Goal: Information Seeking & Learning: Find specific fact

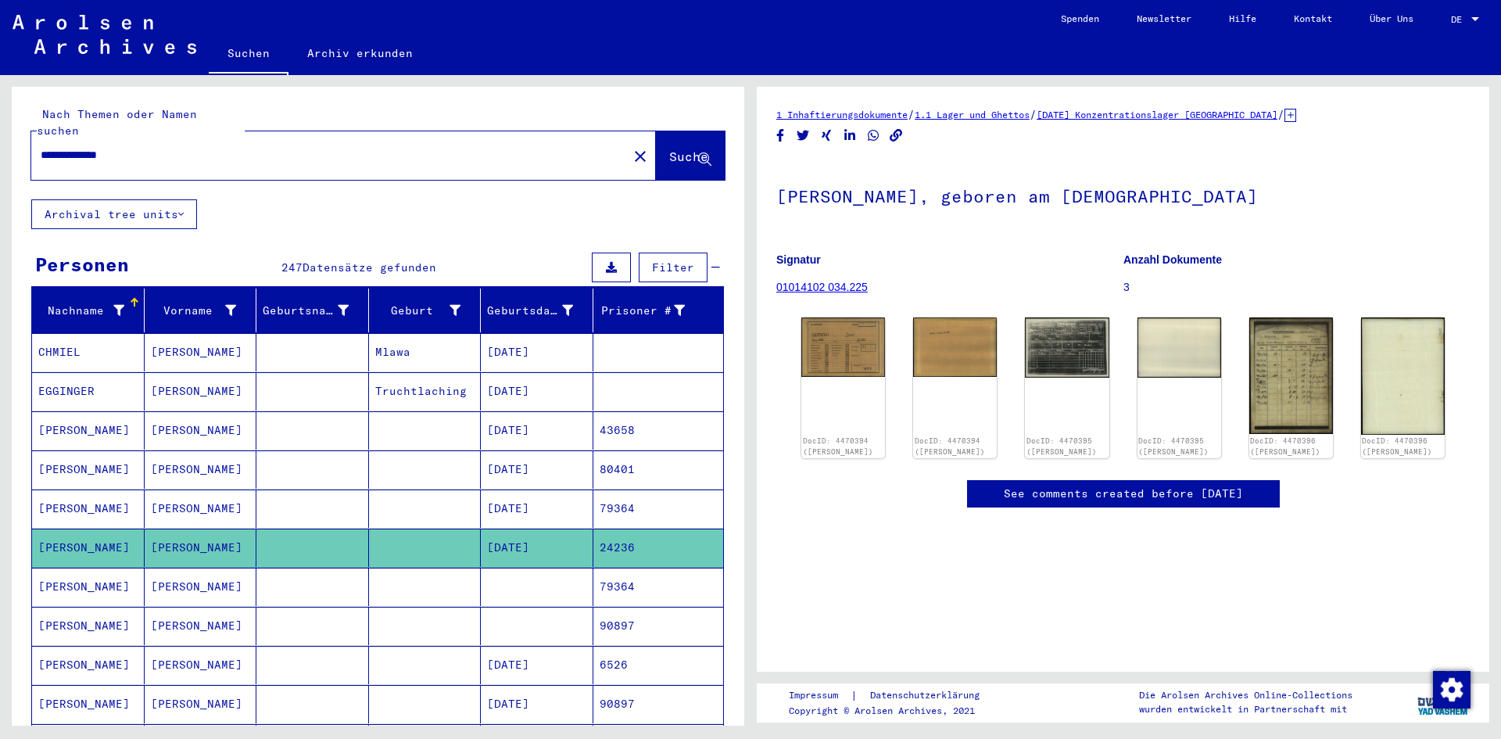
drag, startPoint x: 0, startPoint y: 0, endPoint x: 157, endPoint y: 141, distance: 210.9
click at [157, 147] on input "**********" at bounding box center [330, 155] width 578 height 16
click at [1065, 344] on img at bounding box center [1067, 345] width 88 height 63
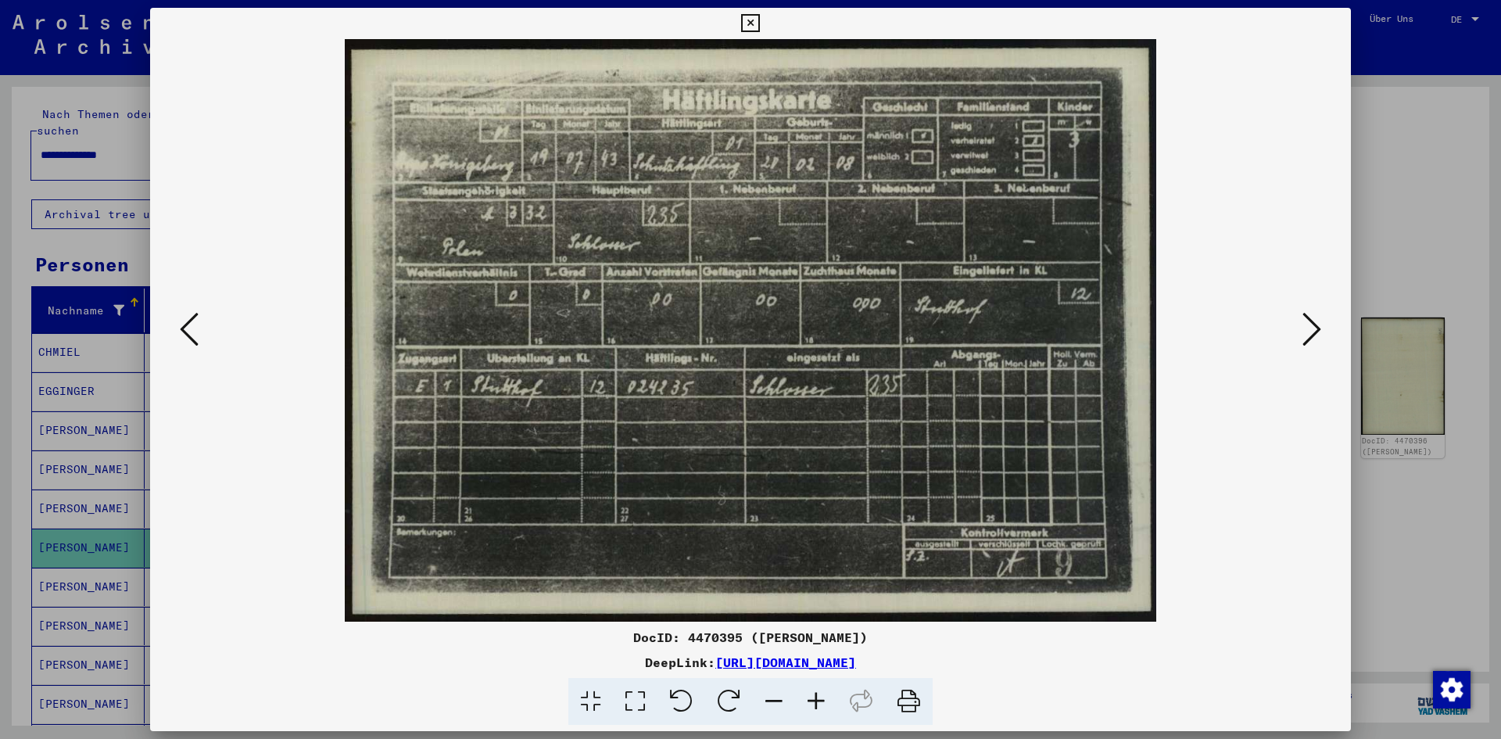
click at [1195, 610] on img at bounding box center [750, 330] width 1094 height 582
click at [1380, 181] on div at bounding box center [750, 369] width 1501 height 739
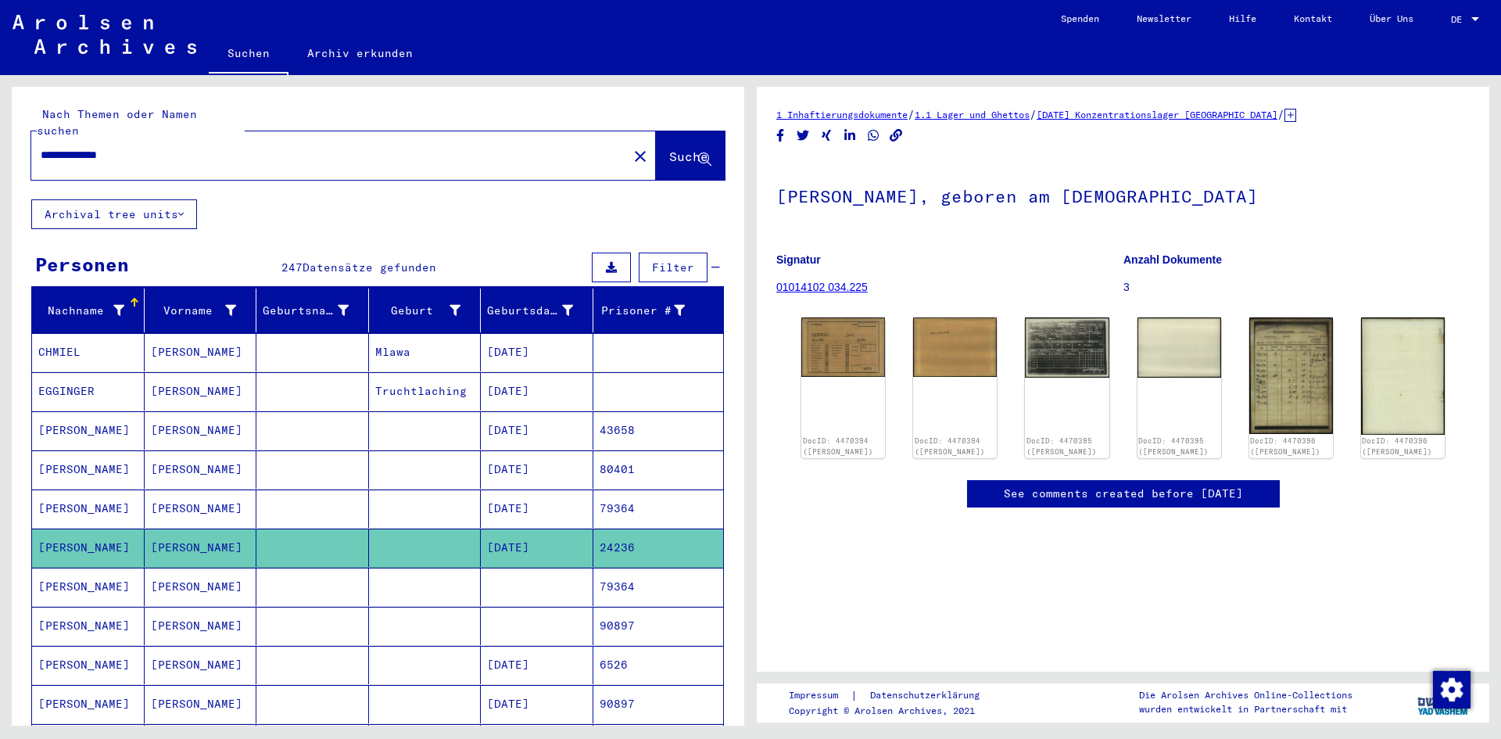
click at [57, 147] on input "**********" at bounding box center [330, 155] width 578 height 16
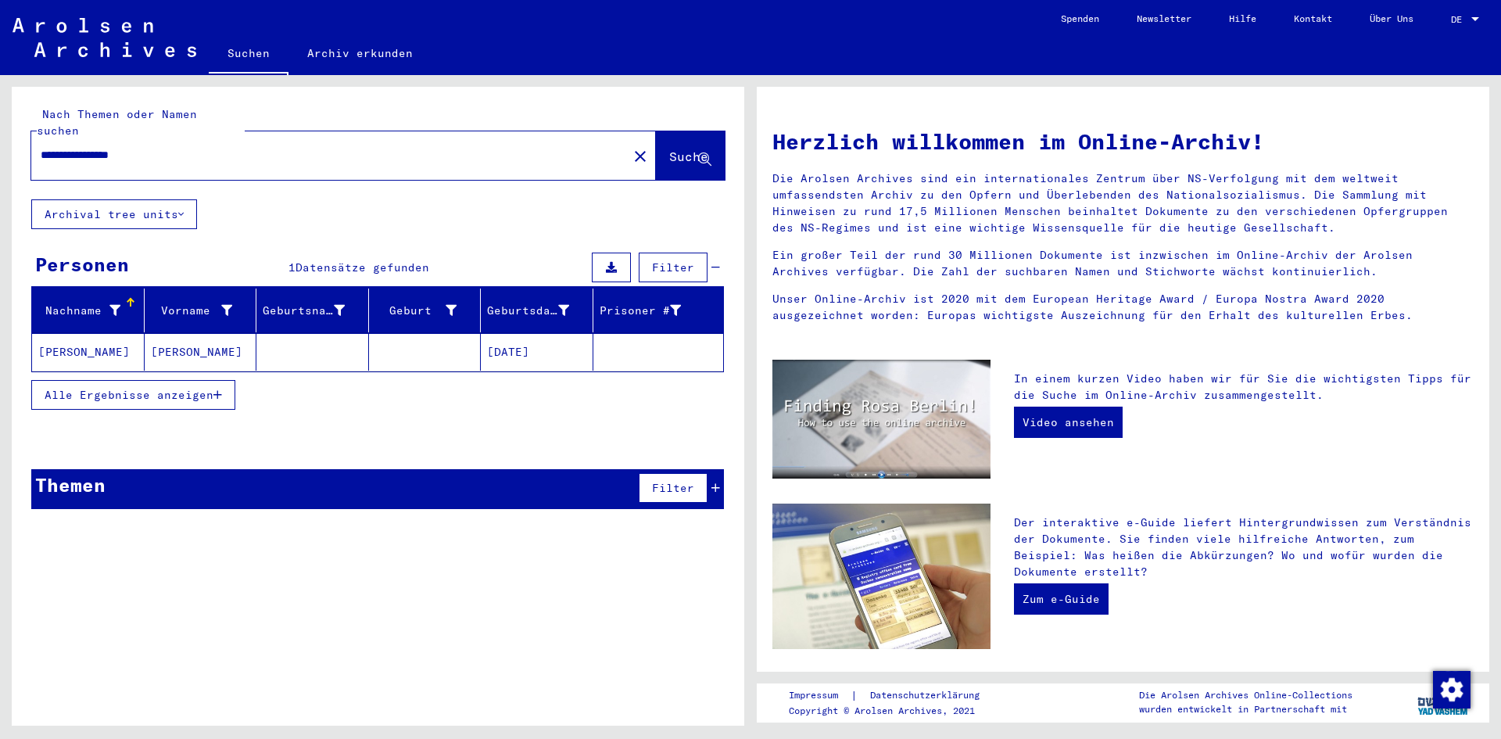
click at [202, 388] on span "Alle Ergebnisse anzeigen" at bounding box center [129, 395] width 169 height 14
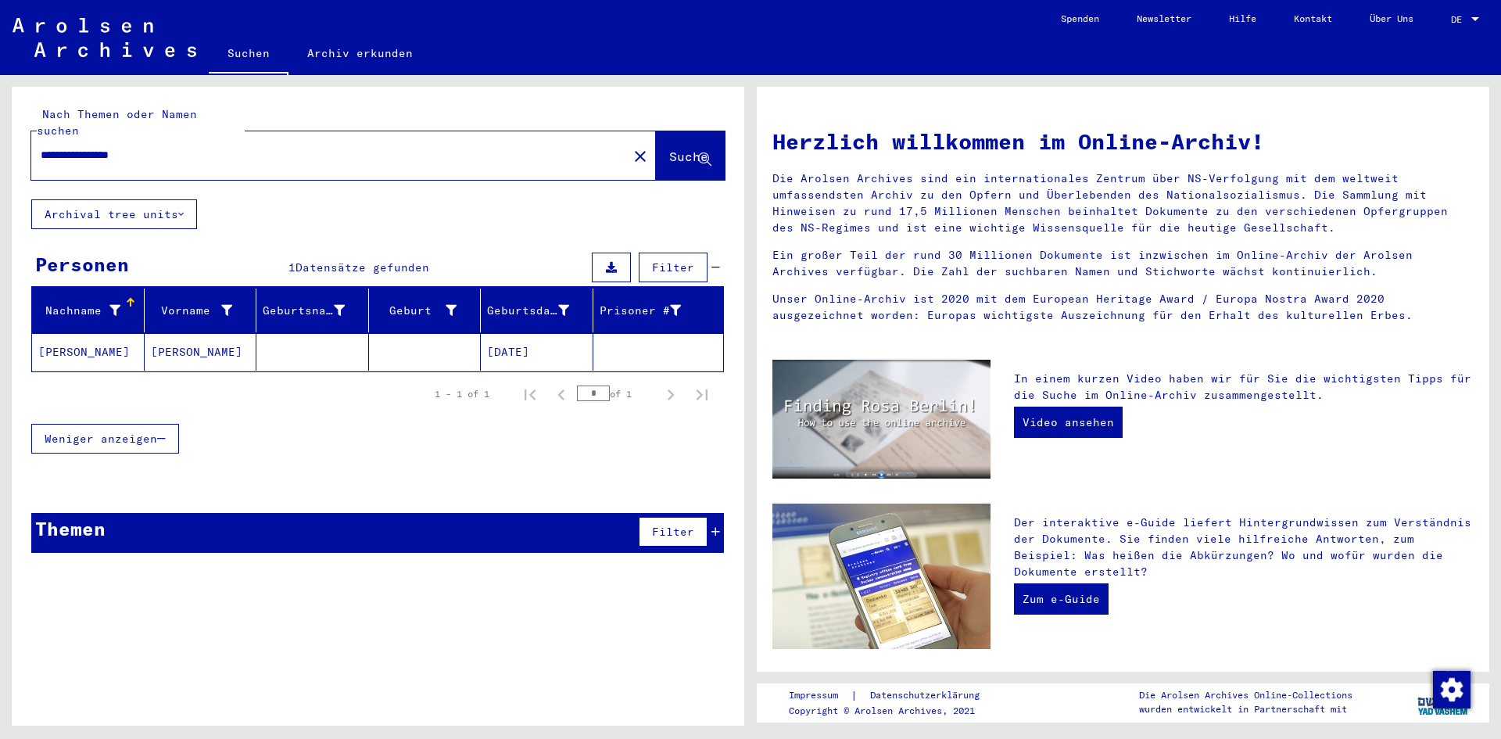
drag, startPoint x: 213, startPoint y: 139, endPoint x: 51, endPoint y: 138, distance: 162.6
click at [54, 147] on input "**********" at bounding box center [325, 155] width 568 height 16
click at [227, 147] on input "**********" at bounding box center [325, 155] width 568 height 16
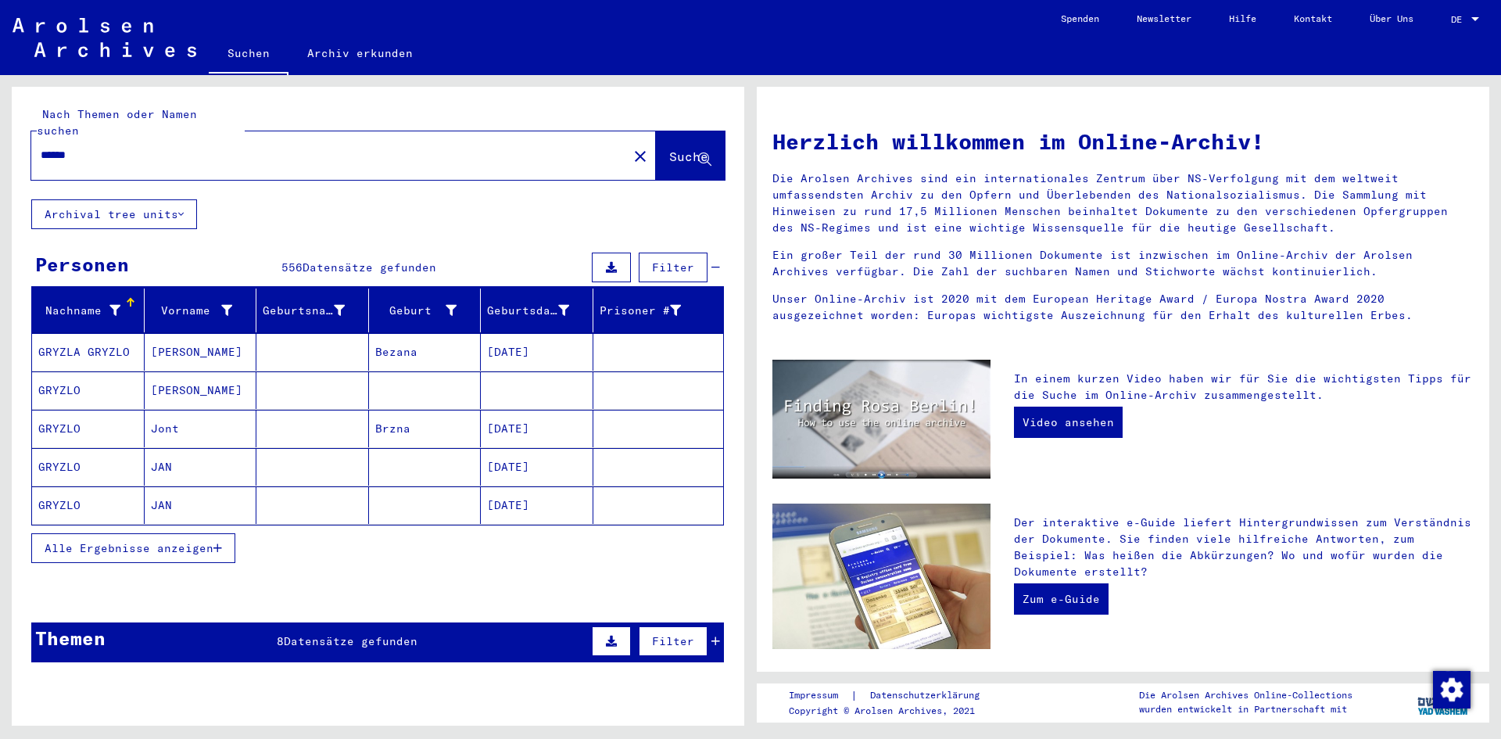
click at [61, 412] on mat-cell "GRYZLO" at bounding box center [88, 429] width 113 height 38
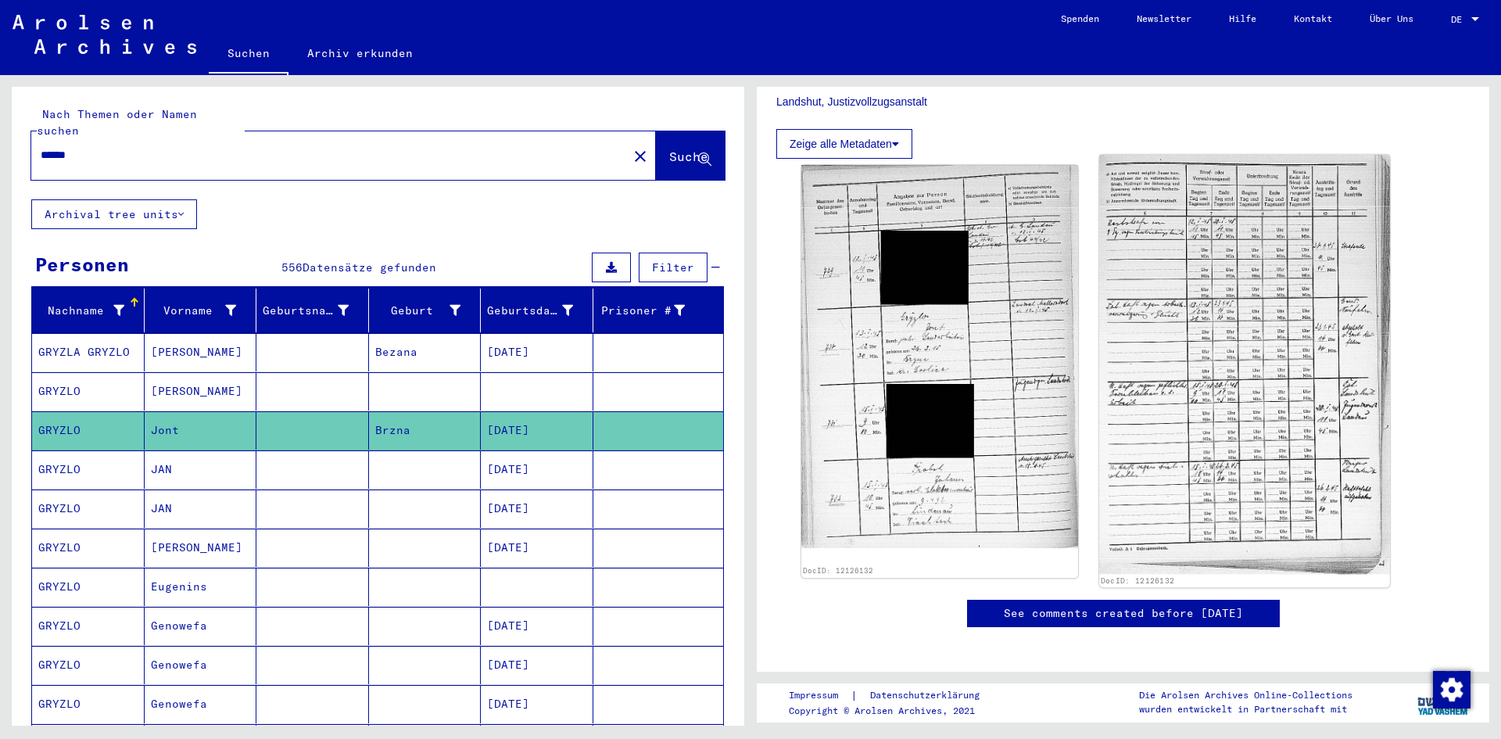
scroll to position [391, 0]
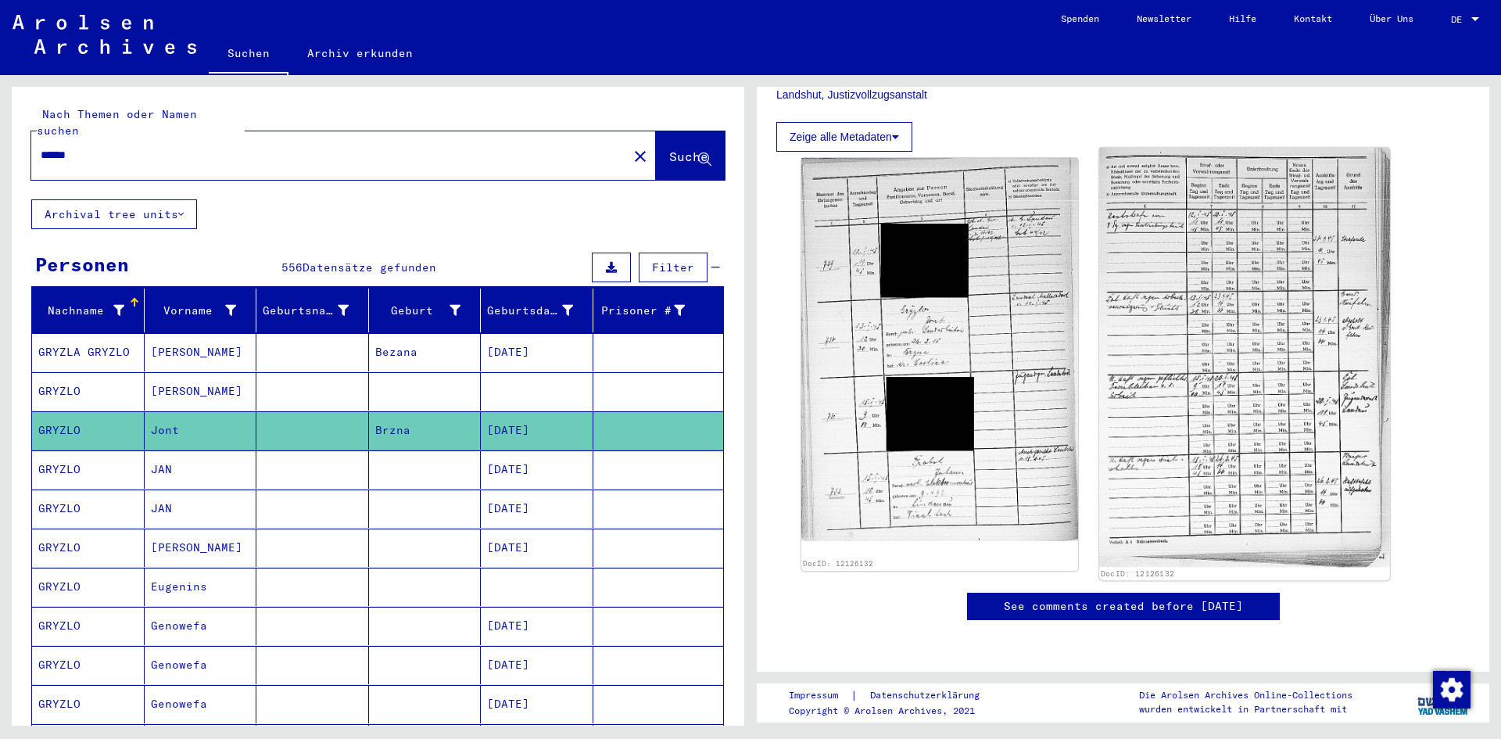
click at [1126, 362] on img at bounding box center [1244, 357] width 290 height 419
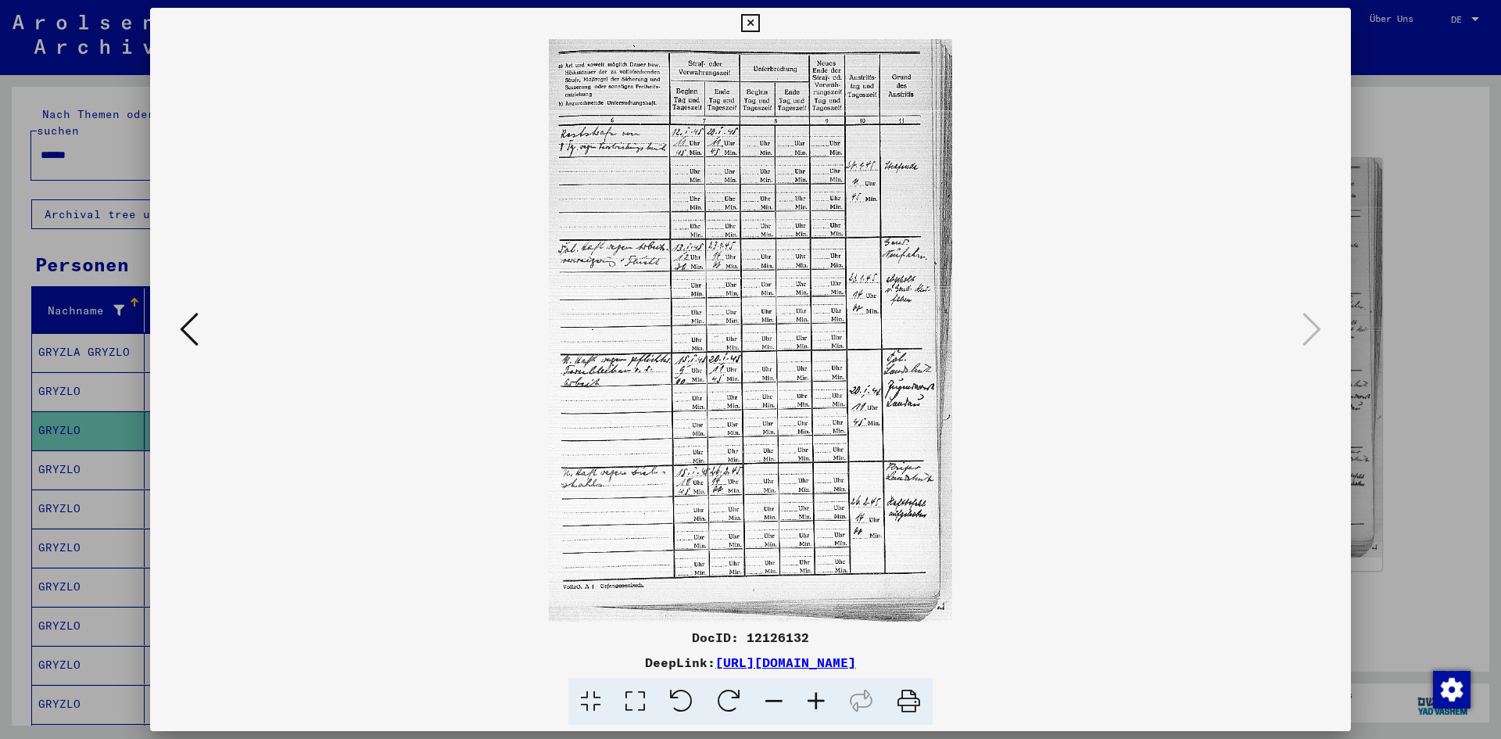
click at [814, 706] on icon at bounding box center [816, 702] width 42 height 48
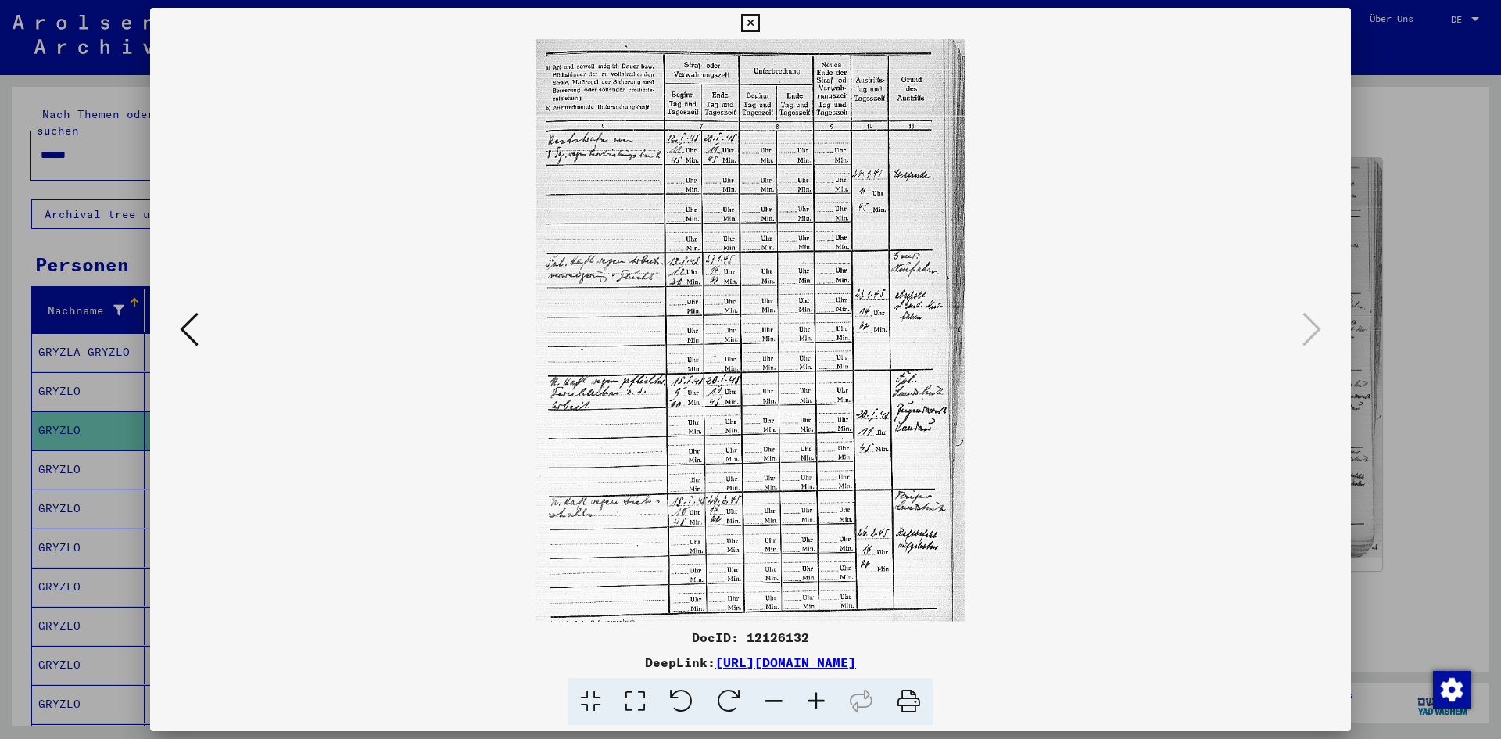
click at [814, 706] on icon at bounding box center [816, 702] width 42 height 48
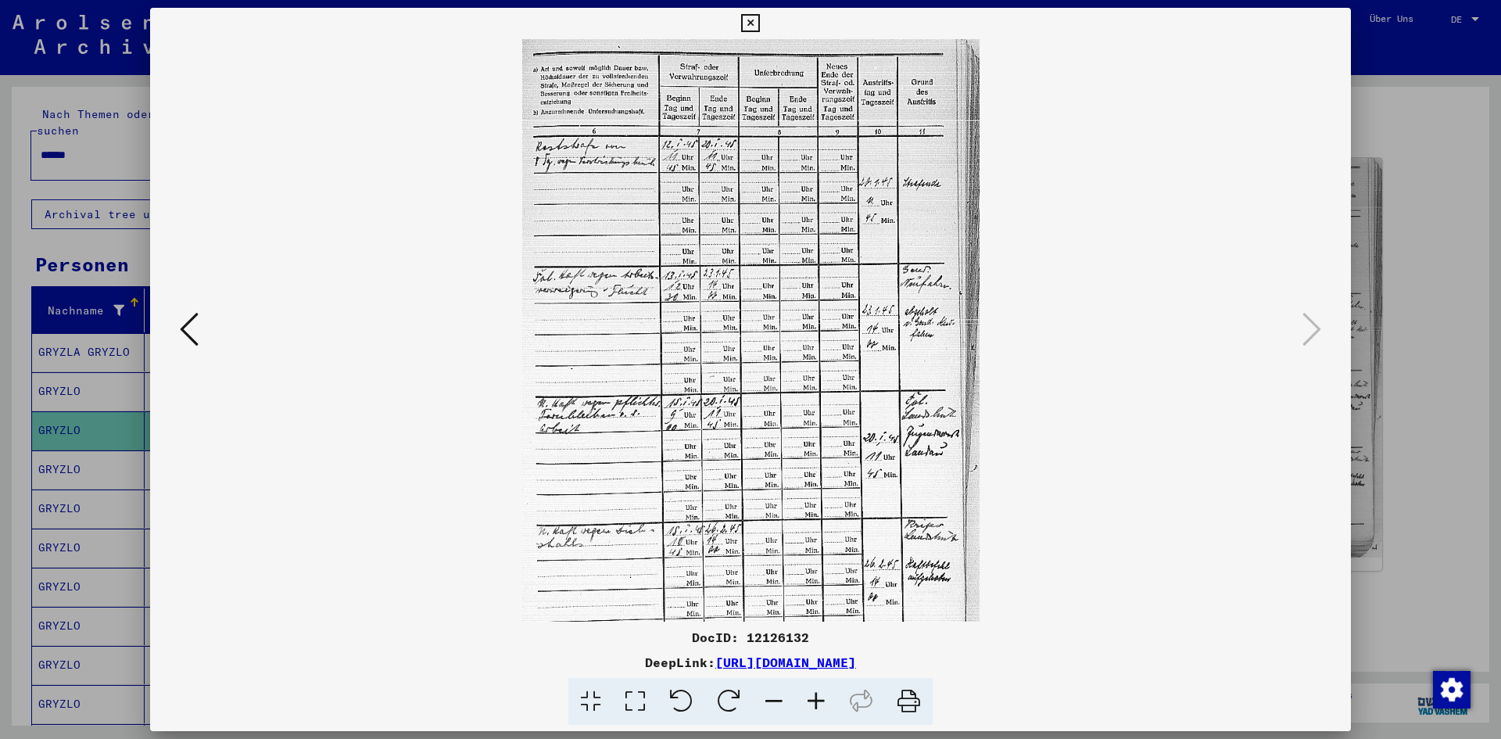
click at [814, 706] on icon at bounding box center [816, 702] width 42 height 48
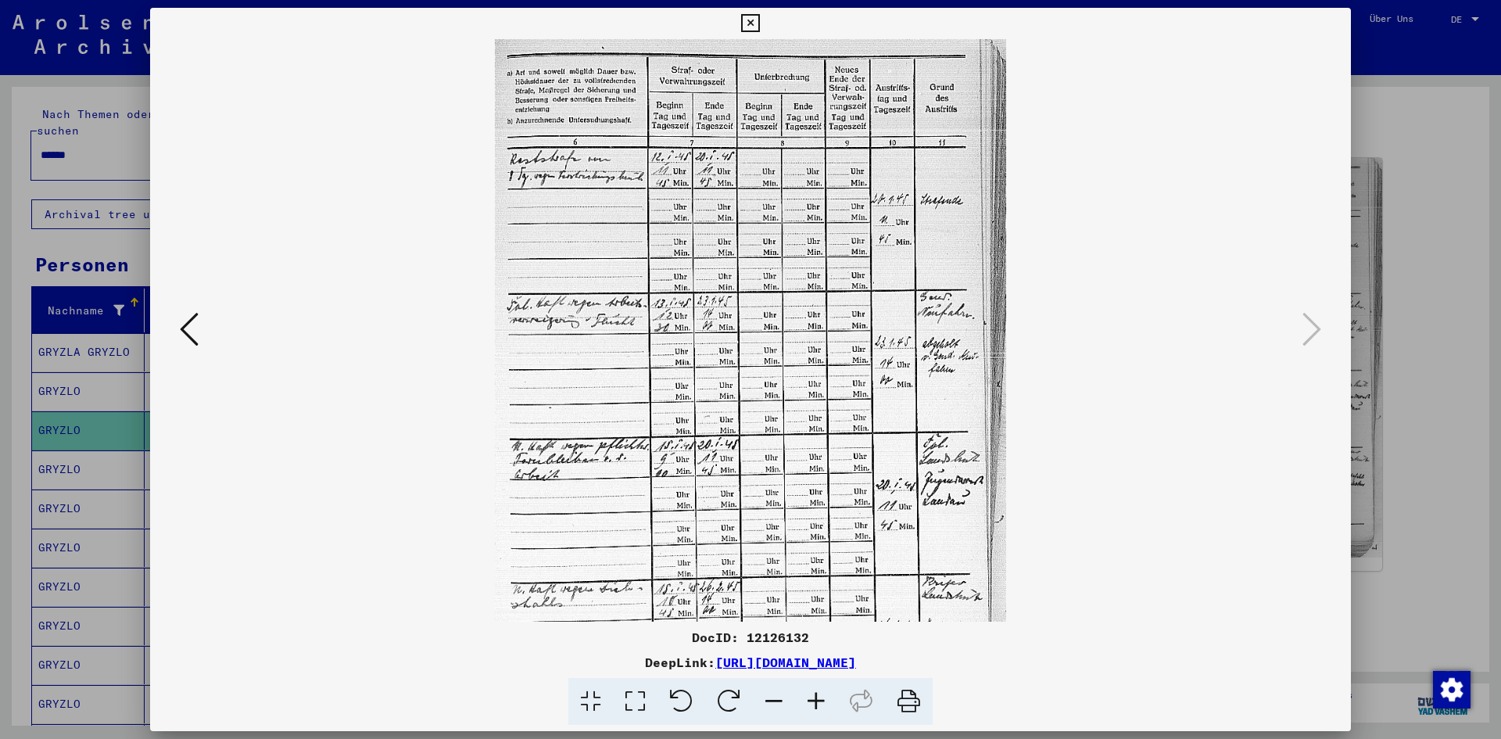
click at [814, 706] on icon at bounding box center [816, 702] width 42 height 48
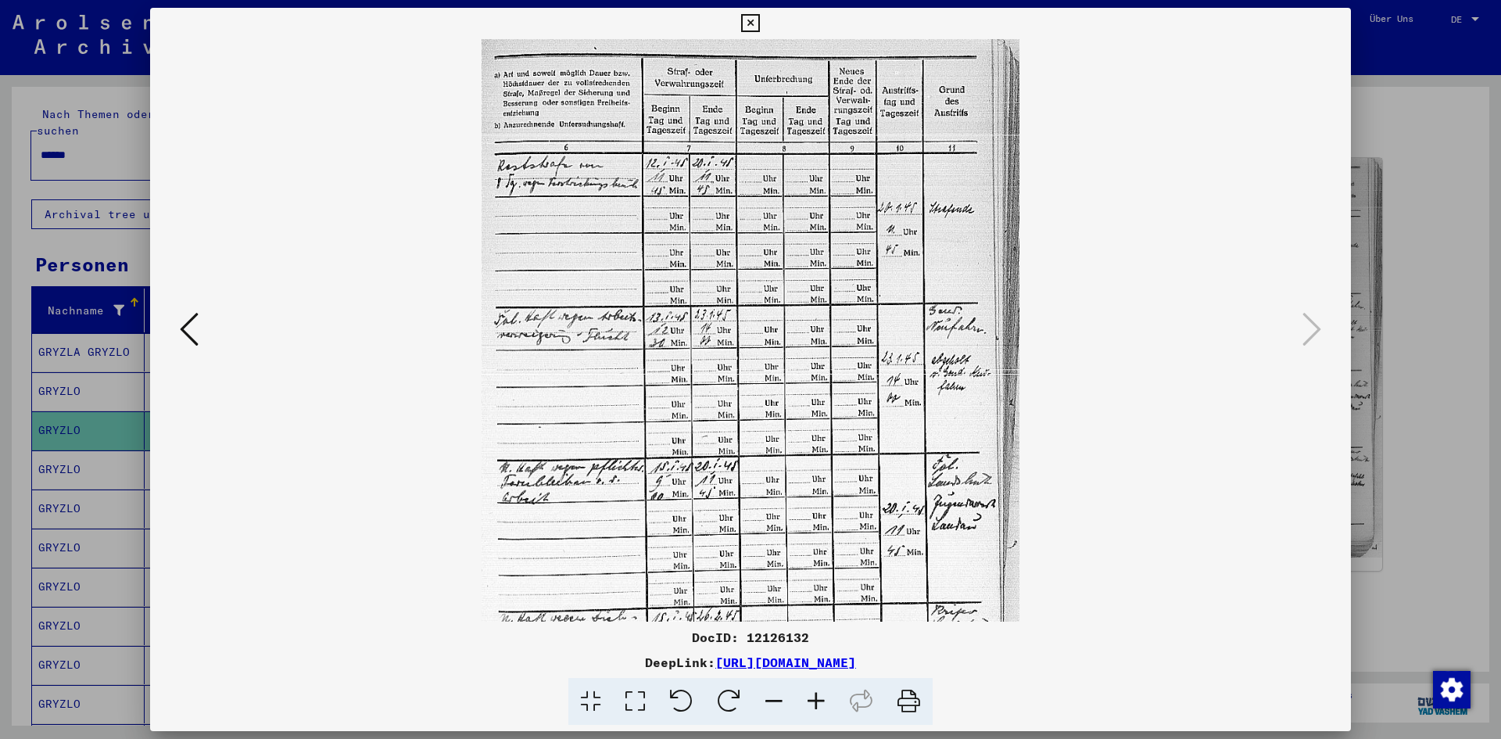
click at [814, 706] on icon at bounding box center [816, 702] width 42 height 48
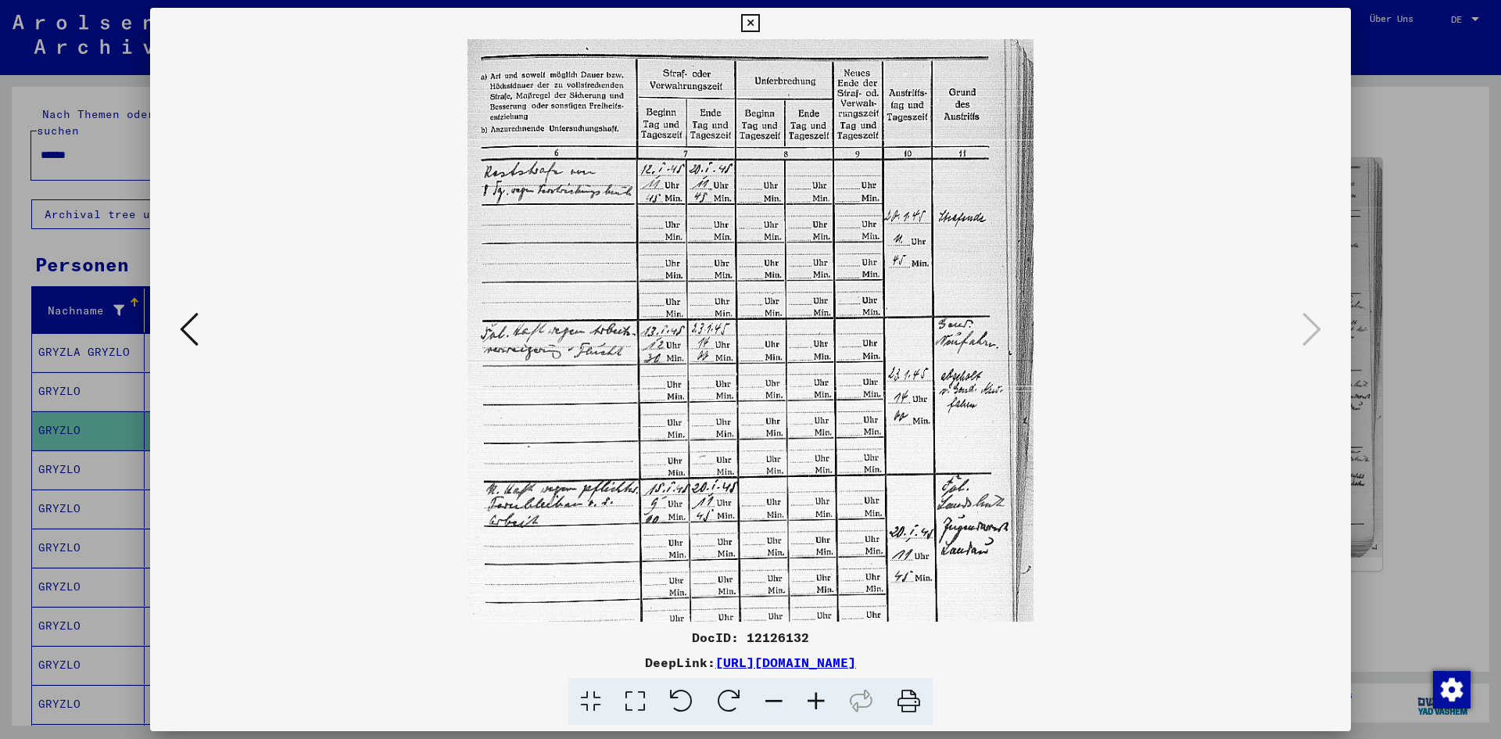
click at [814, 706] on icon at bounding box center [816, 702] width 42 height 48
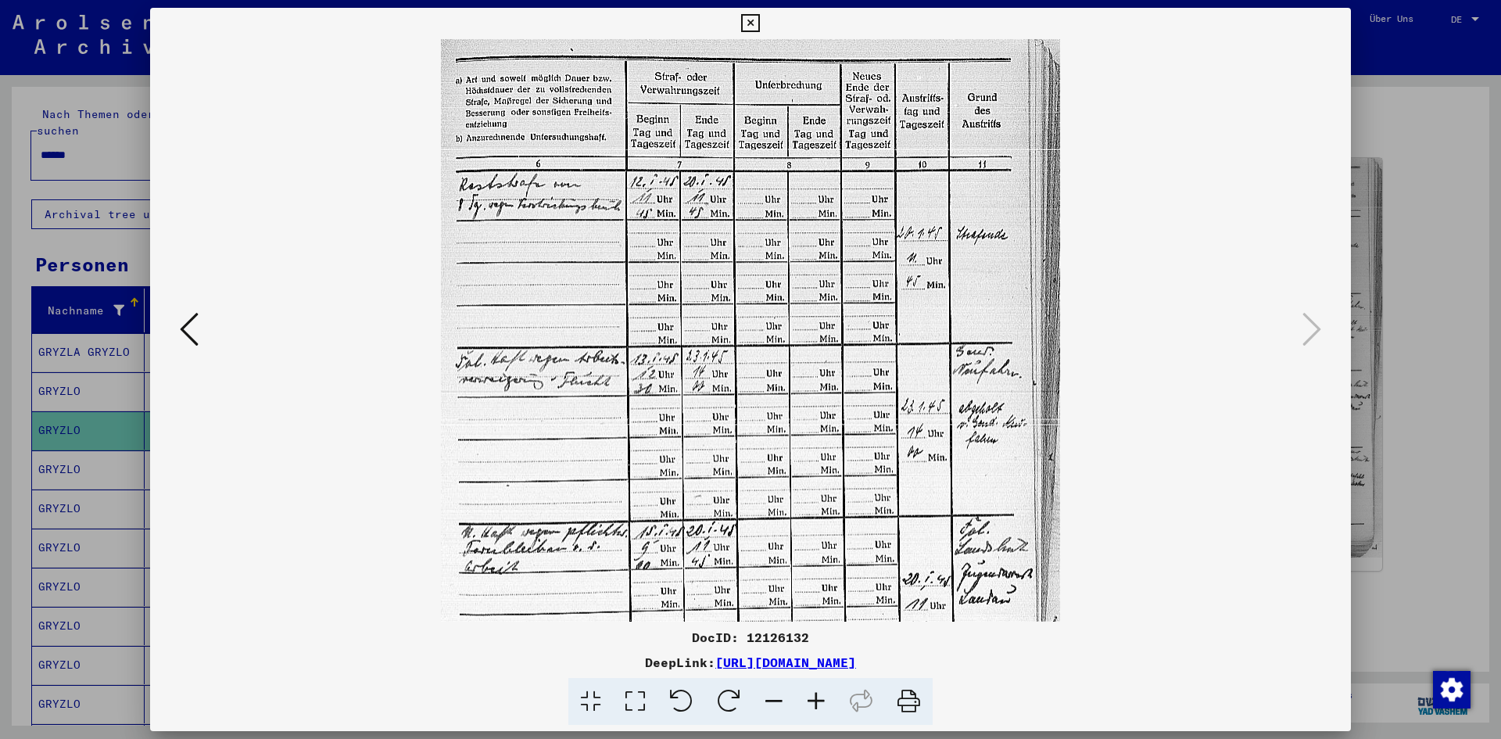
click at [814, 706] on icon at bounding box center [816, 702] width 42 height 48
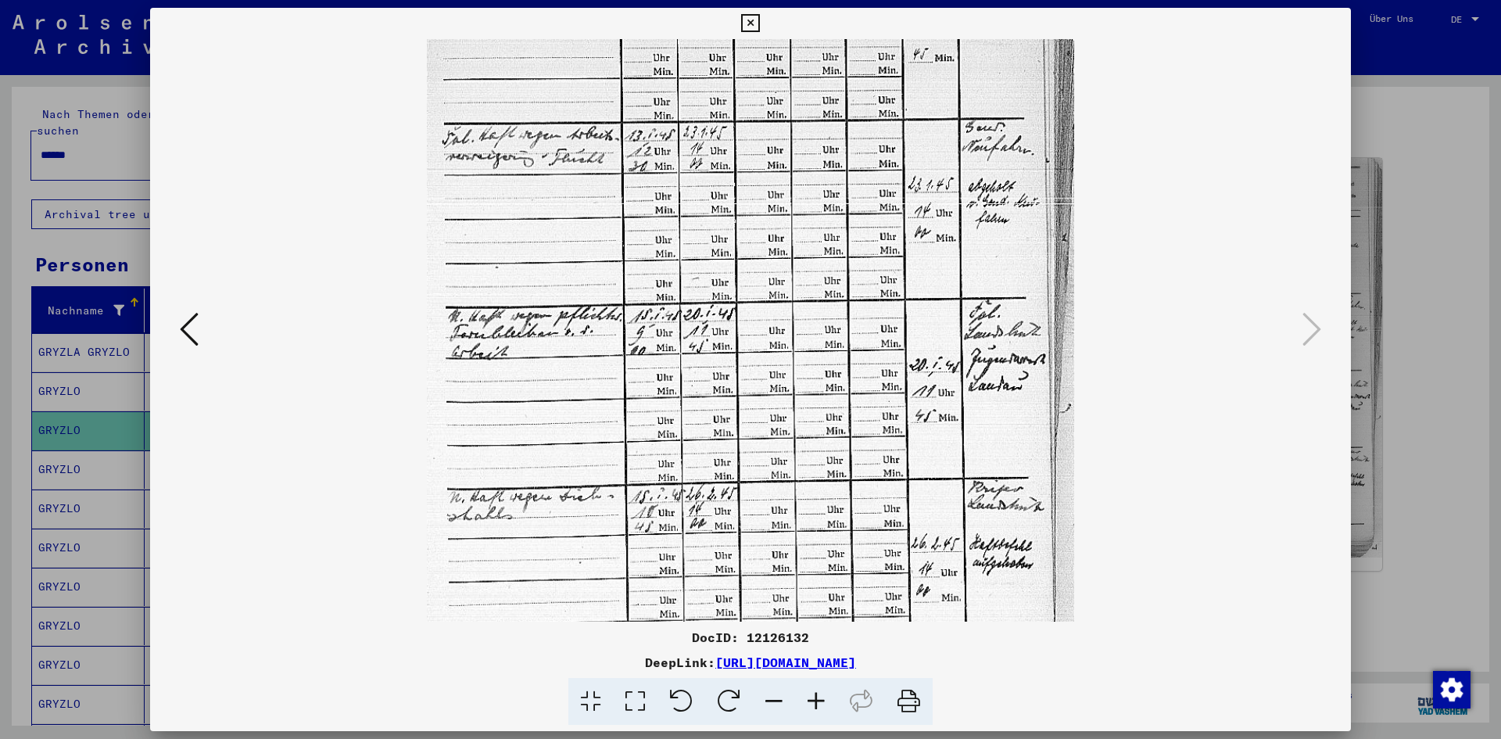
scroll to position [246, 0]
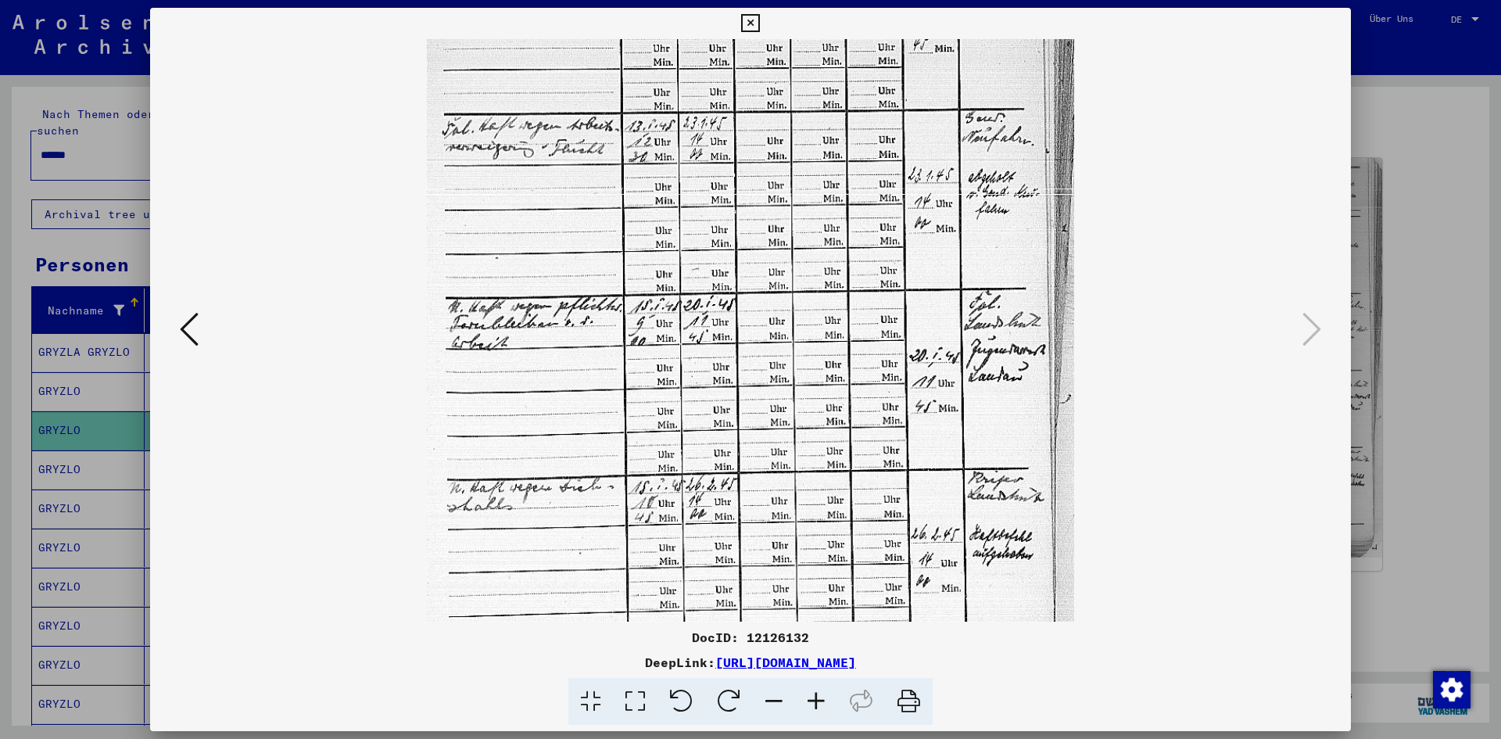
drag, startPoint x: 741, startPoint y: 557, endPoint x: 713, endPoint y: 310, distance: 248.6
click at [713, 310] on img at bounding box center [750, 259] width 646 height 934
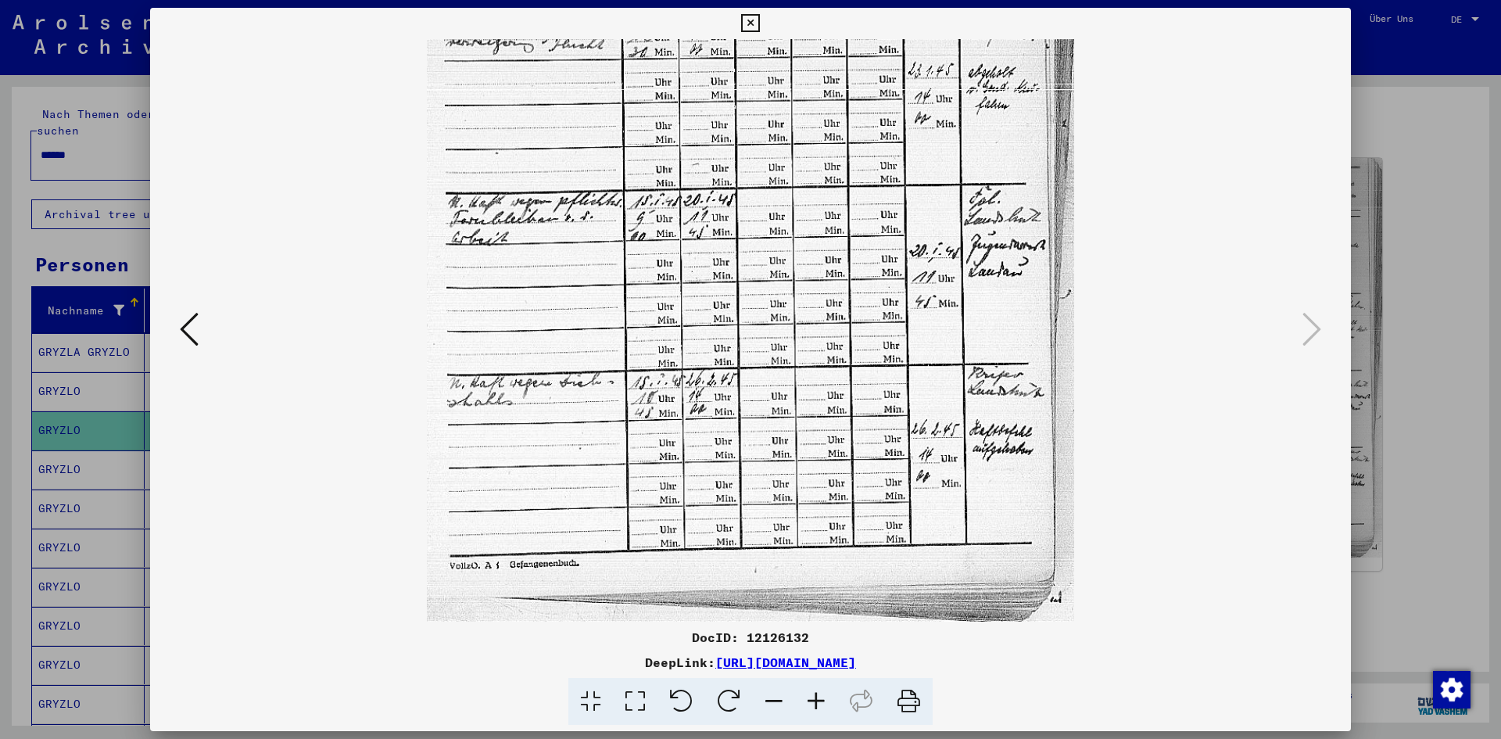
drag, startPoint x: 699, startPoint y: 421, endPoint x: 700, endPoint y: 252, distance: 169.6
click at [700, 252] on img at bounding box center [750, 154] width 646 height 934
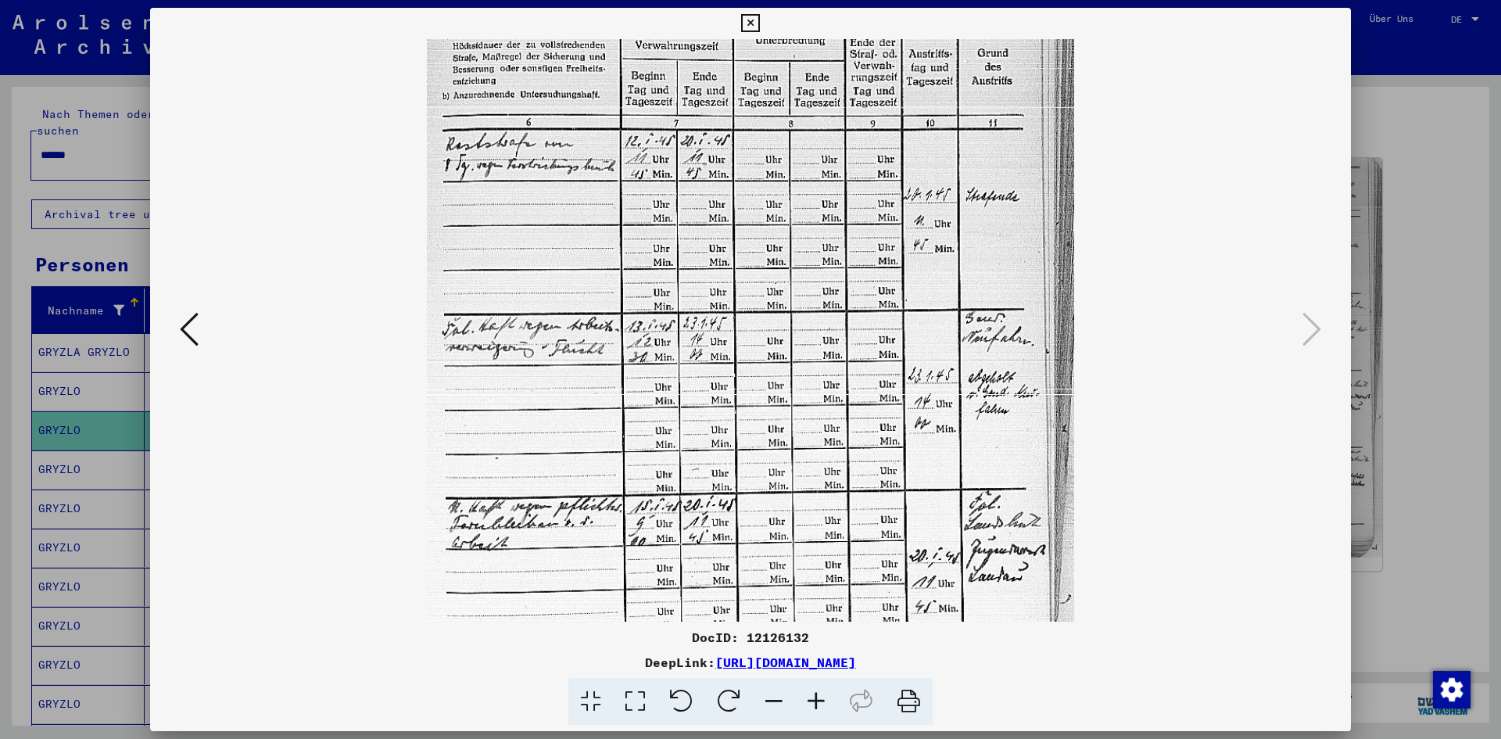
drag, startPoint x: 700, startPoint y: 252, endPoint x: 732, endPoint y: 557, distance: 307.4
click at [732, 557] on img at bounding box center [750, 459] width 646 height 934
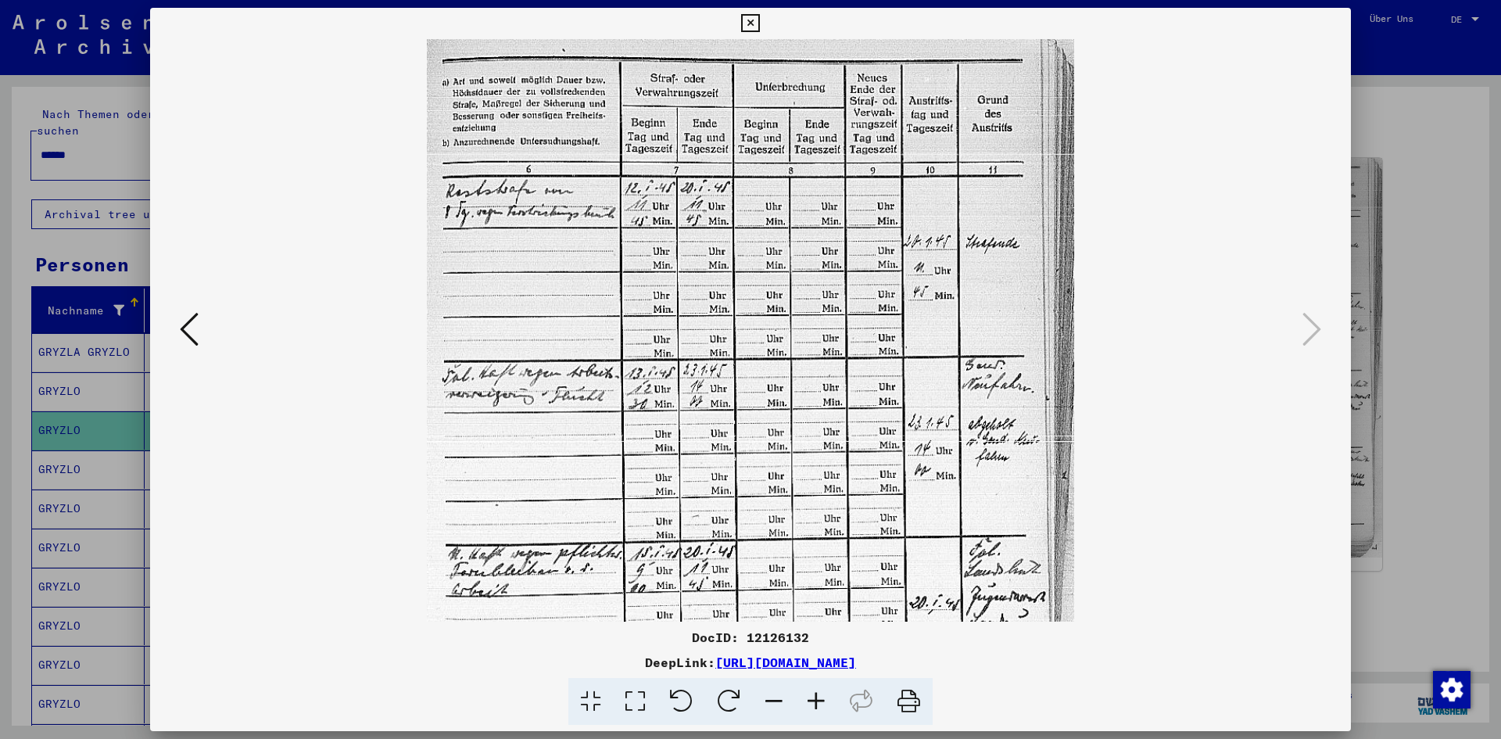
drag, startPoint x: 641, startPoint y: 211, endPoint x: 663, endPoint y: 313, distance: 103.9
click at [663, 313] on img at bounding box center [750, 506] width 646 height 934
click at [195, 330] on icon at bounding box center [189, 329] width 19 height 38
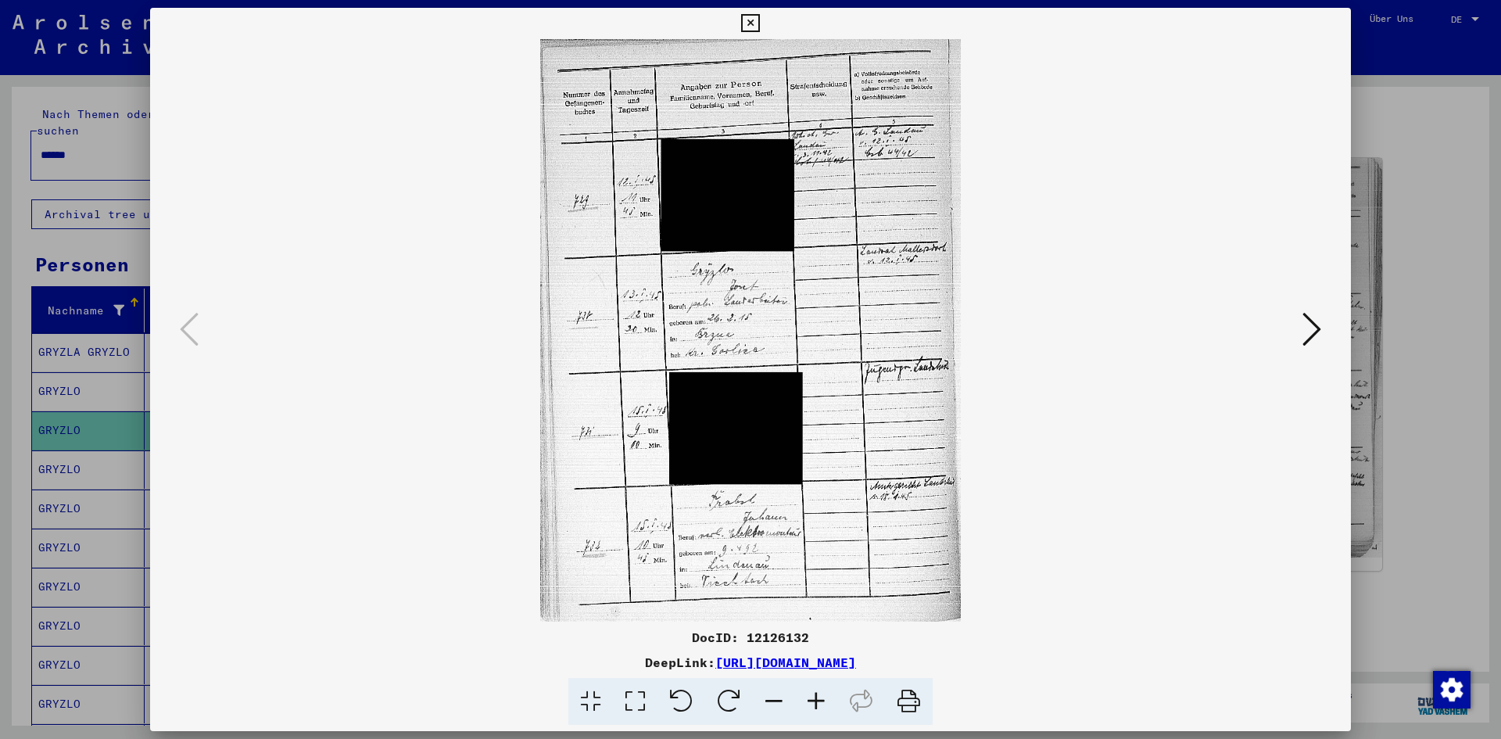
click at [812, 702] on icon at bounding box center [816, 702] width 42 height 48
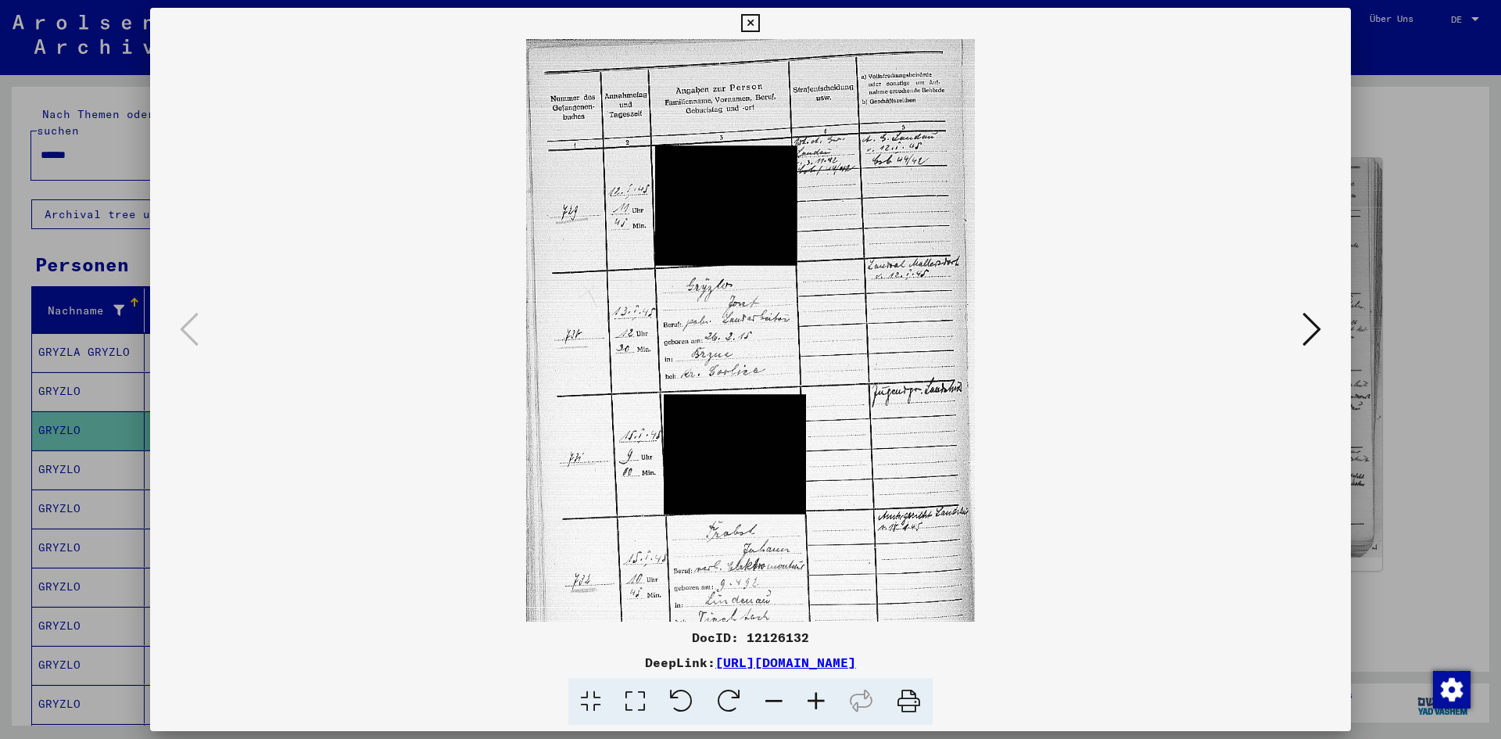
click at [812, 702] on icon at bounding box center [816, 702] width 42 height 48
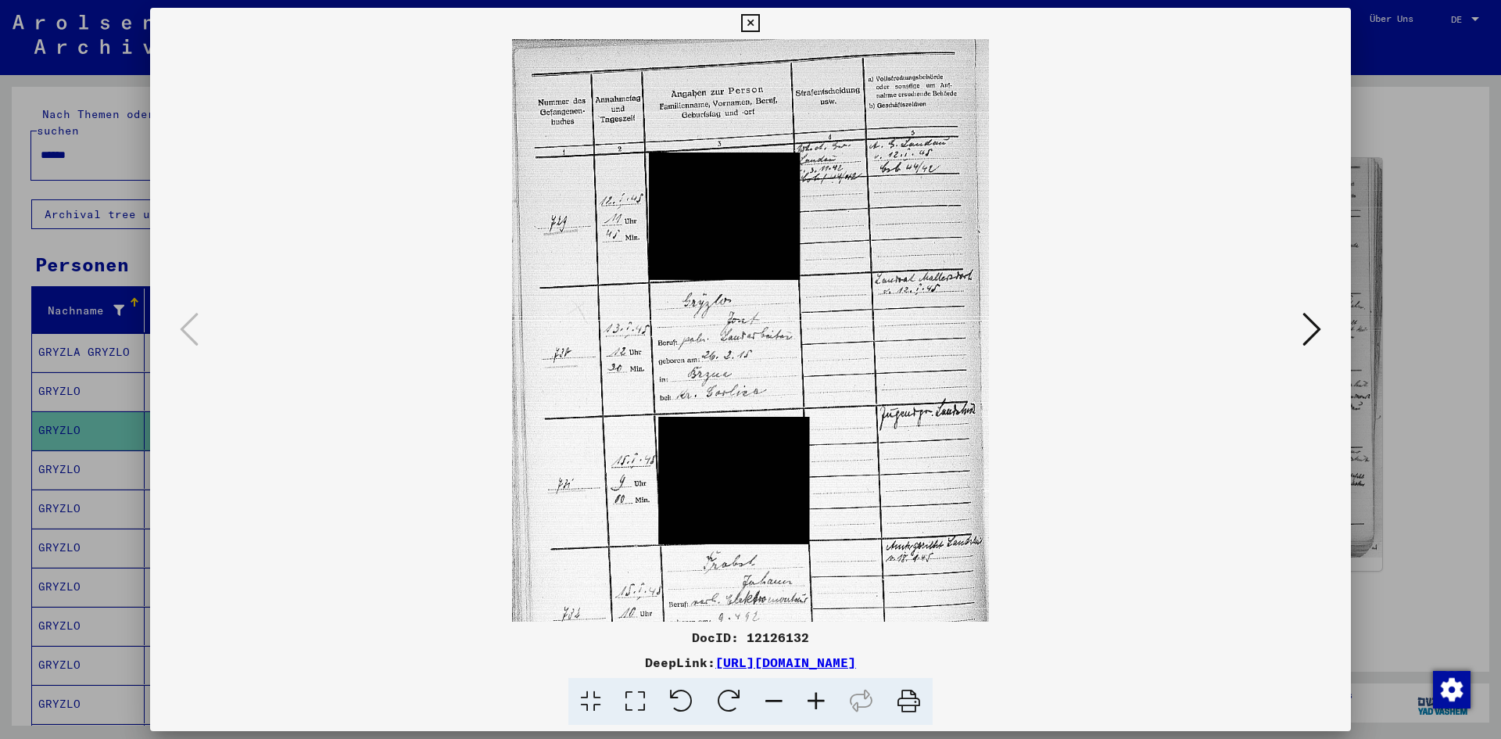
click at [812, 703] on icon at bounding box center [816, 702] width 42 height 48
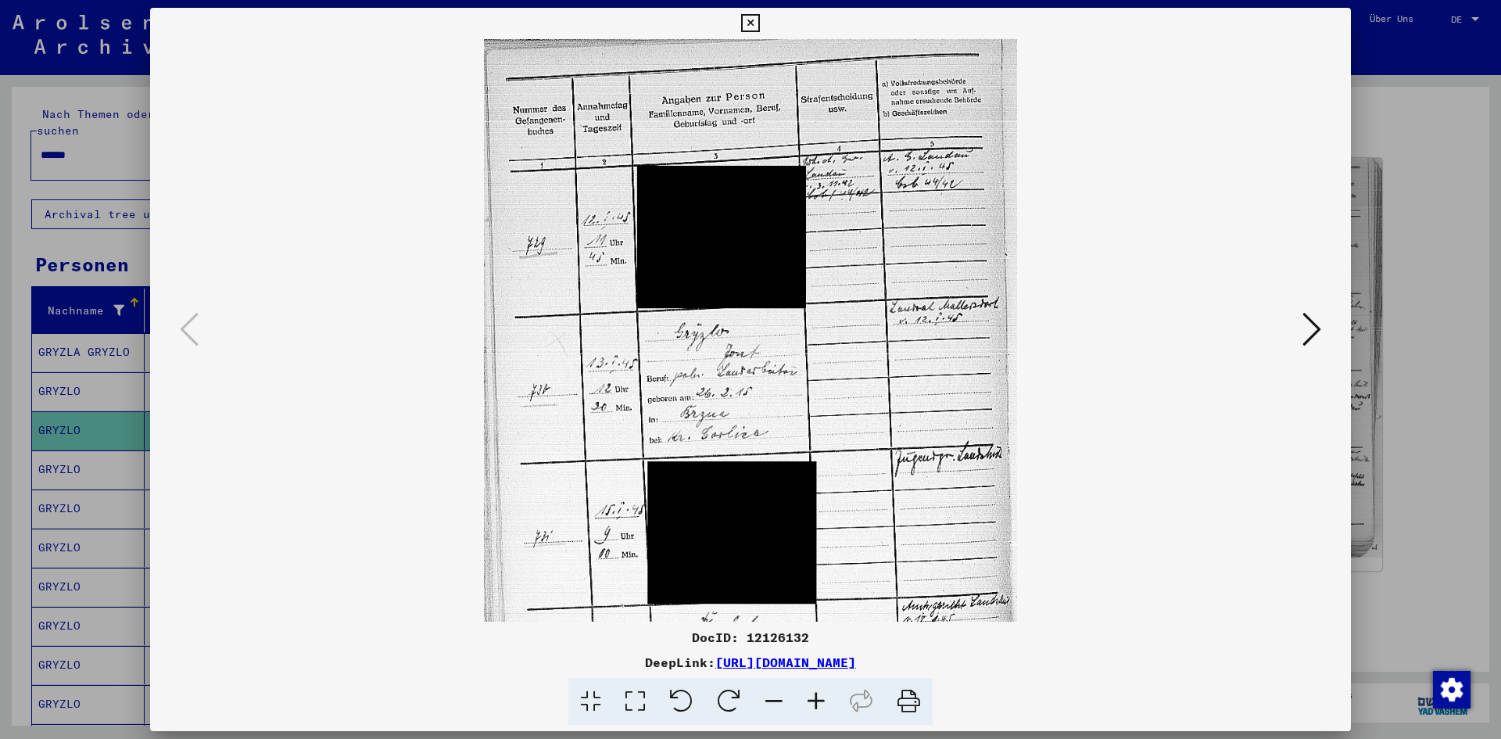
click at [812, 703] on icon at bounding box center [816, 702] width 42 height 48
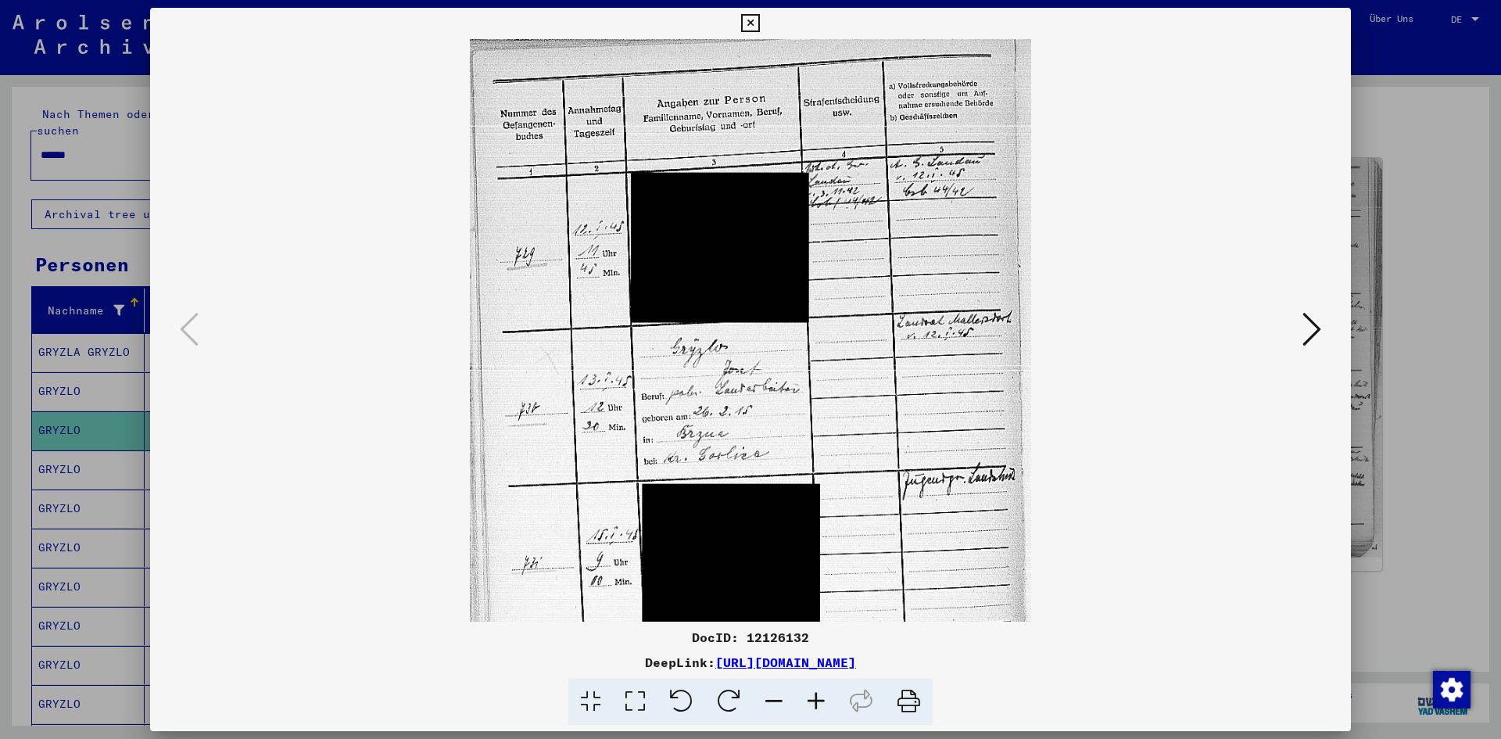
click at [813, 703] on icon at bounding box center [816, 702] width 42 height 48
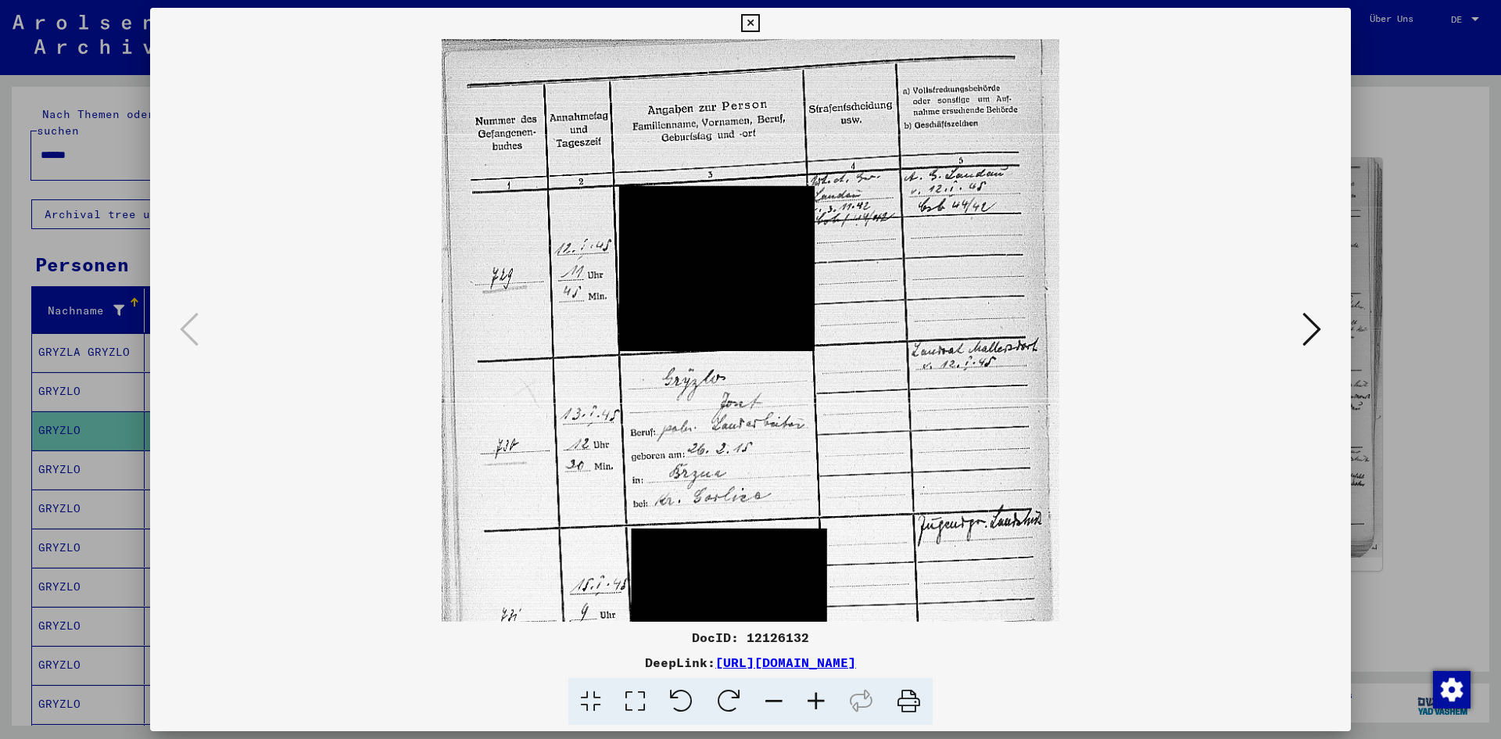
click at [813, 703] on icon at bounding box center [816, 702] width 42 height 48
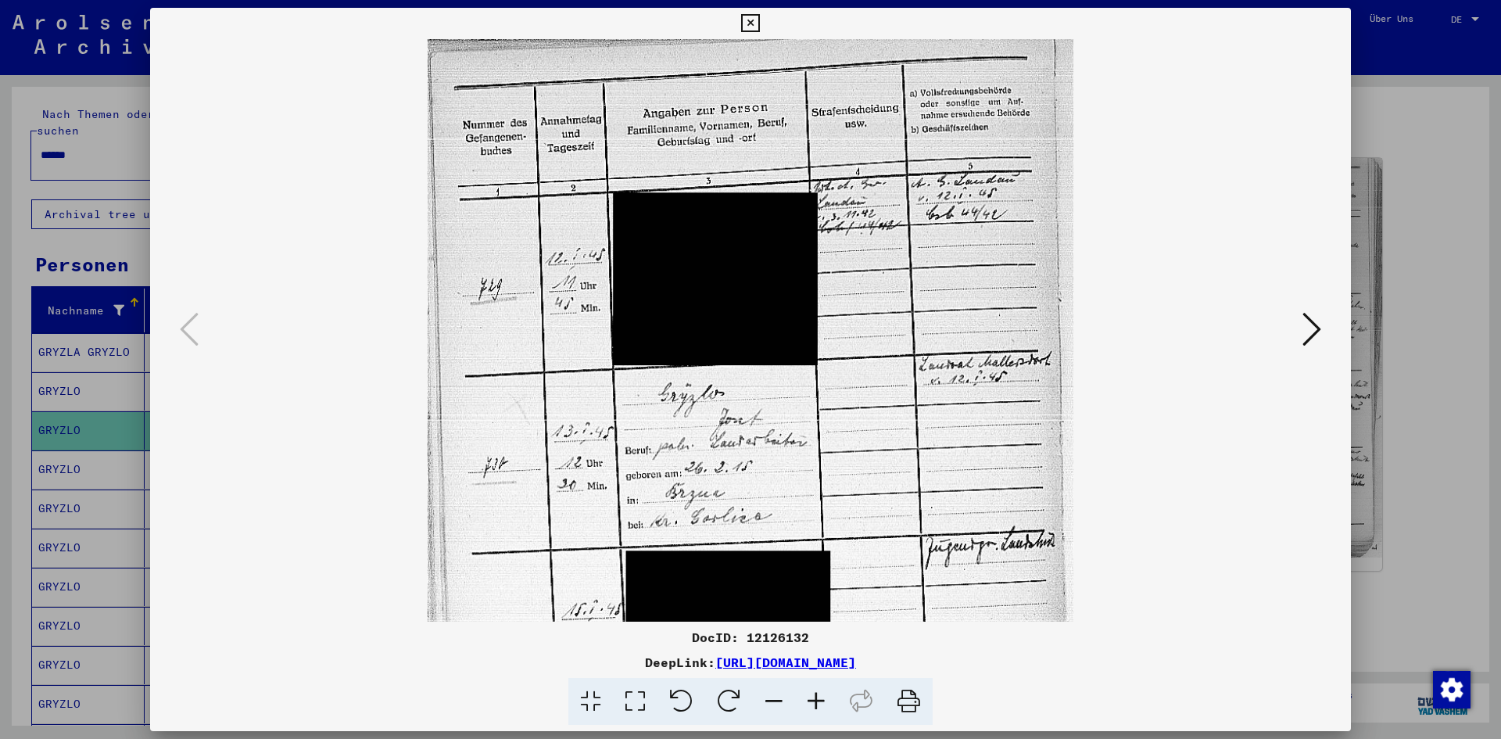
click at [813, 703] on icon at bounding box center [816, 702] width 42 height 48
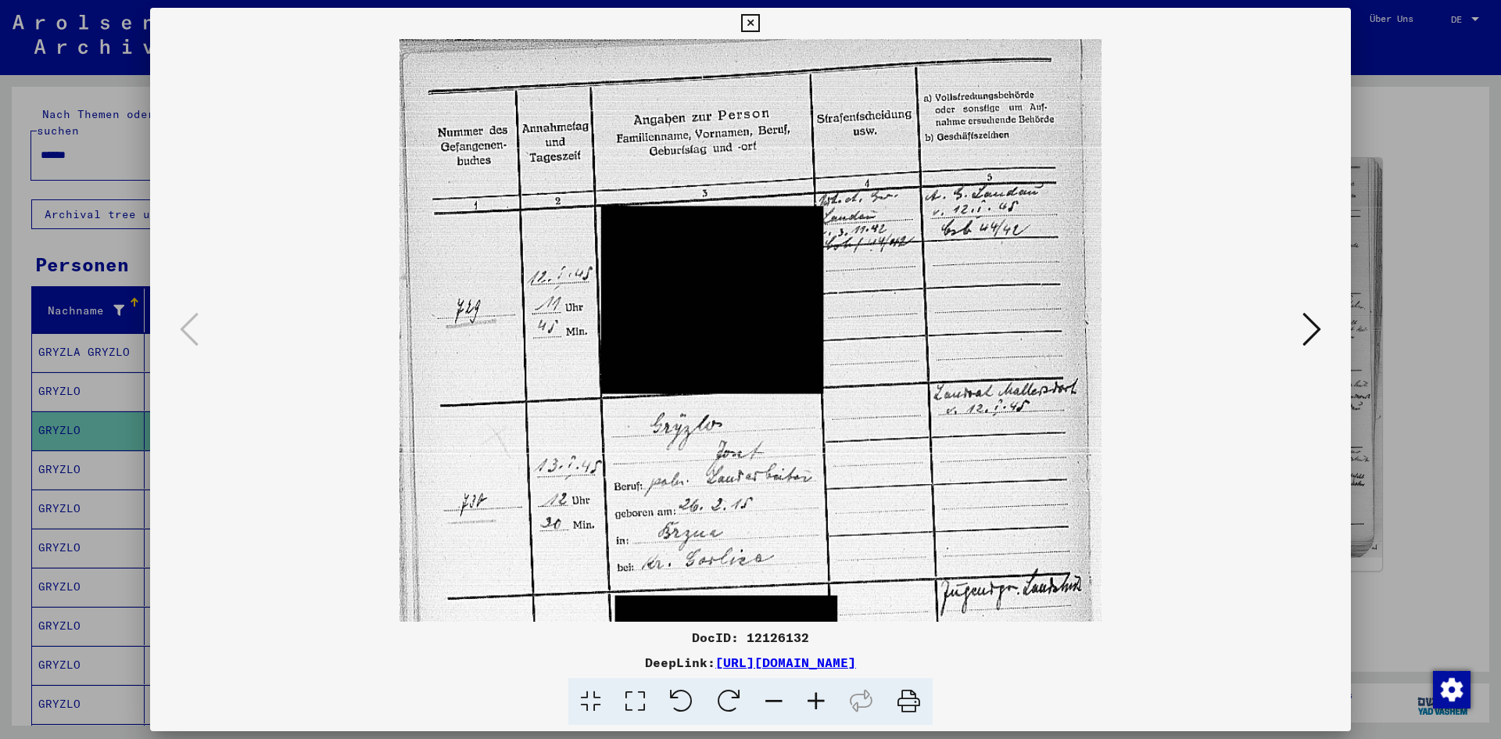
click at [814, 703] on icon at bounding box center [816, 702] width 42 height 48
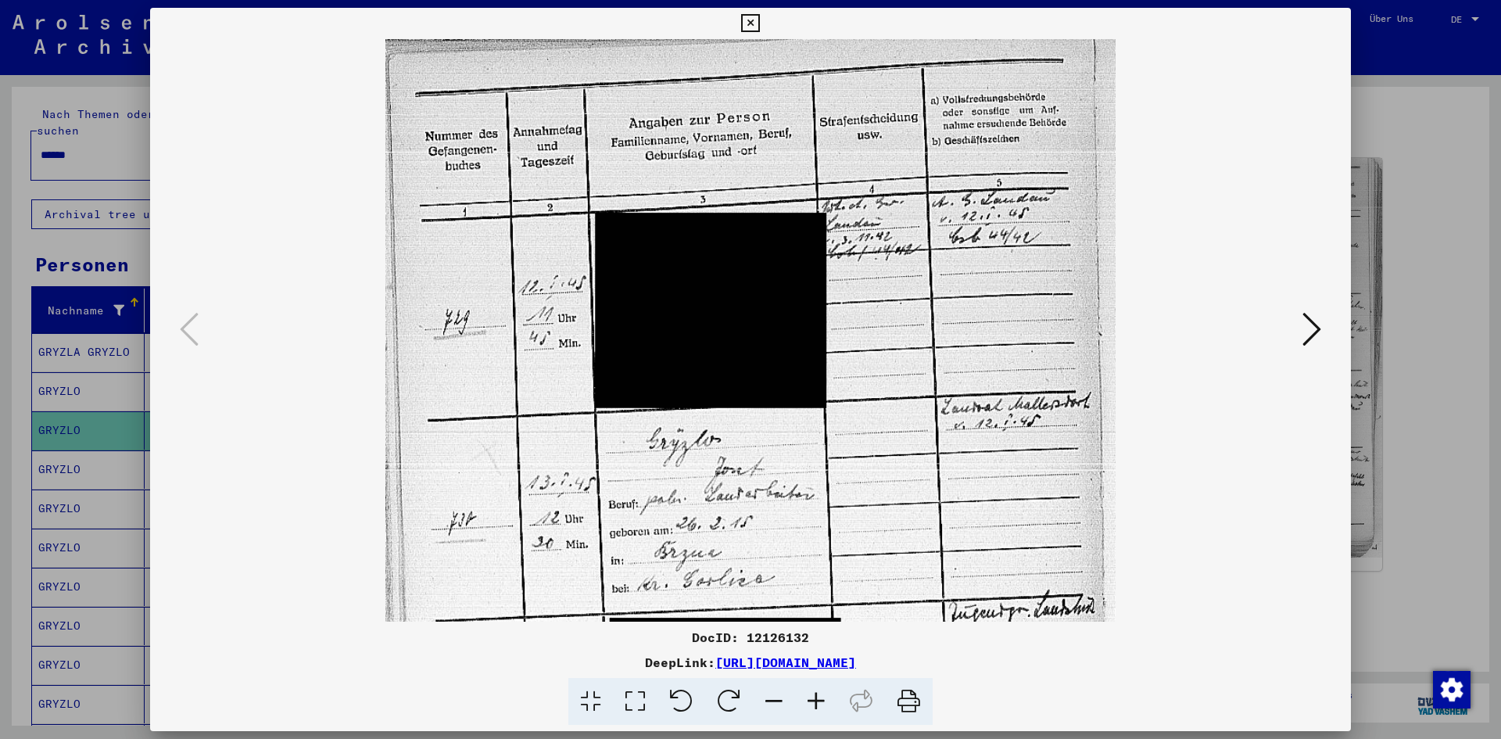
click at [53, 234] on div at bounding box center [750, 369] width 1501 height 739
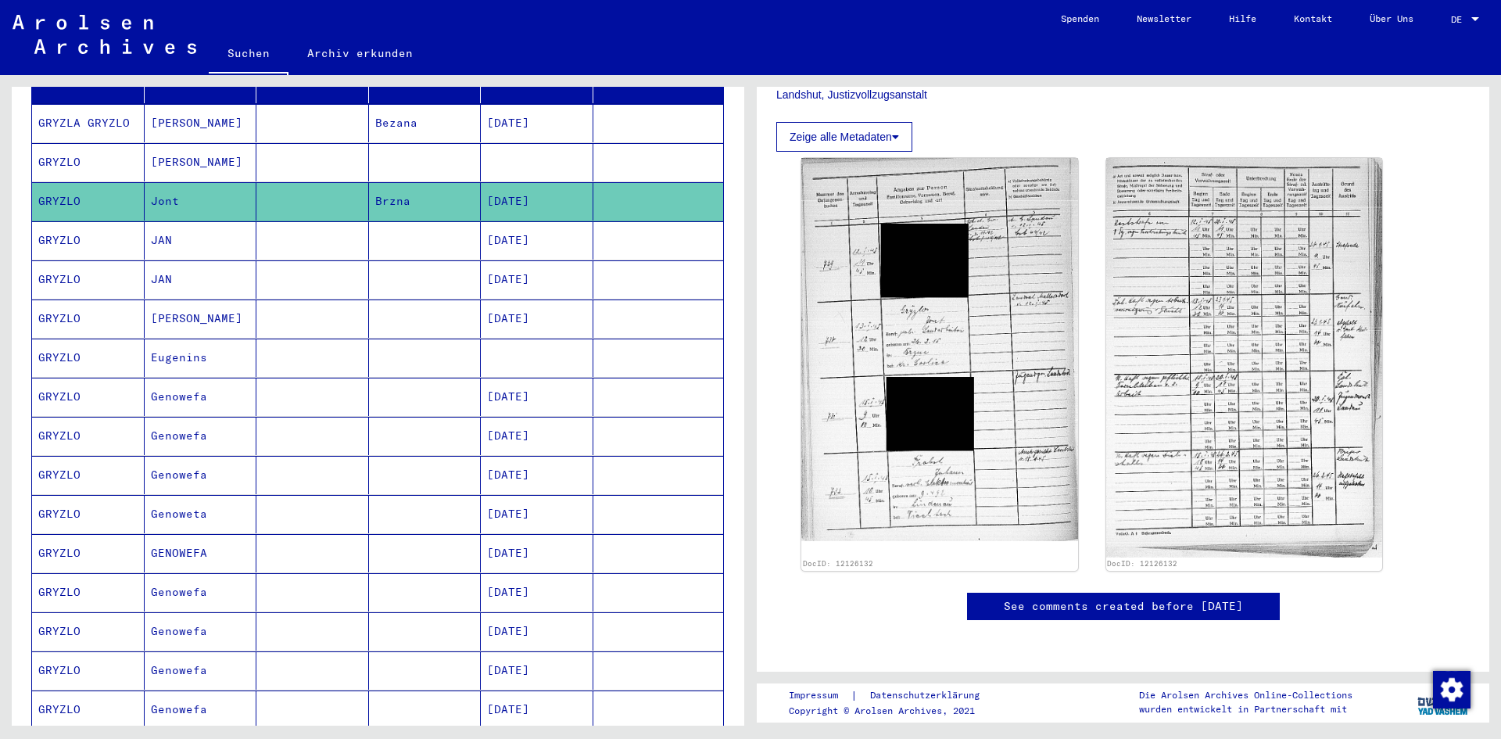
scroll to position [234, 0]
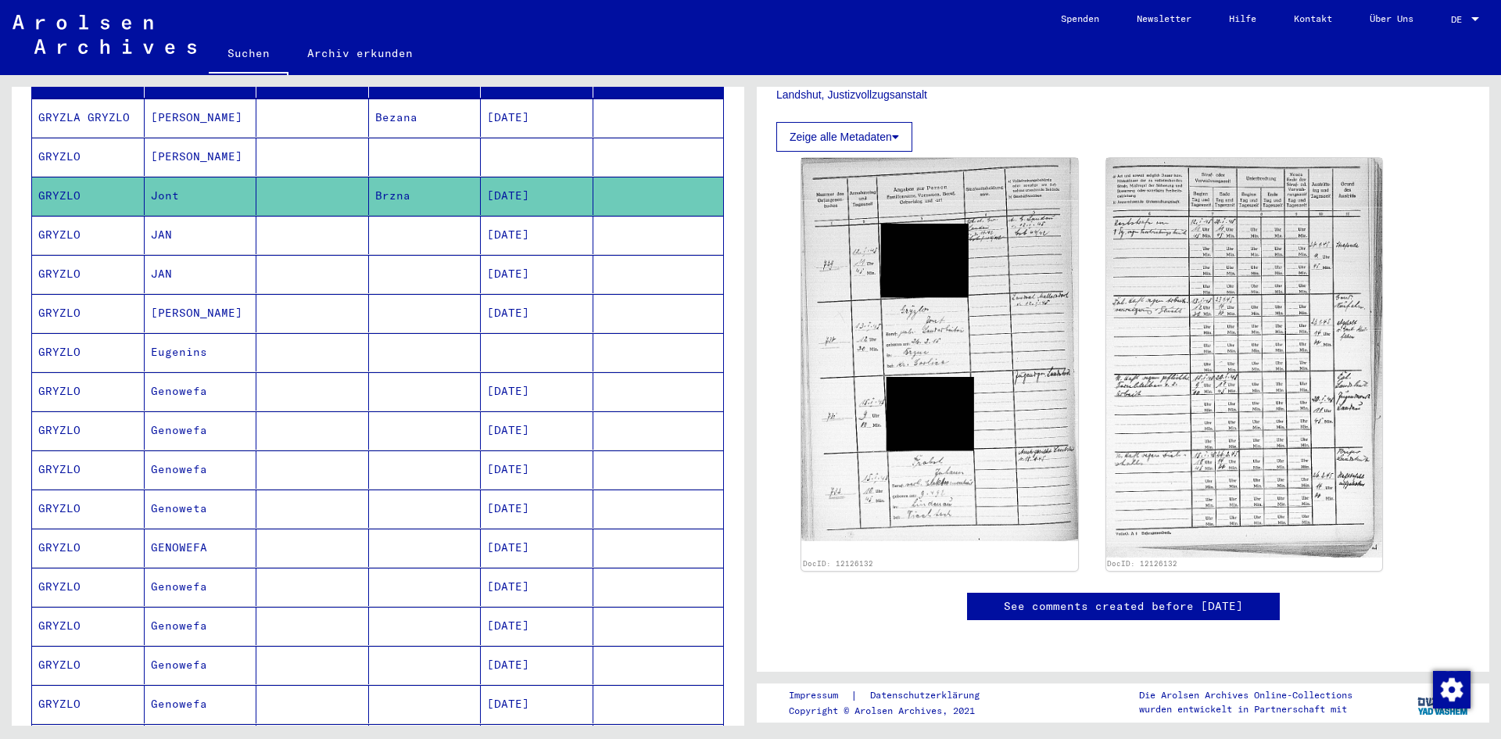
click at [63, 530] on mat-cell "GRYZLO" at bounding box center [88, 547] width 113 height 38
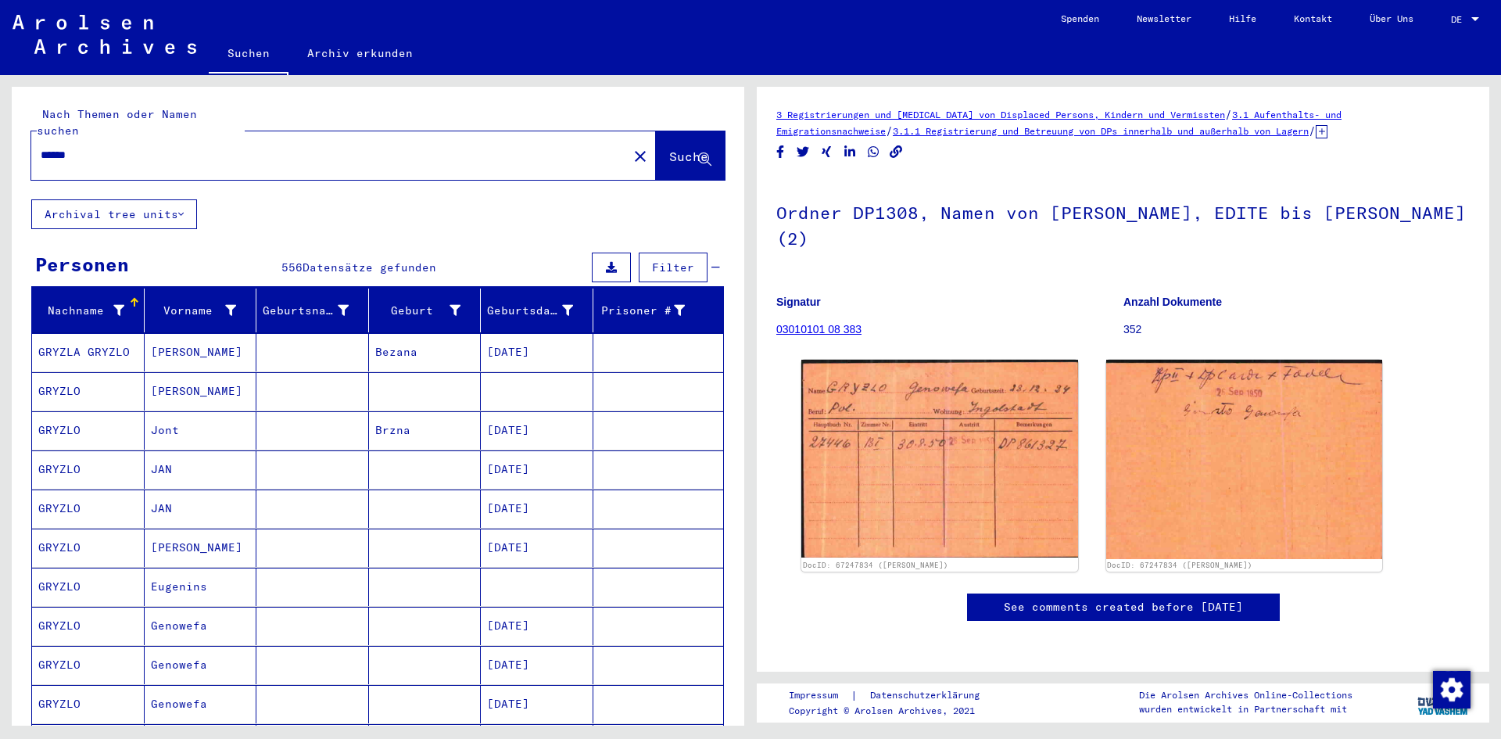
click at [152, 147] on input "******" at bounding box center [330, 155] width 578 height 16
type input "*****"
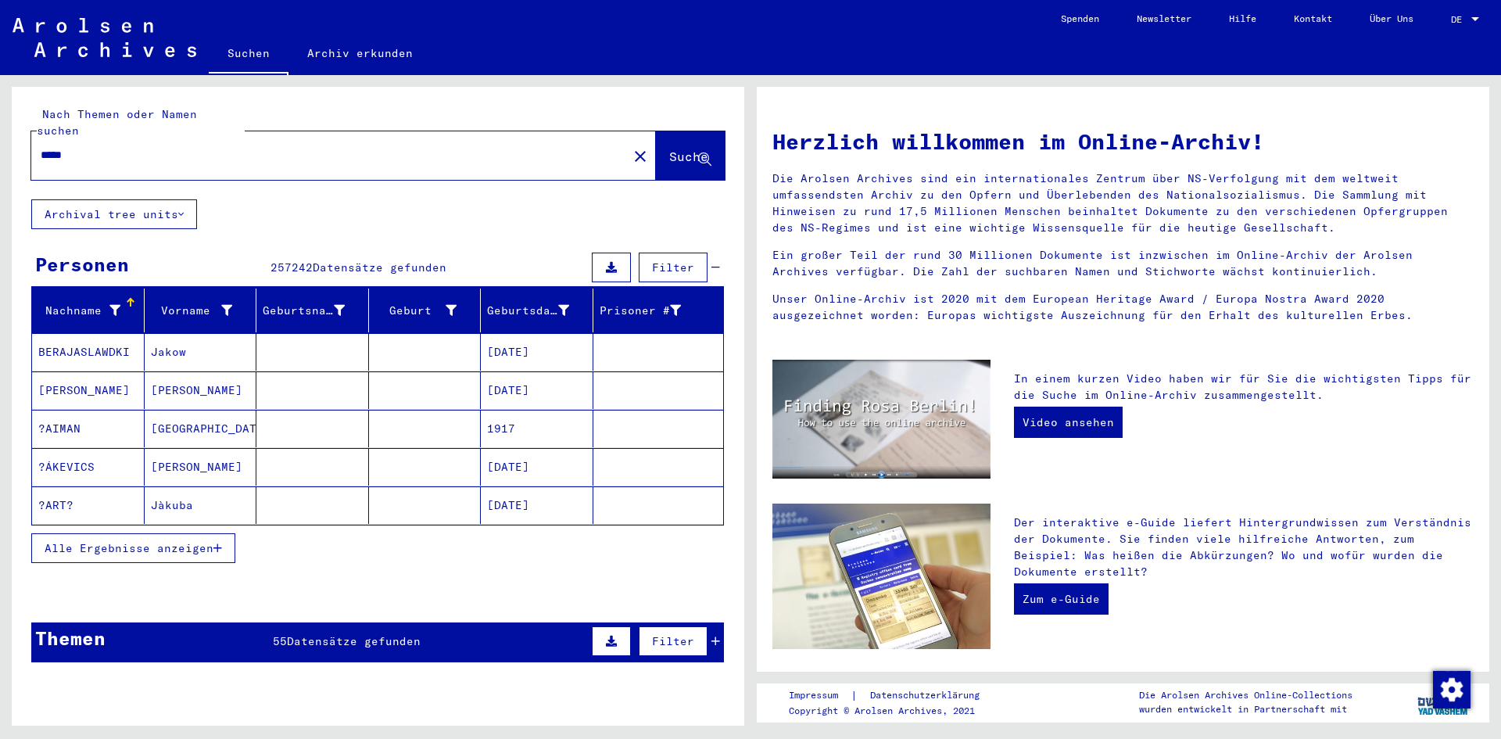
click at [167, 541] on span "Alle Ergebnisse anzeigen" at bounding box center [129, 548] width 169 height 14
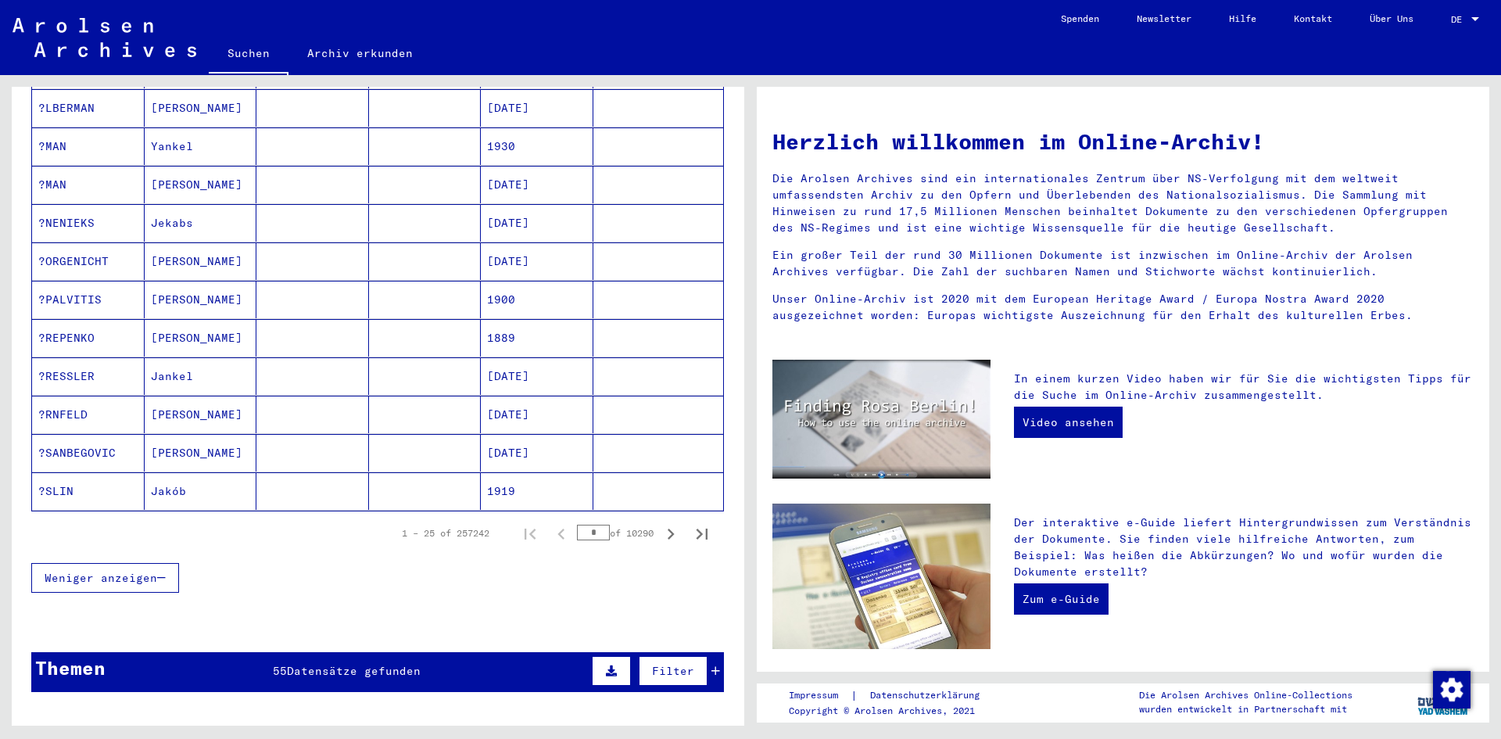
scroll to position [782, 0]
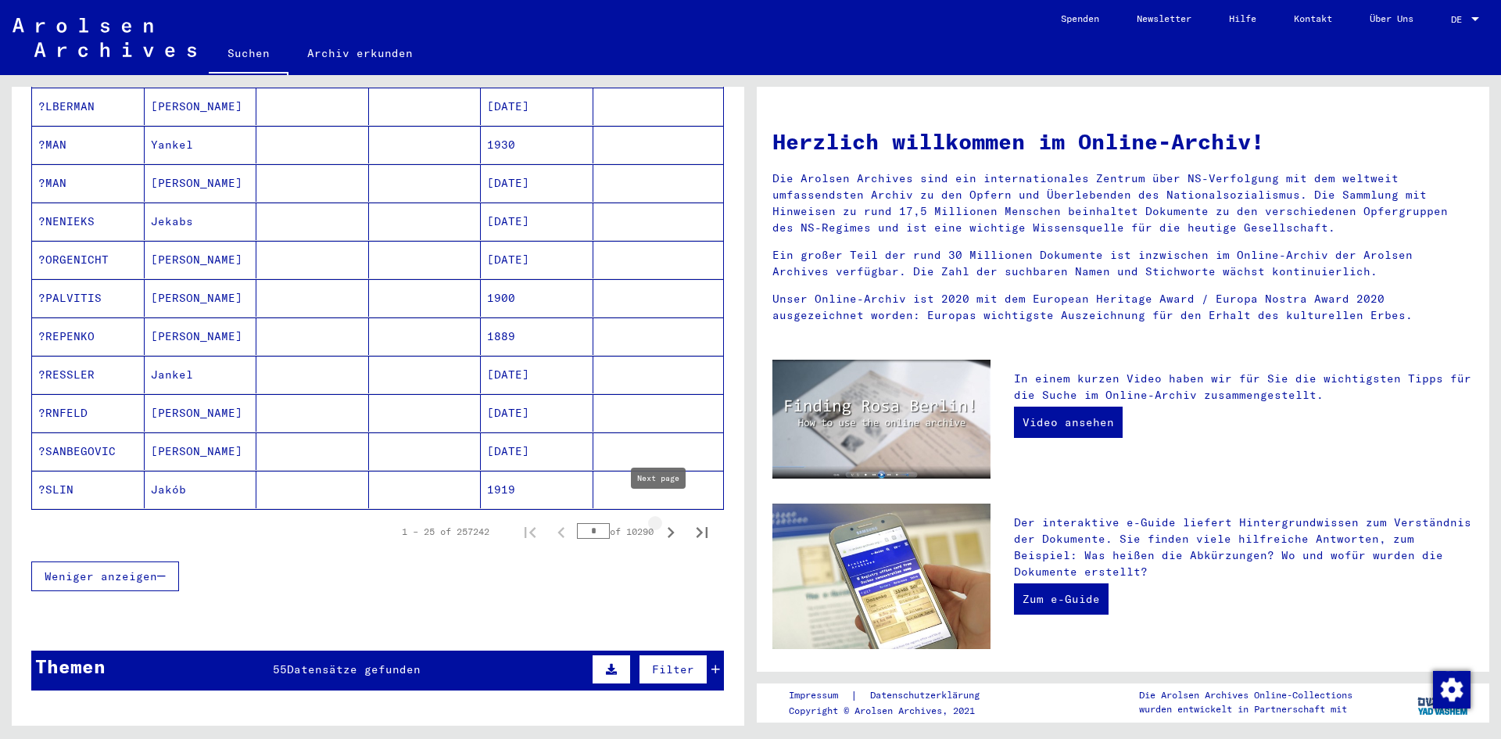
click at [660, 521] on icon "Next page" at bounding box center [671, 532] width 22 height 22
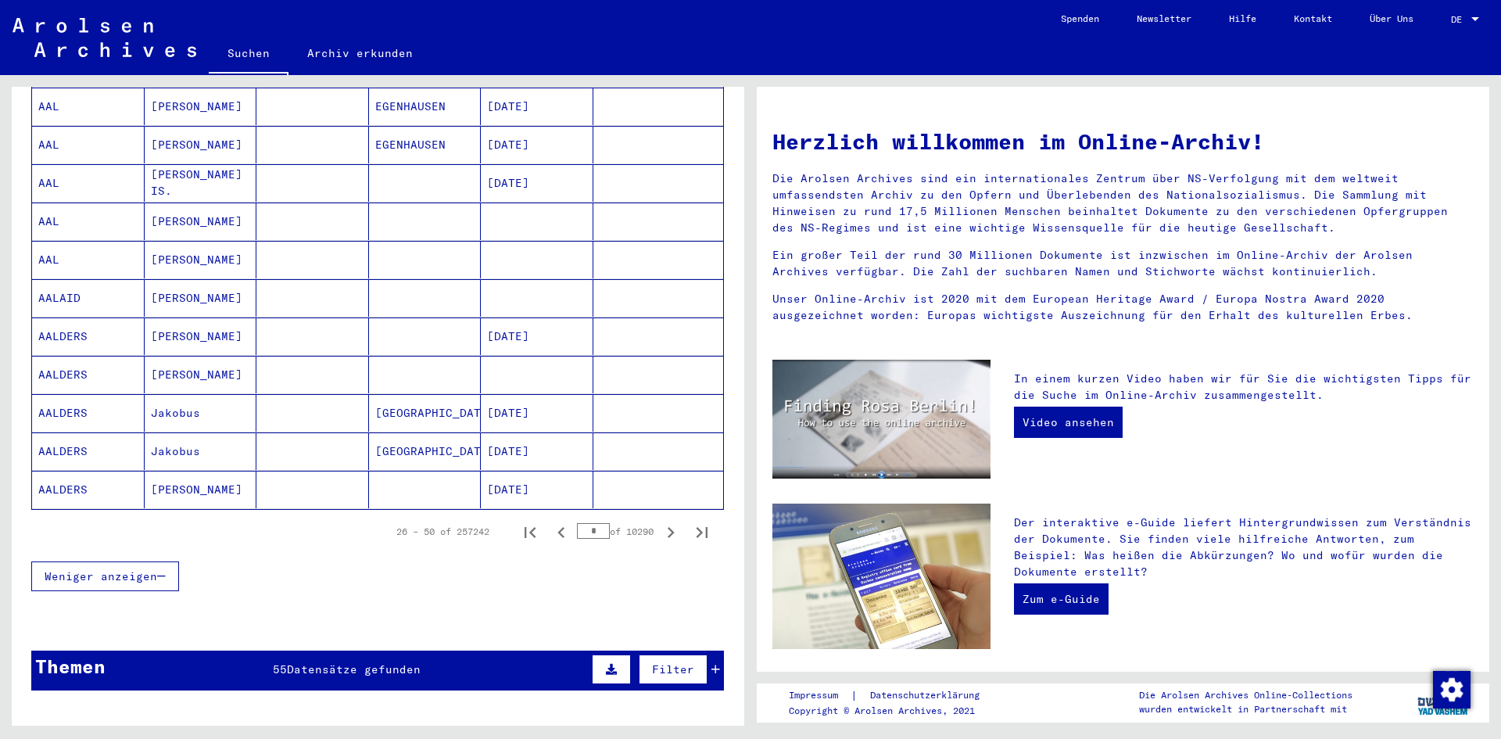
click at [660, 521] on icon "Next page" at bounding box center [671, 532] width 22 height 22
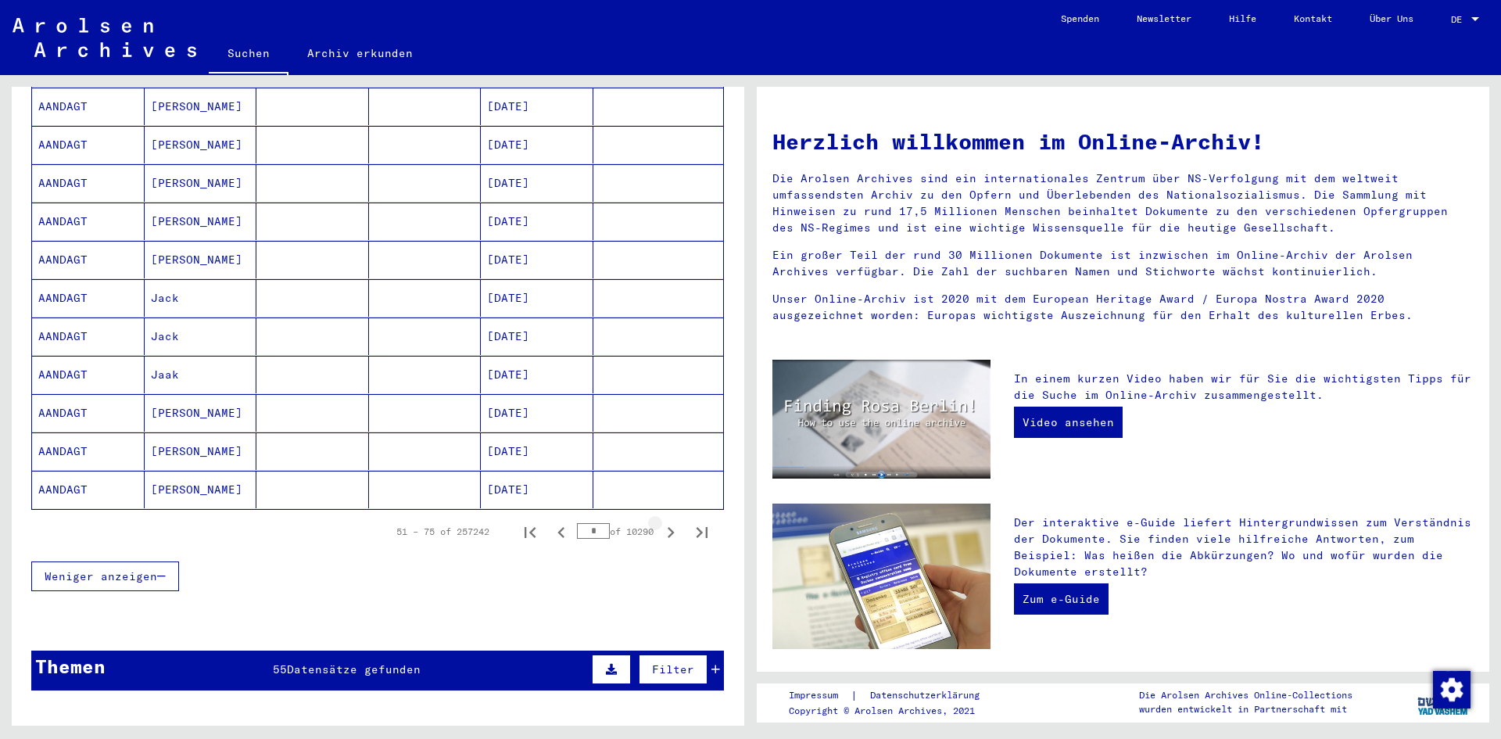
click at [660, 521] on icon "Next page" at bounding box center [671, 532] width 22 height 22
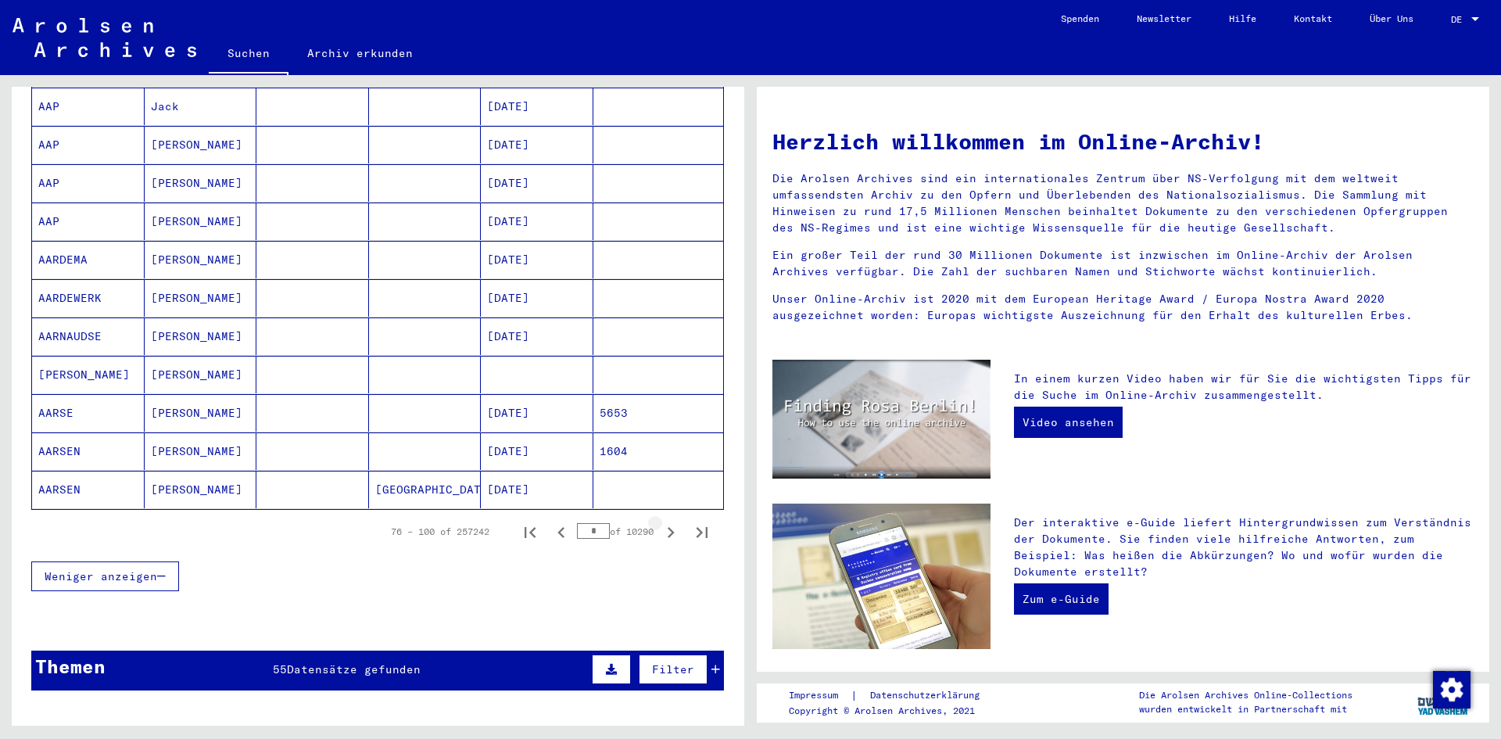
click at [660, 521] on icon "Next page" at bounding box center [671, 532] width 22 height 22
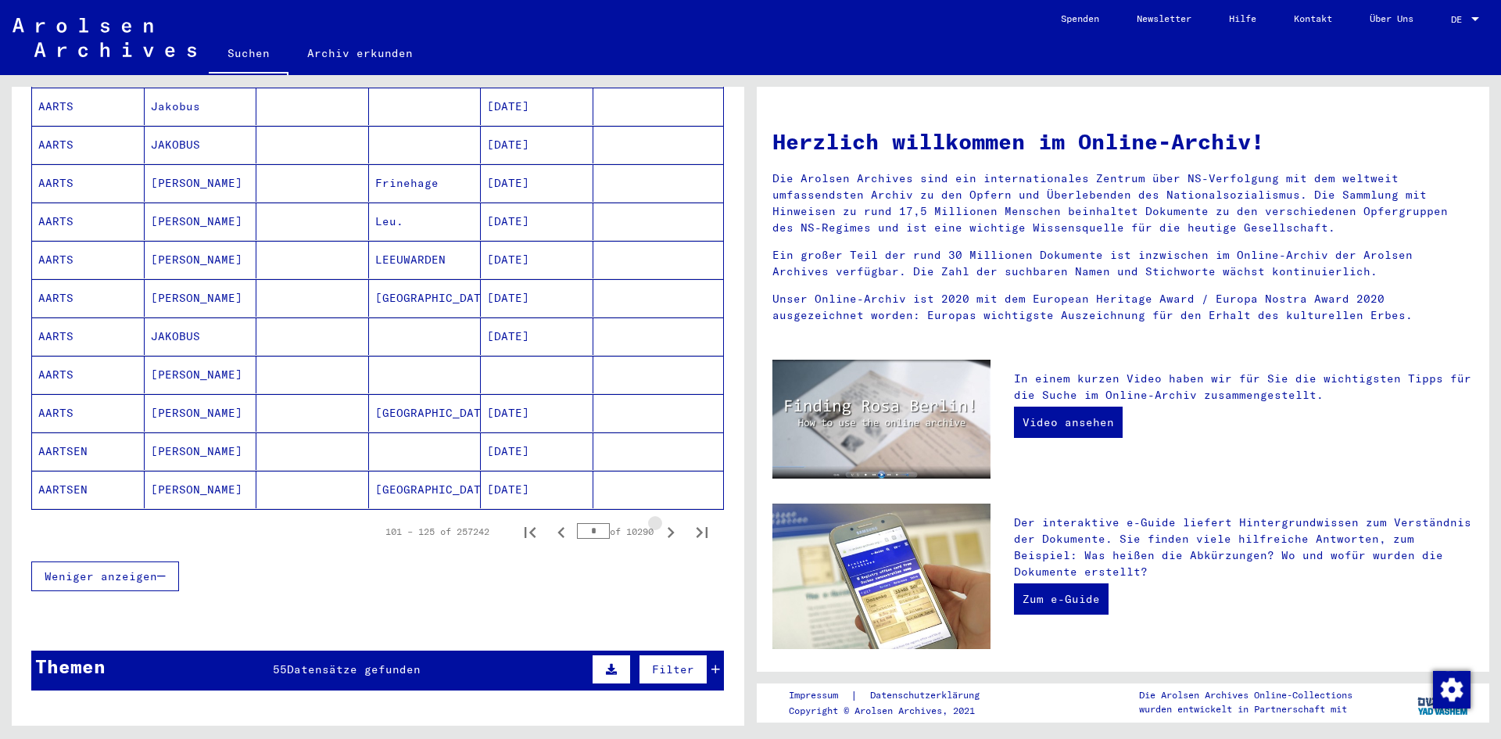
click at [660, 521] on icon "Next page" at bounding box center [671, 532] width 22 height 22
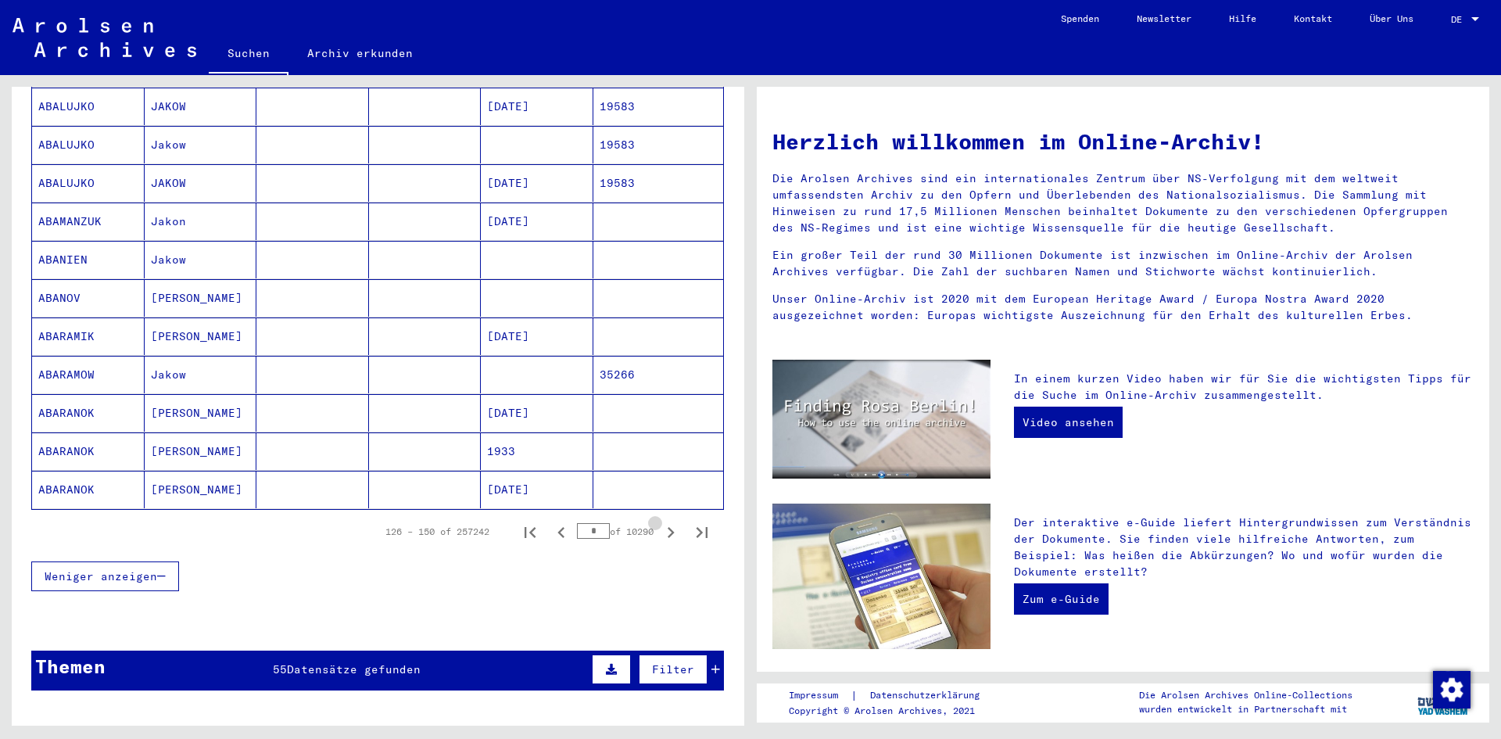
click at [660, 521] on icon "Next page" at bounding box center [671, 532] width 22 height 22
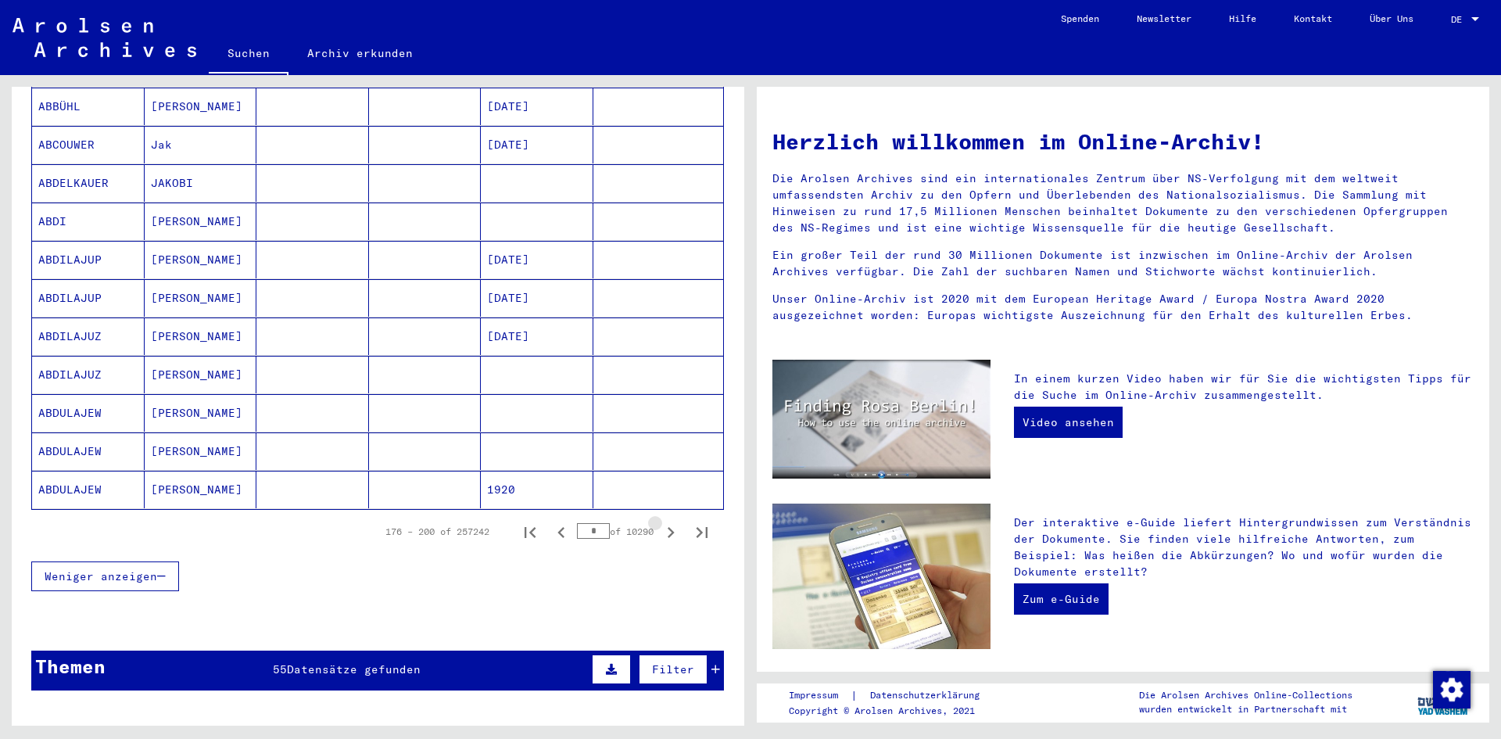
click at [660, 521] on icon "Next page" at bounding box center [671, 532] width 22 height 22
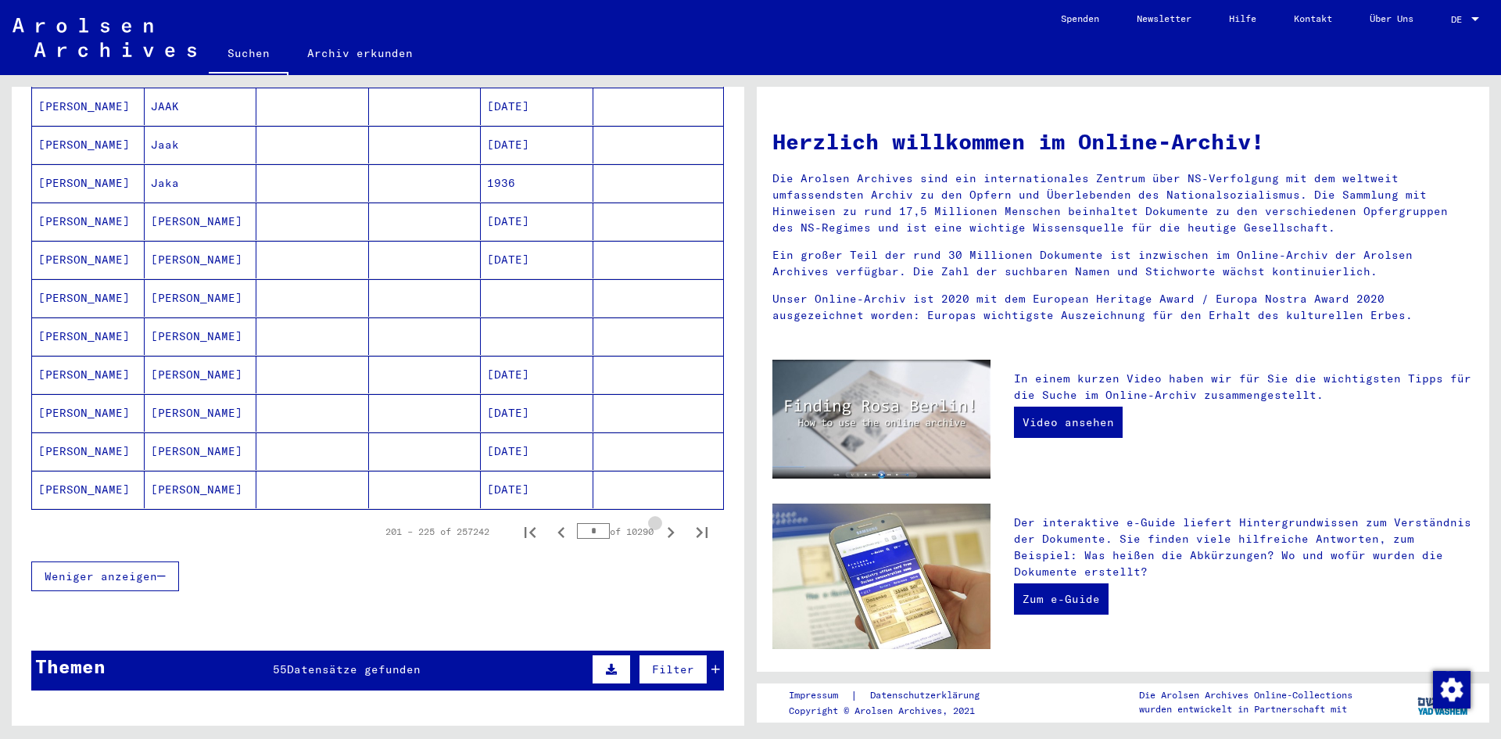
click at [660, 521] on icon "Next page" at bounding box center [671, 532] width 22 height 22
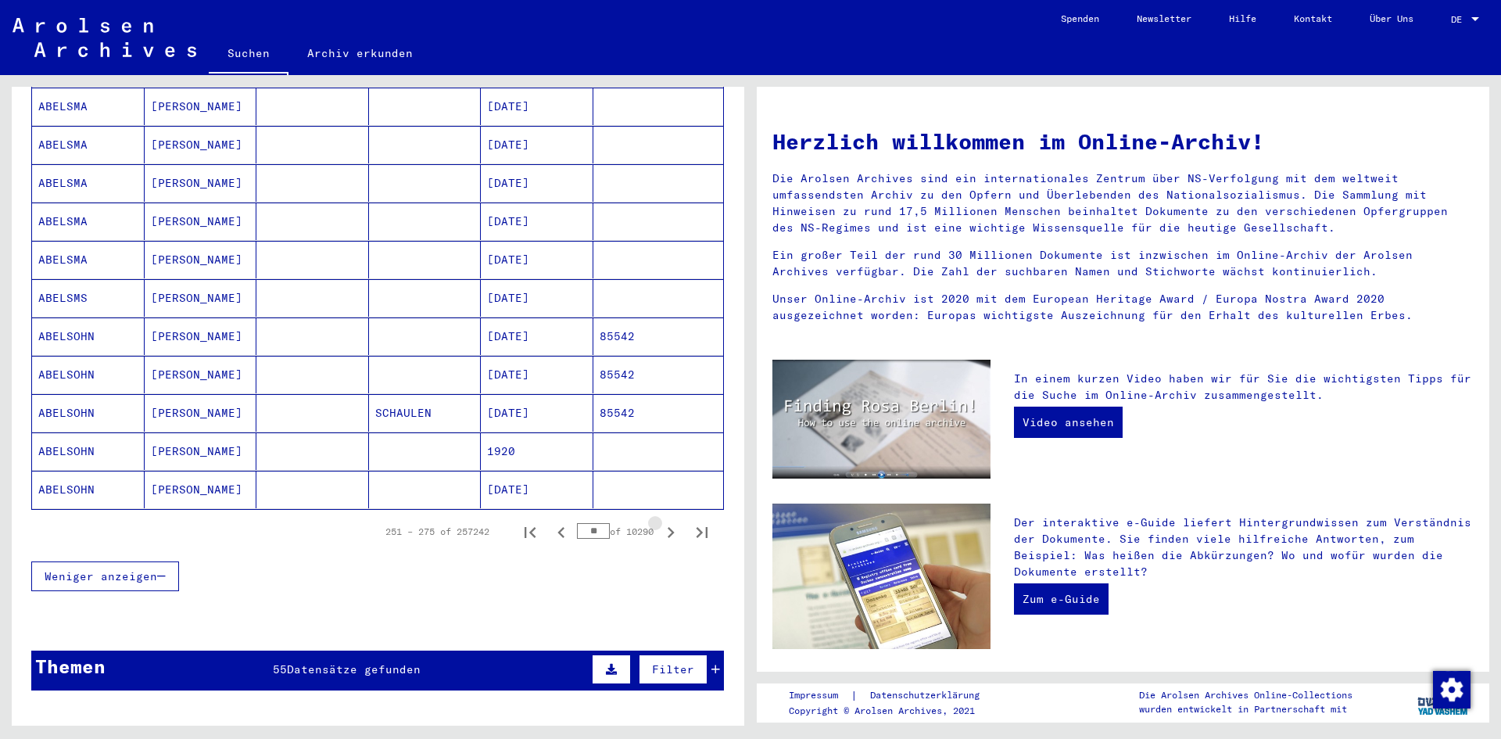
click at [660, 521] on icon "Next page" at bounding box center [671, 532] width 22 height 22
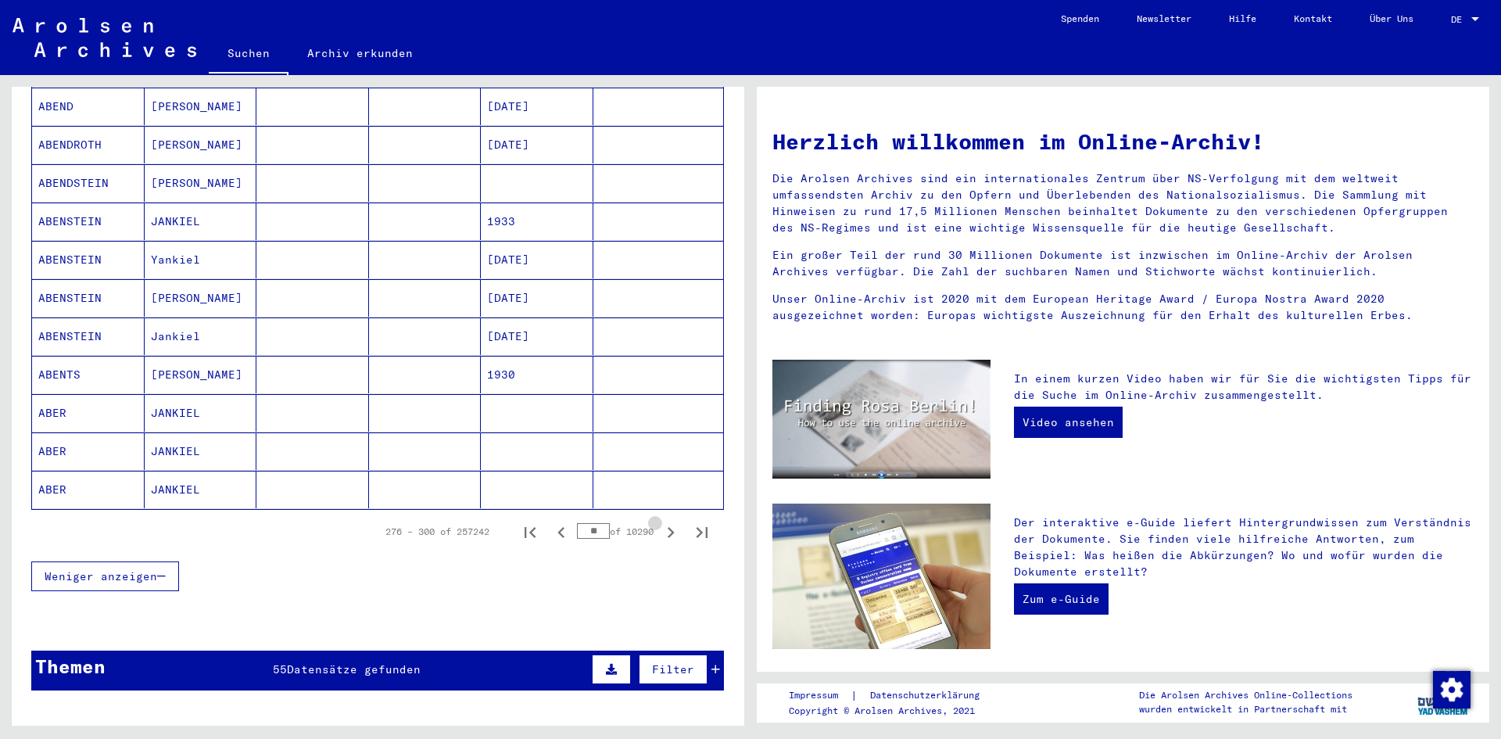
click at [660, 521] on icon "Next page" at bounding box center [671, 532] width 22 height 22
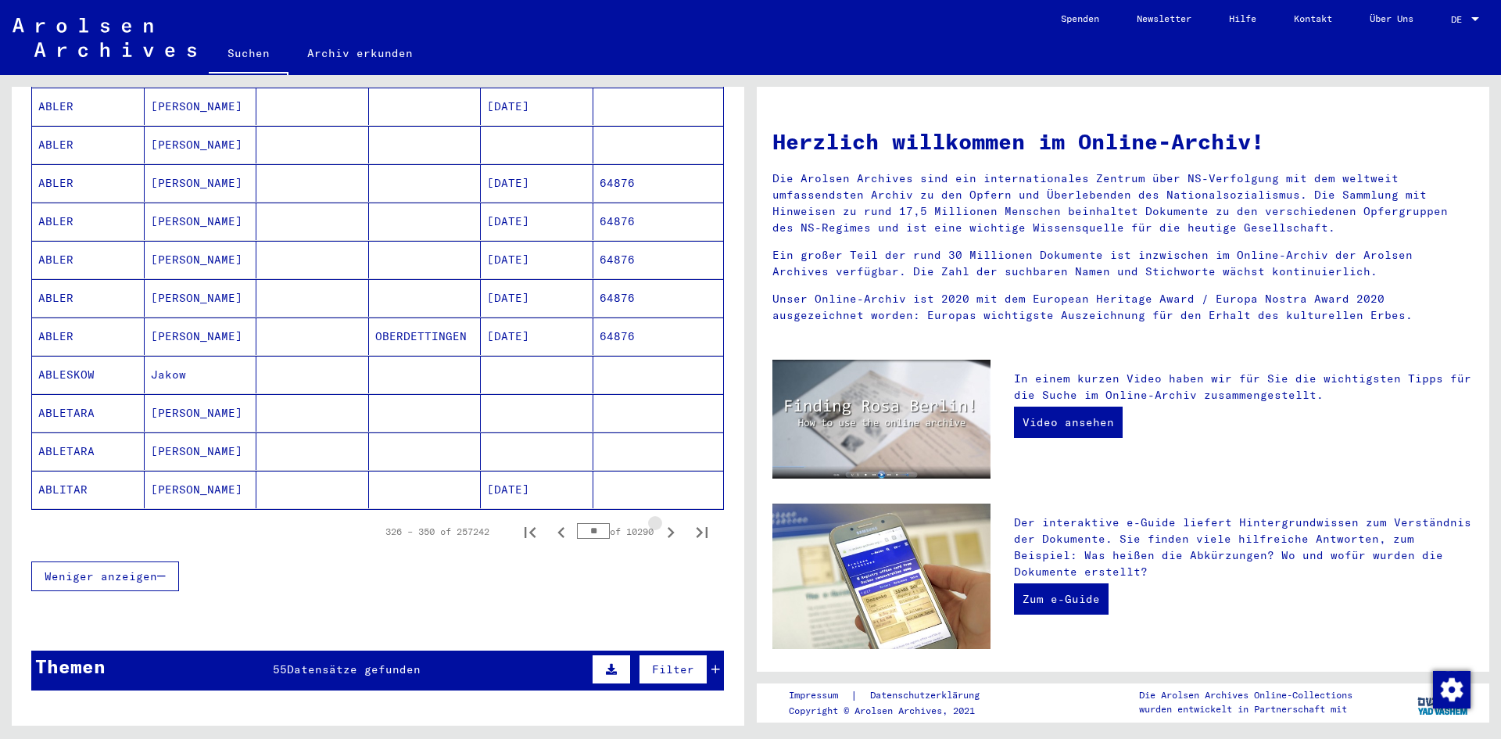
click at [660, 521] on icon "Next page" at bounding box center [671, 532] width 22 height 22
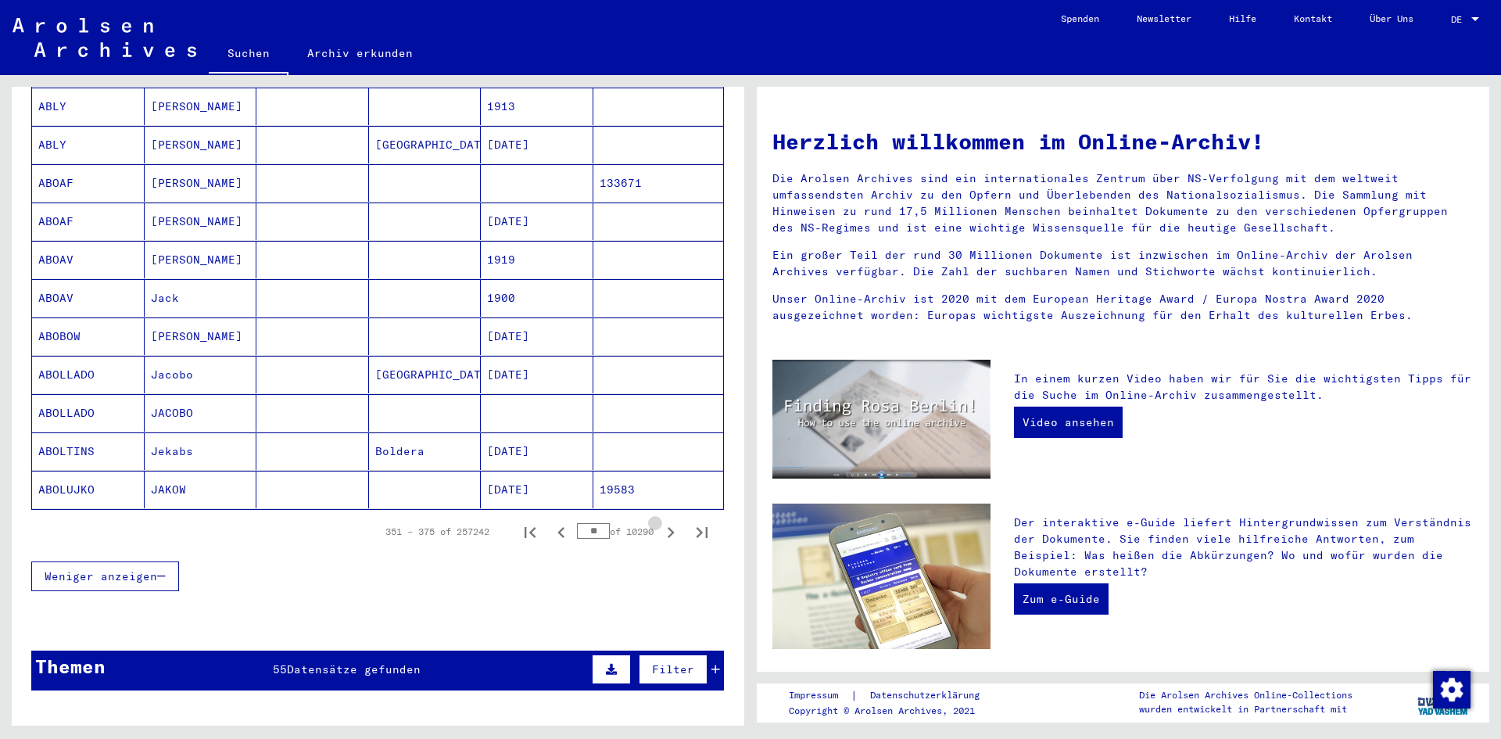
click at [660, 521] on icon "Next page" at bounding box center [671, 532] width 22 height 22
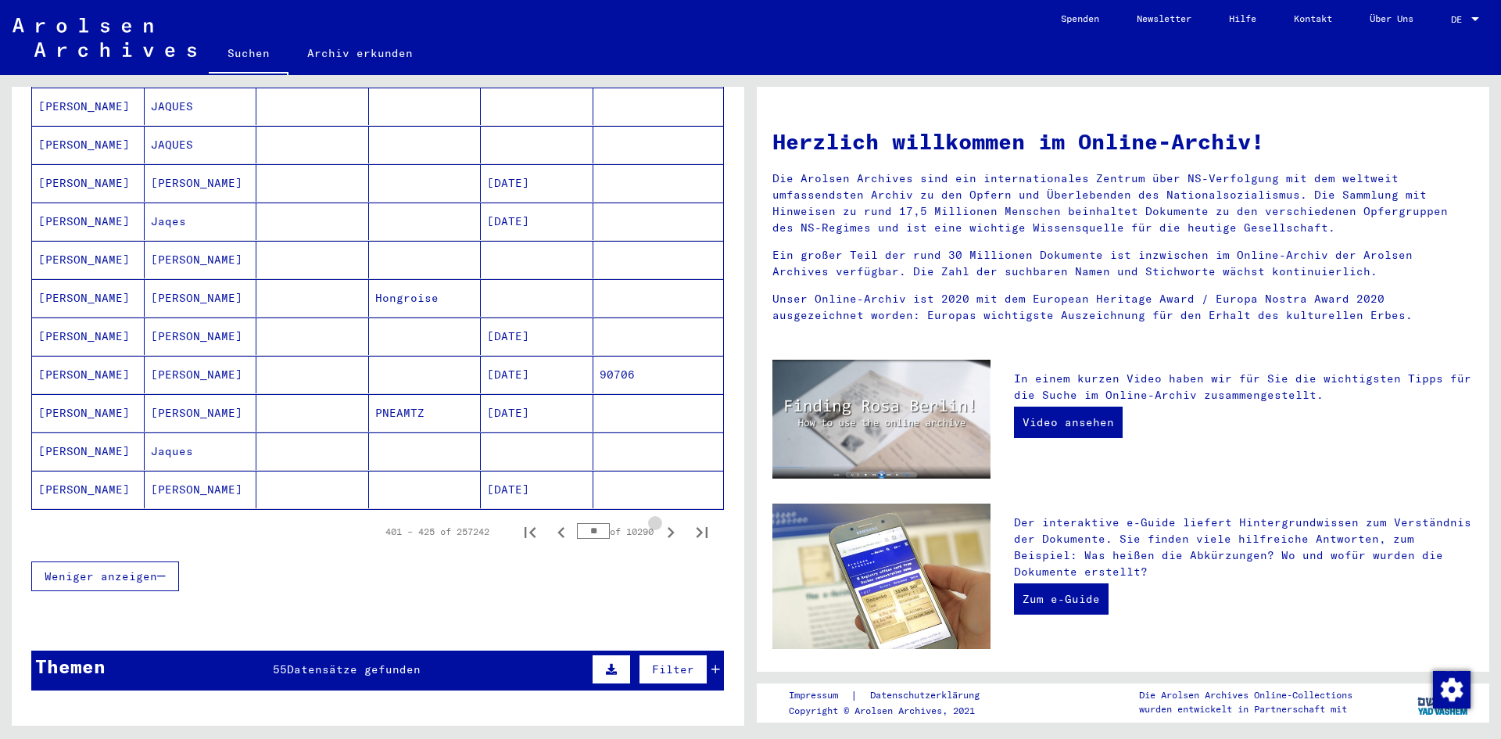
click at [660, 521] on icon "Next page" at bounding box center [671, 532] width 22 height 22
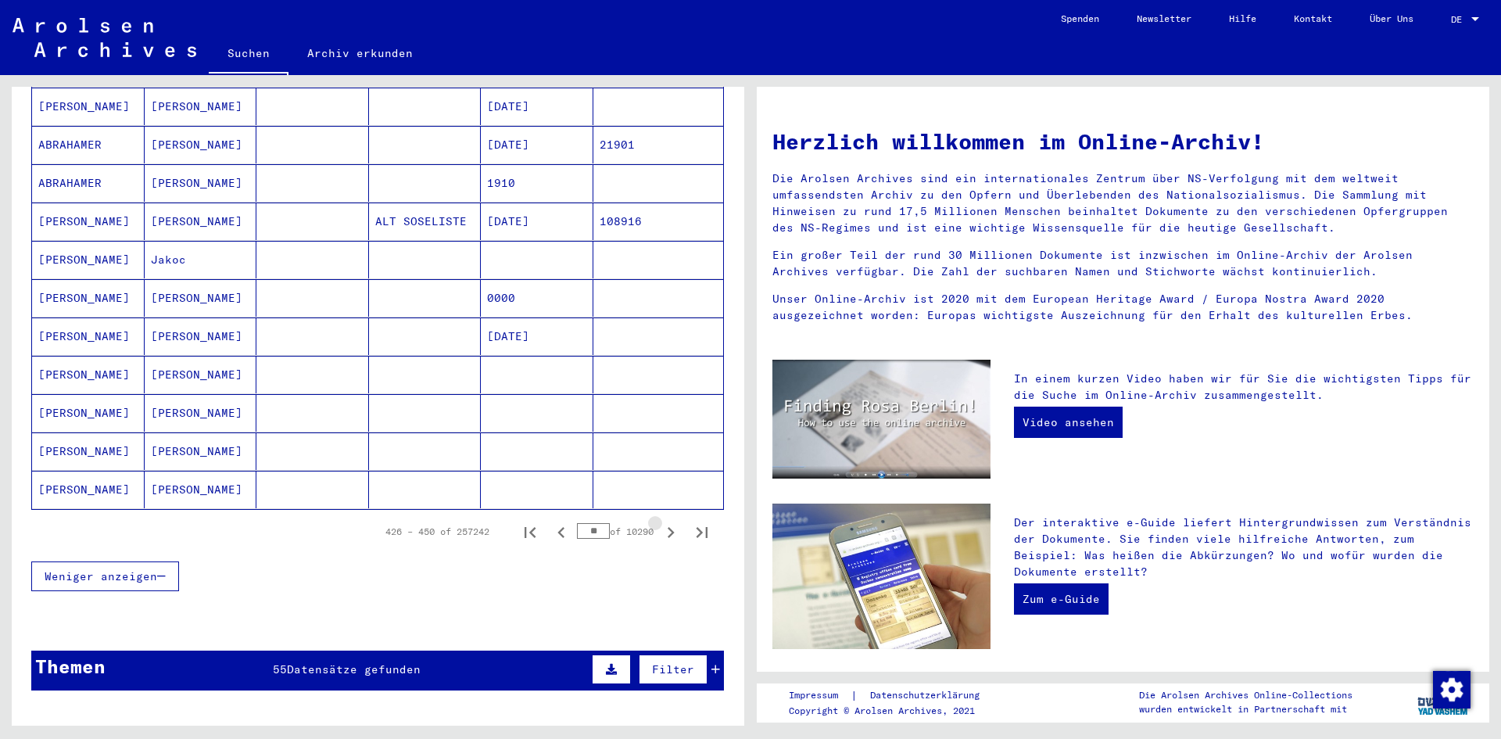
click at [660, 521] on icon "Next page" at bounding box center [671, 532] width 22 height 22
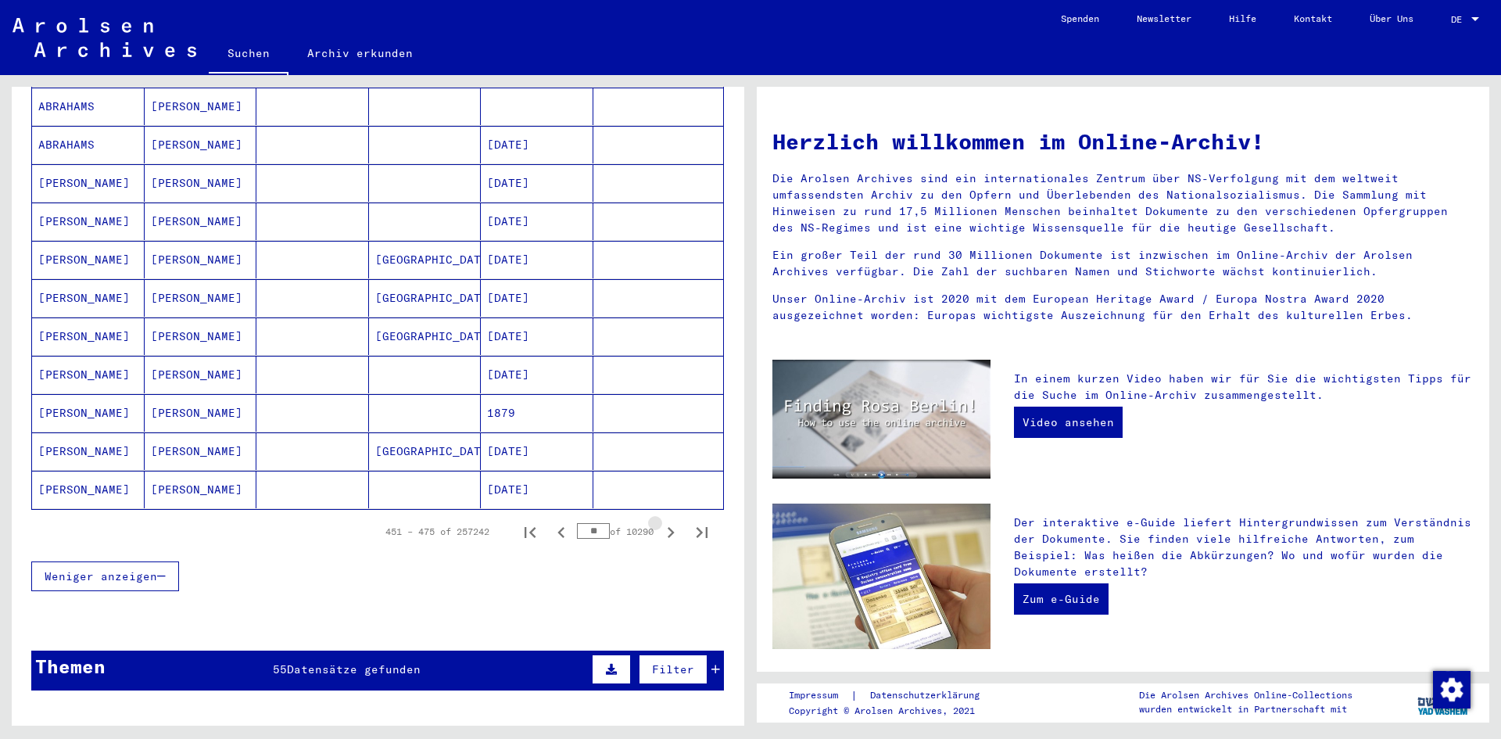
click at [660, 521] on icon "Next page" at bounding box center [671, 532] width 22 height 22
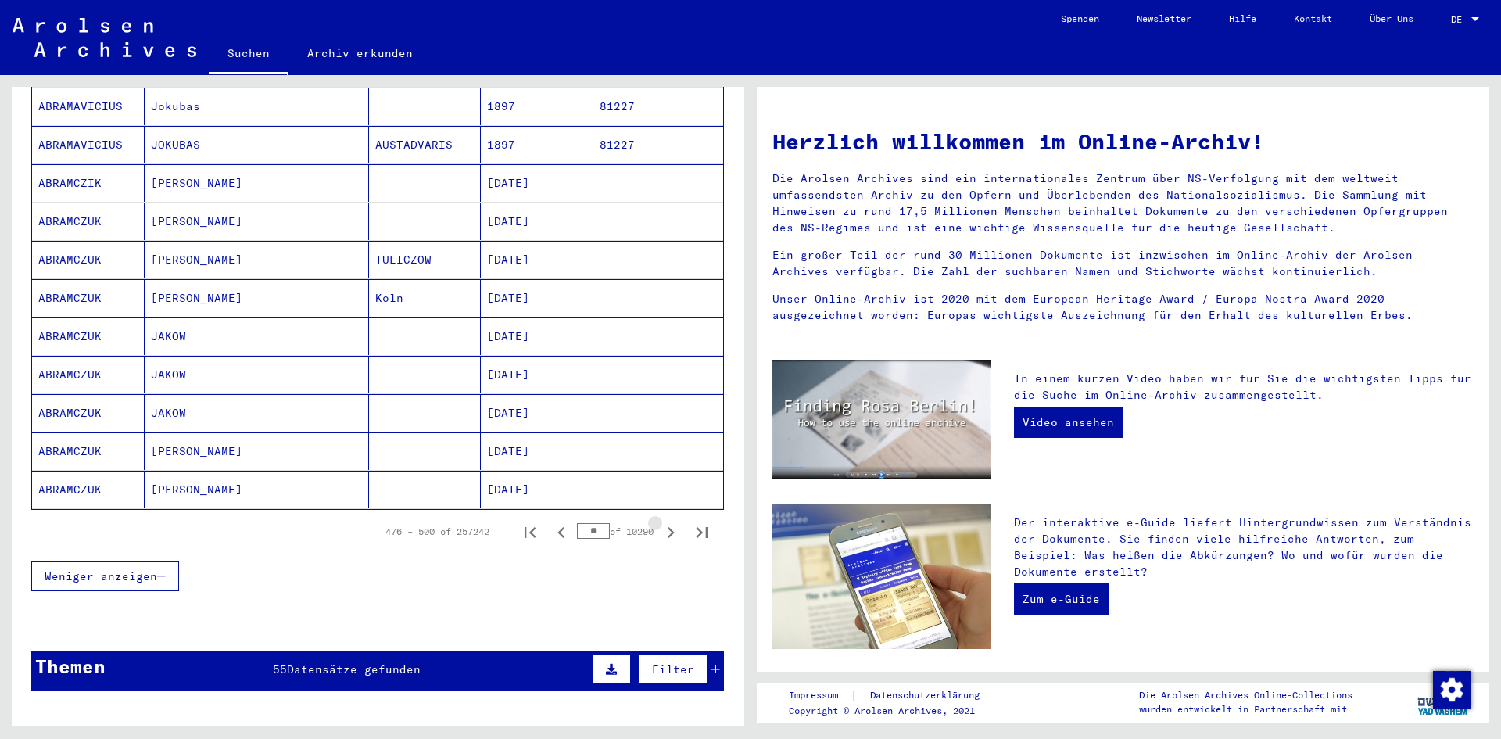
click at [660, 521] on icon "Next page" at bounding box center [671, 532] width 22 height 22
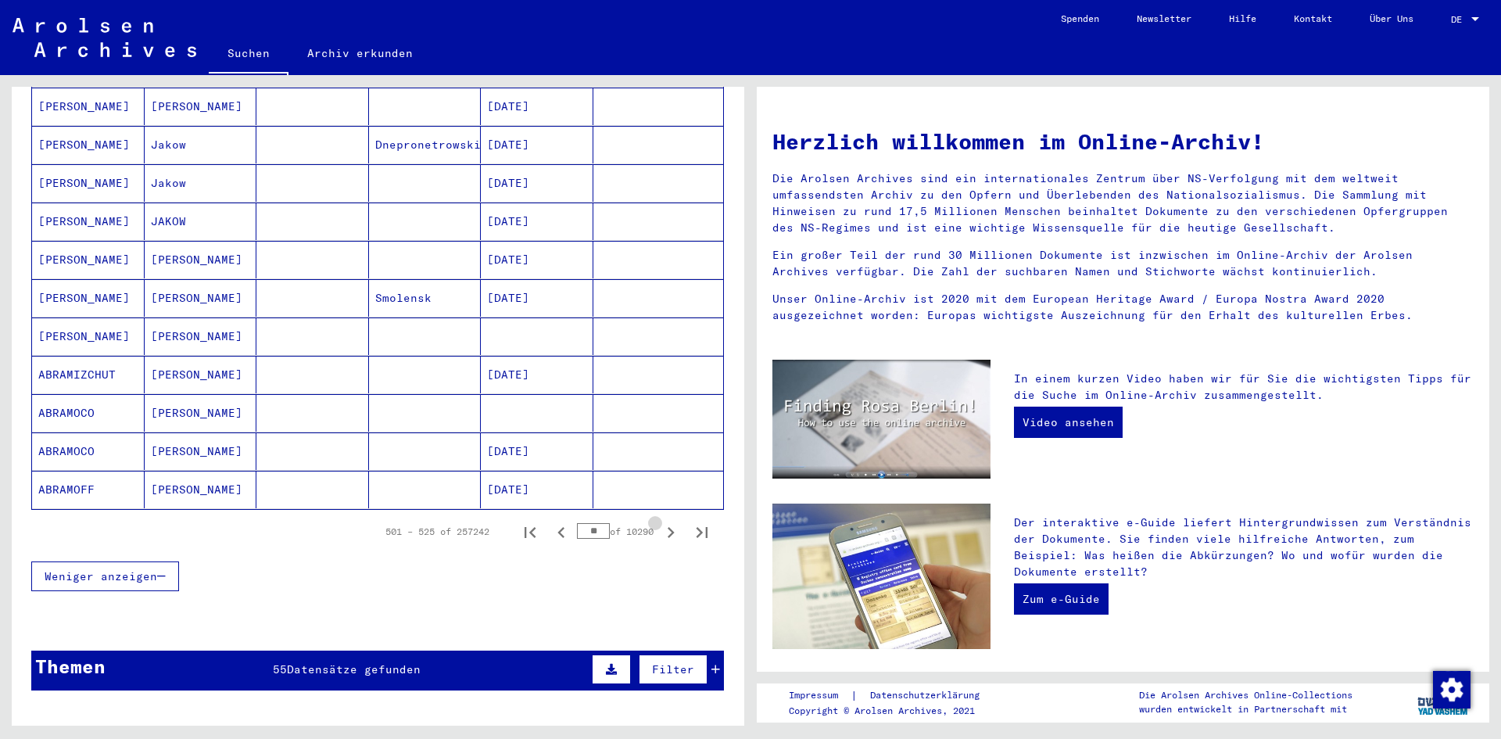
click at [660, 521] on icon "Next page" at bounding box center [671, 532] width 22 height 22
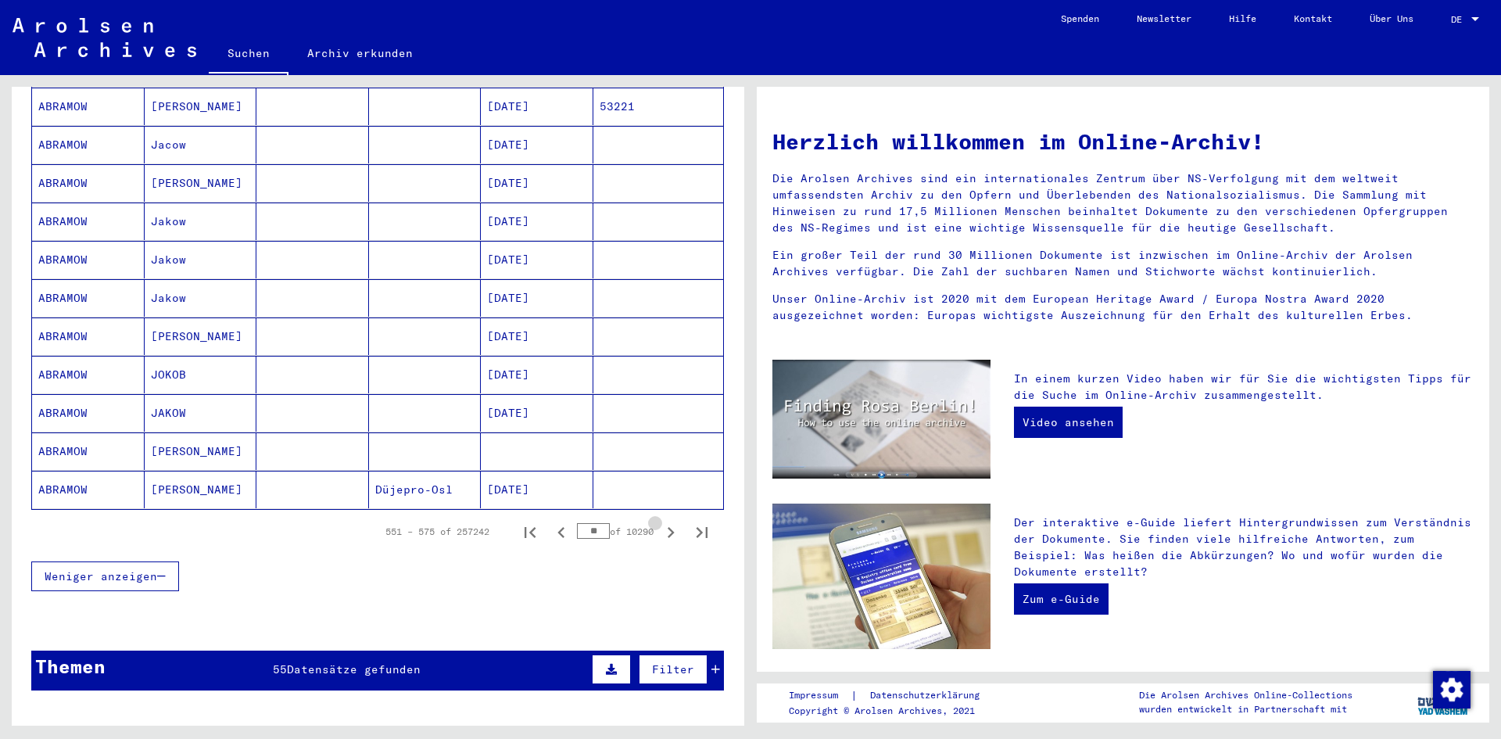
click at [660, 521] on icon "Next page" at bounding box center [671, 532] width 22 height 22
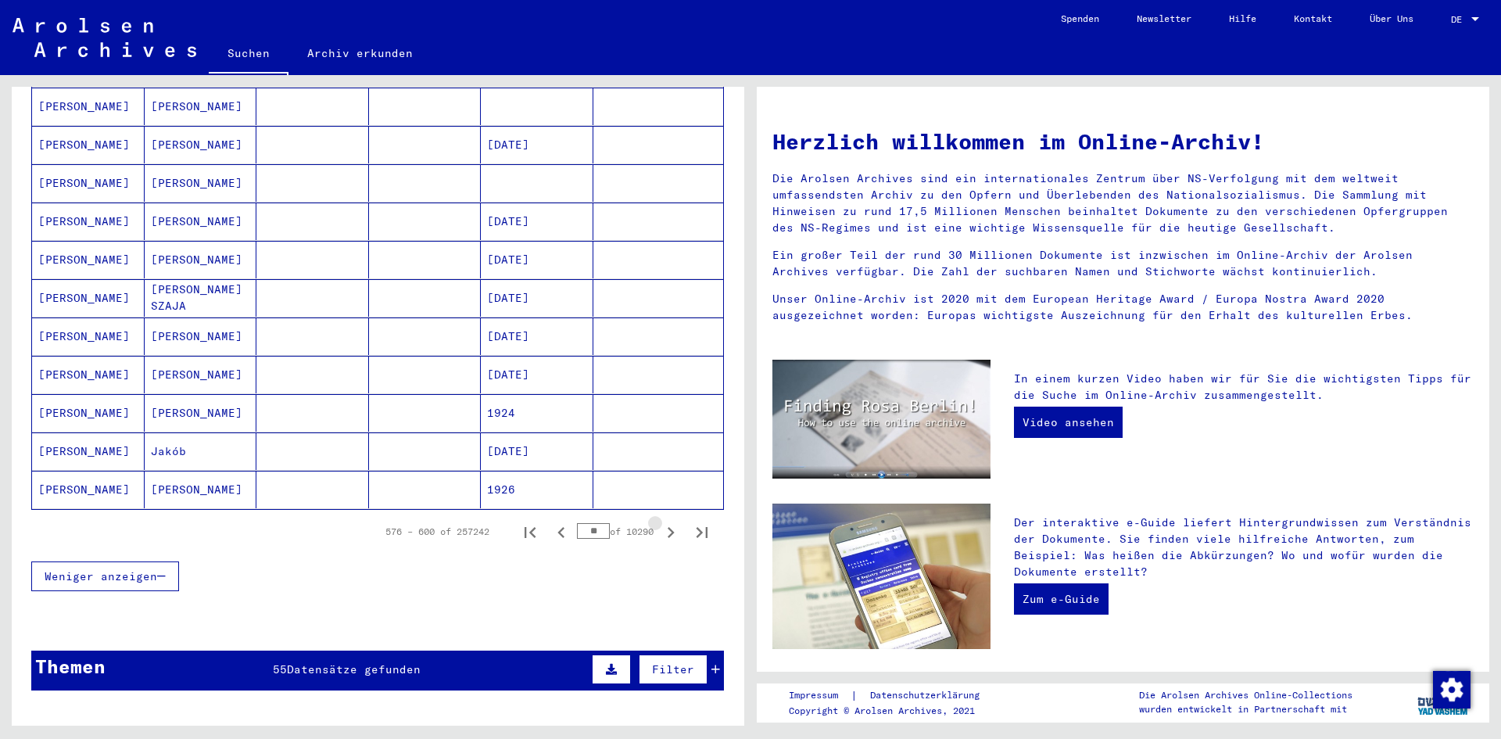
click at [660, 521] on icon "Next page" at bounding box center [671, 532] width 22 height 22
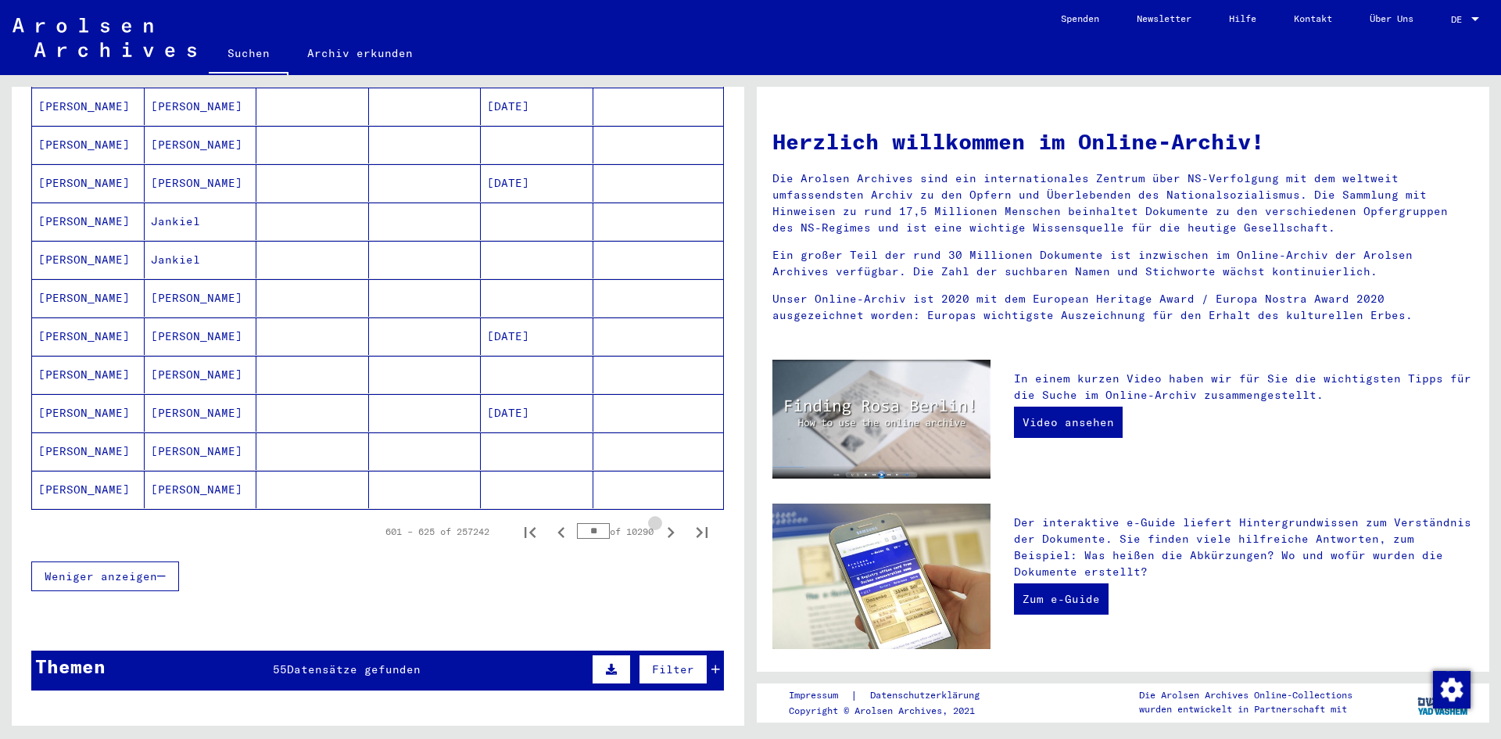
click at [660, 521] on icon "Next page" at bounding box center [671, 532] width 22 height 22
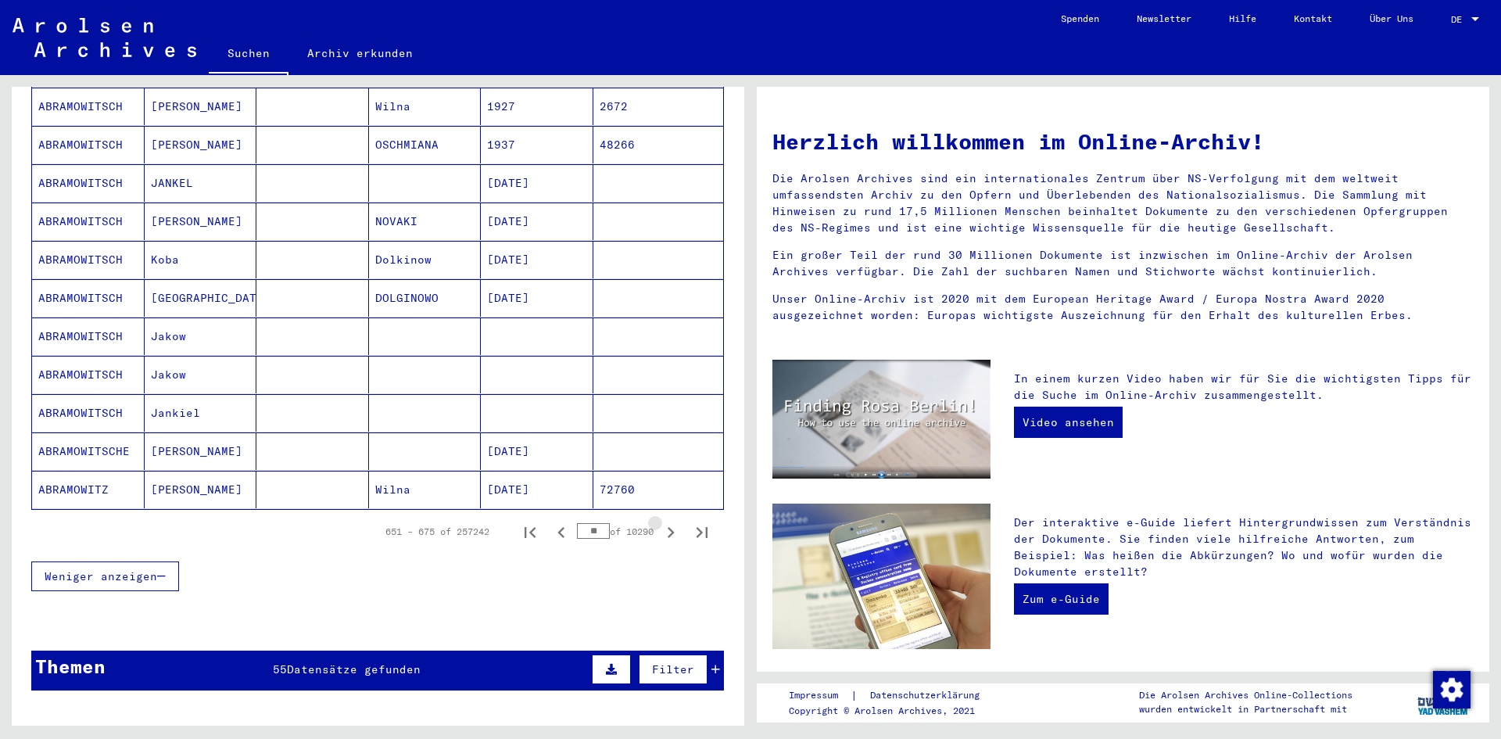
click at [660, 521] on icon "Next page" at bounding box center [671, 532] width 22 height 22
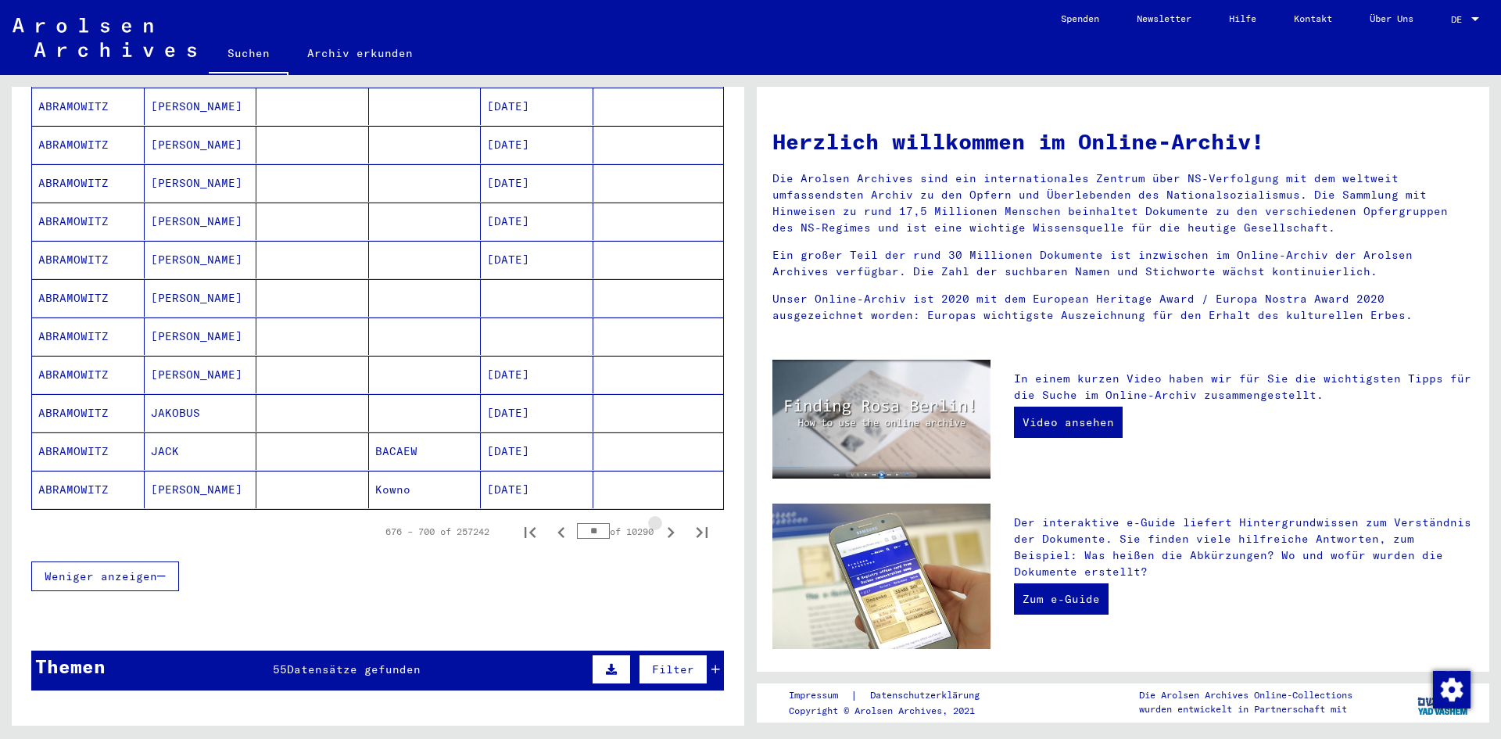
click at [660, 521] on icon "Next page" at bounding box center [671, 532] width 22 height 22
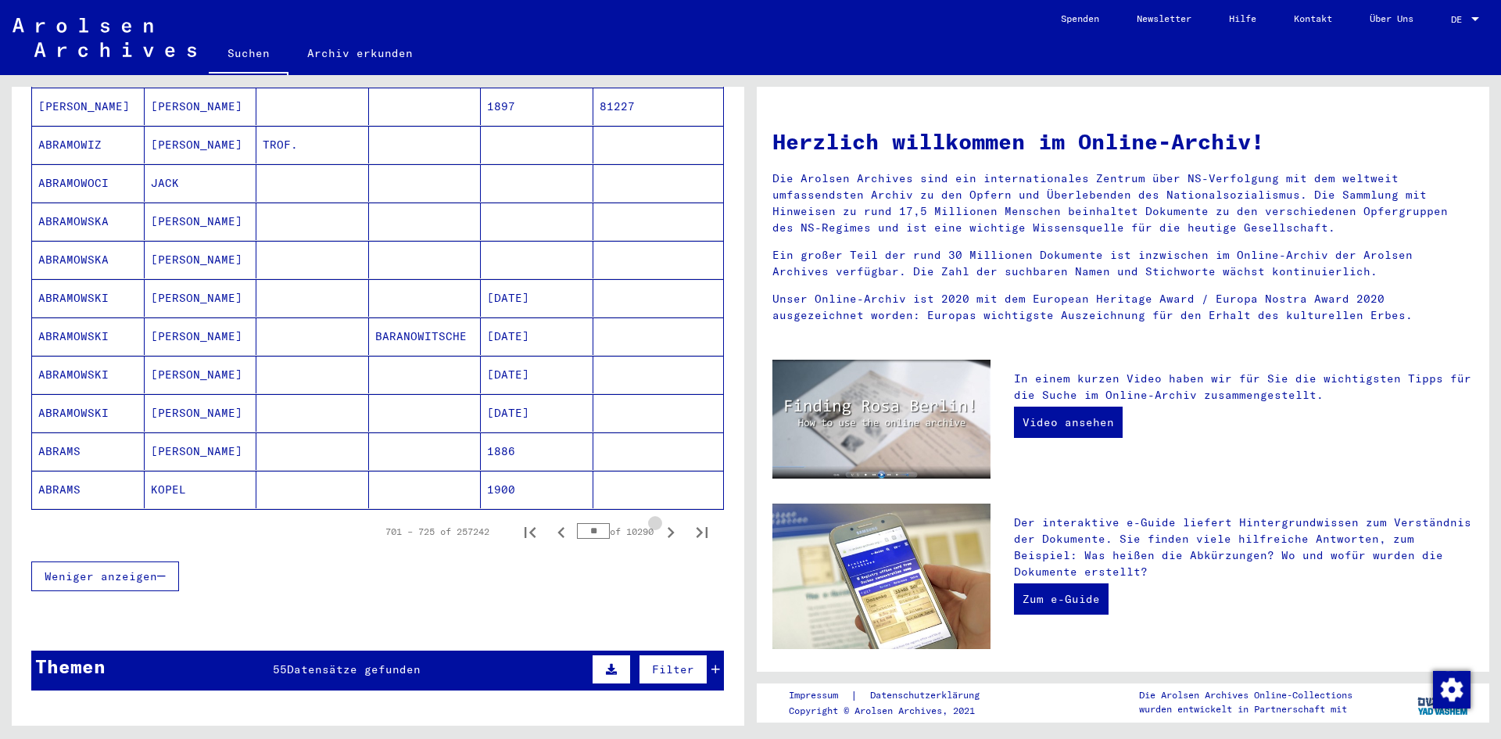
click at [660, 521] on icon "Next page" at bounding box center [671, 532] width 22 height 22
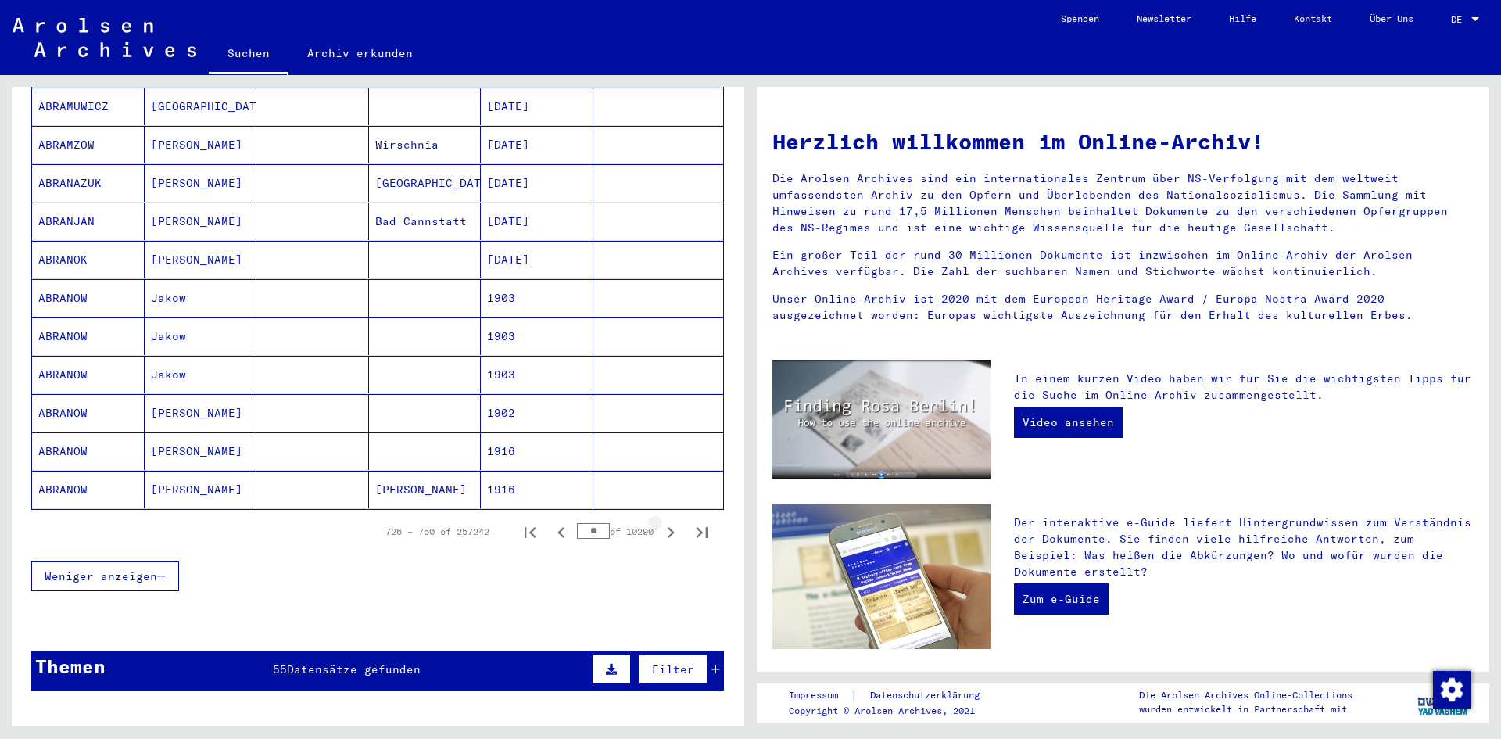
click at [660, 521] on icon "Next page" at bounding box center [671, 532] width 22 height 22
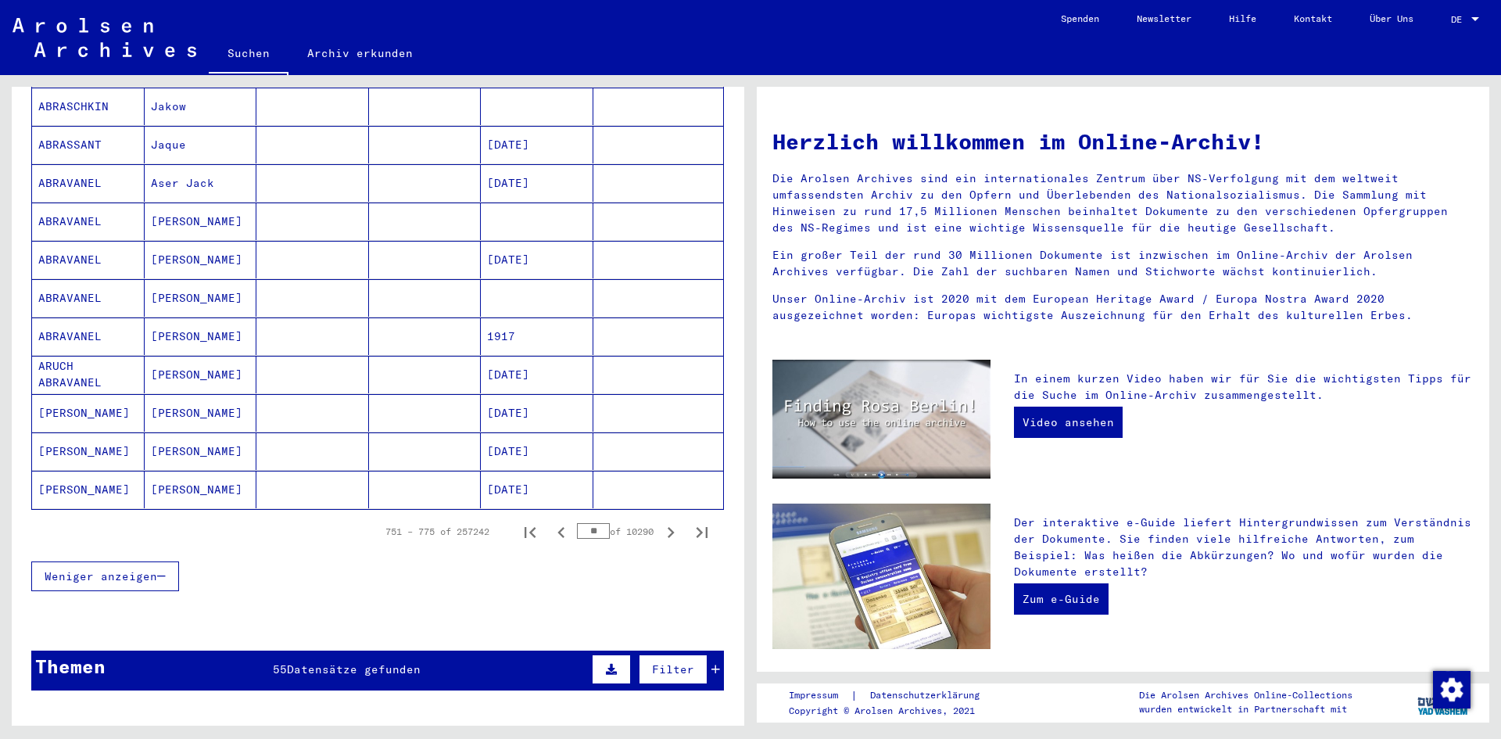
click at [660, 521] on icon "Next page" at bounding box center [671, 532] width 22 height 22
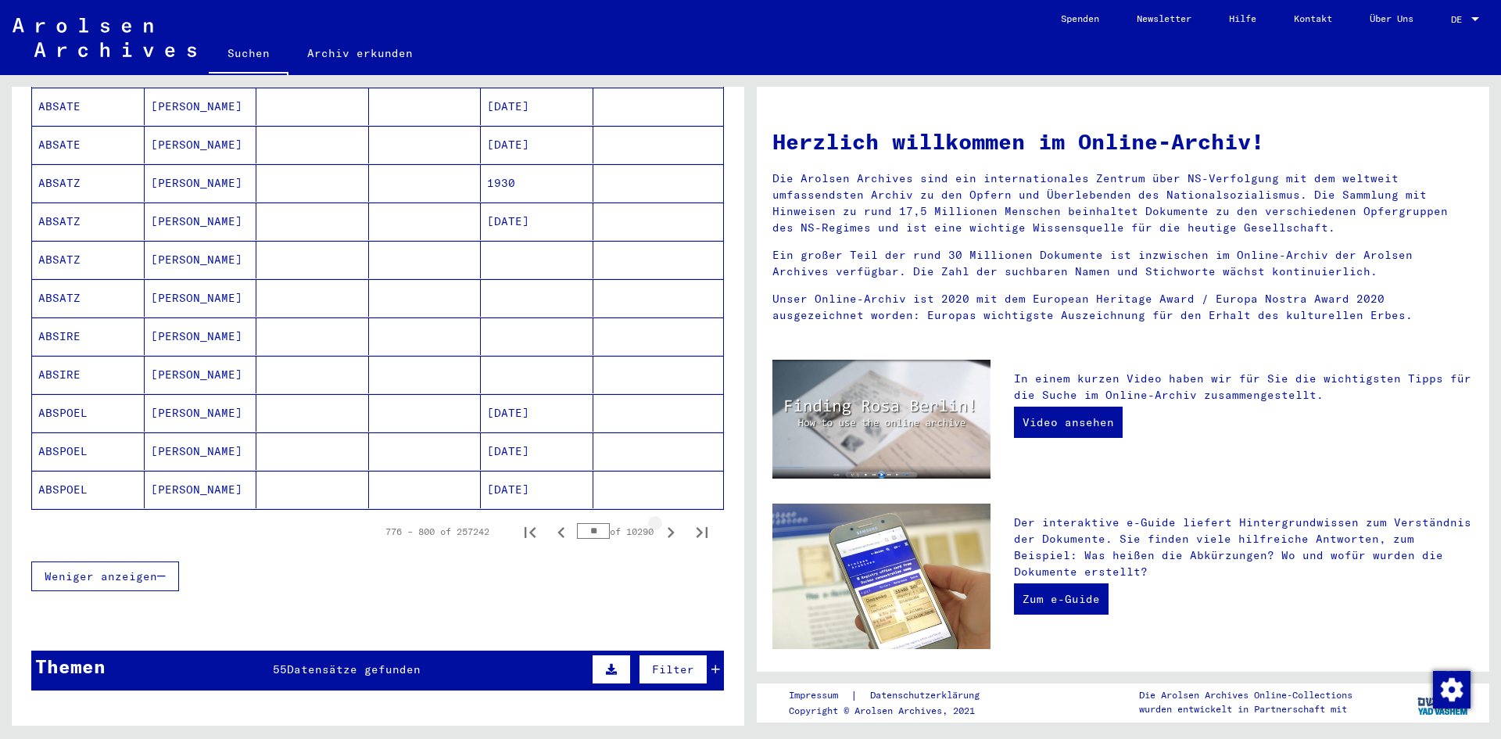
click at [660, 521] on icon "Next page" at bounding box center [671, 532] width 22 height 22
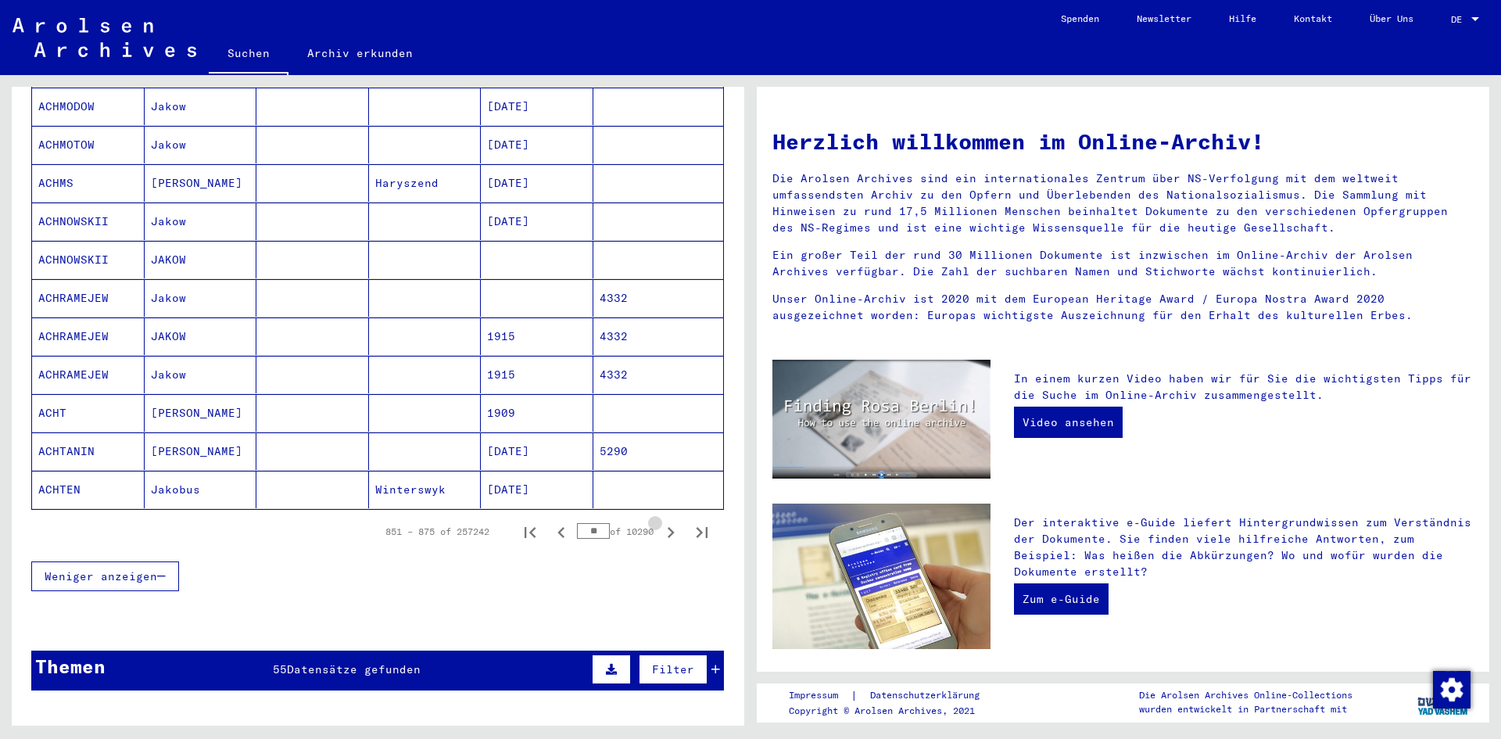
click at [660, 521] on icon "Next page" at bounding box center [671, 532] width 22 height 22
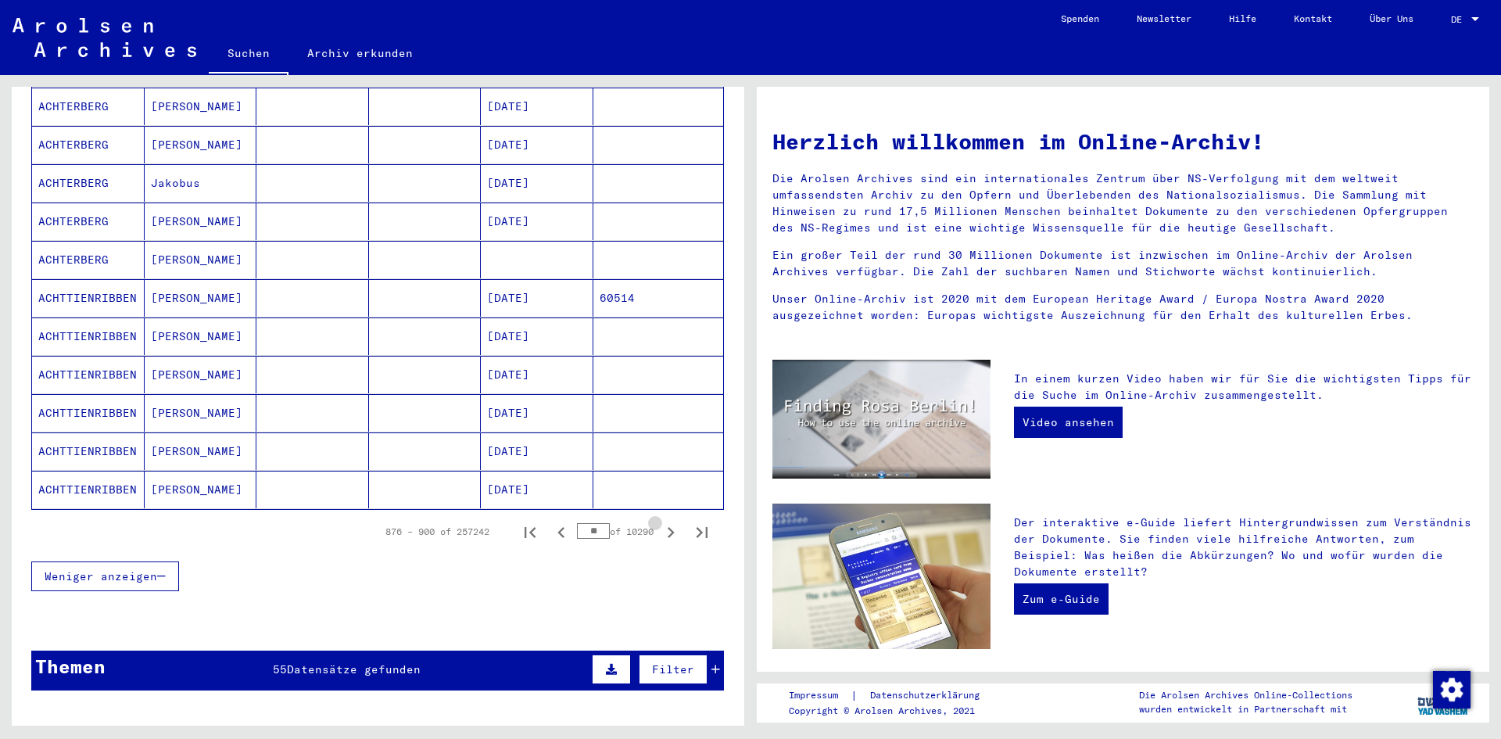
click at [660, 521] on icon "Next page" at bounding box center [671, 532] width 22 height 22
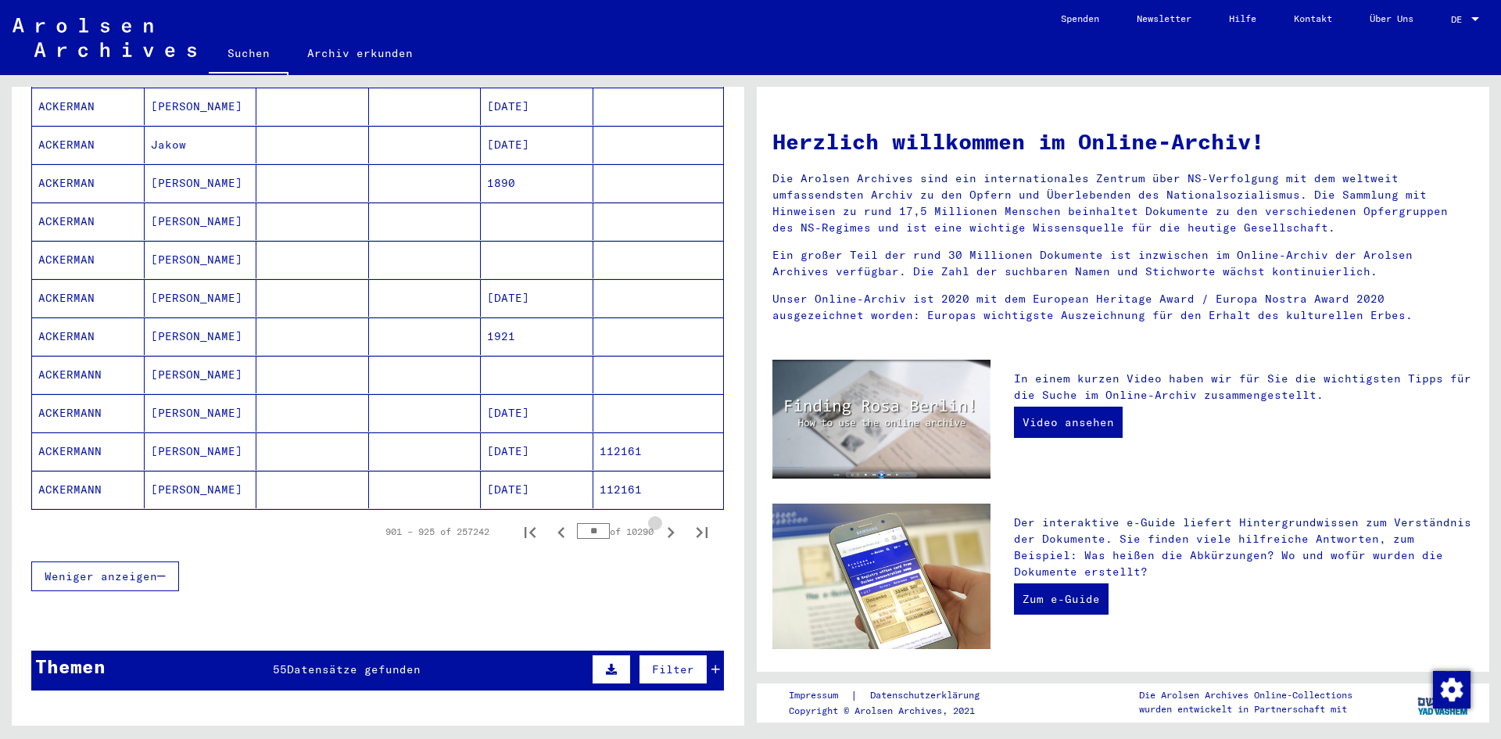
click at [660, 521] on icon "Next page" at bounding box center [671, 532] width 22 height 22
type input "**"
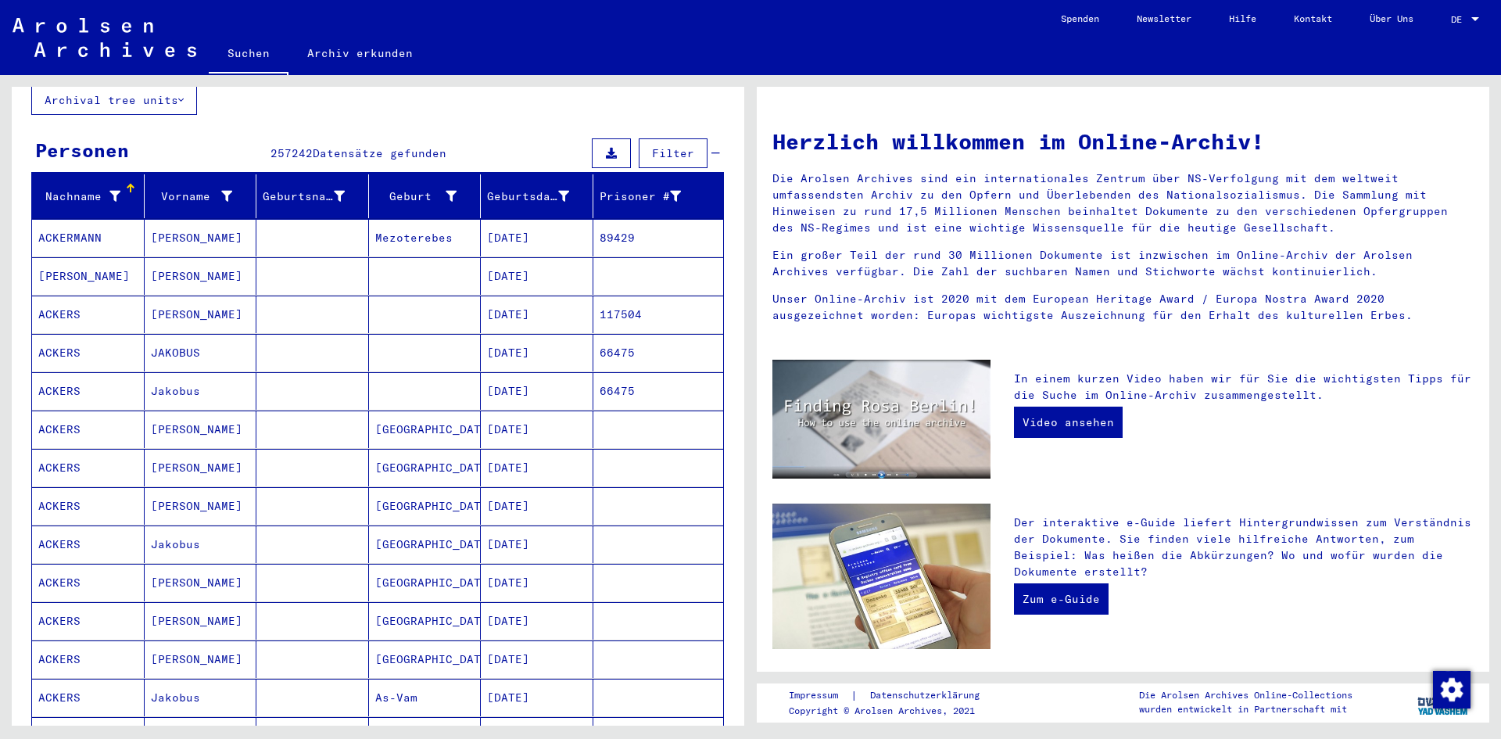
scroll to position [0, 0]
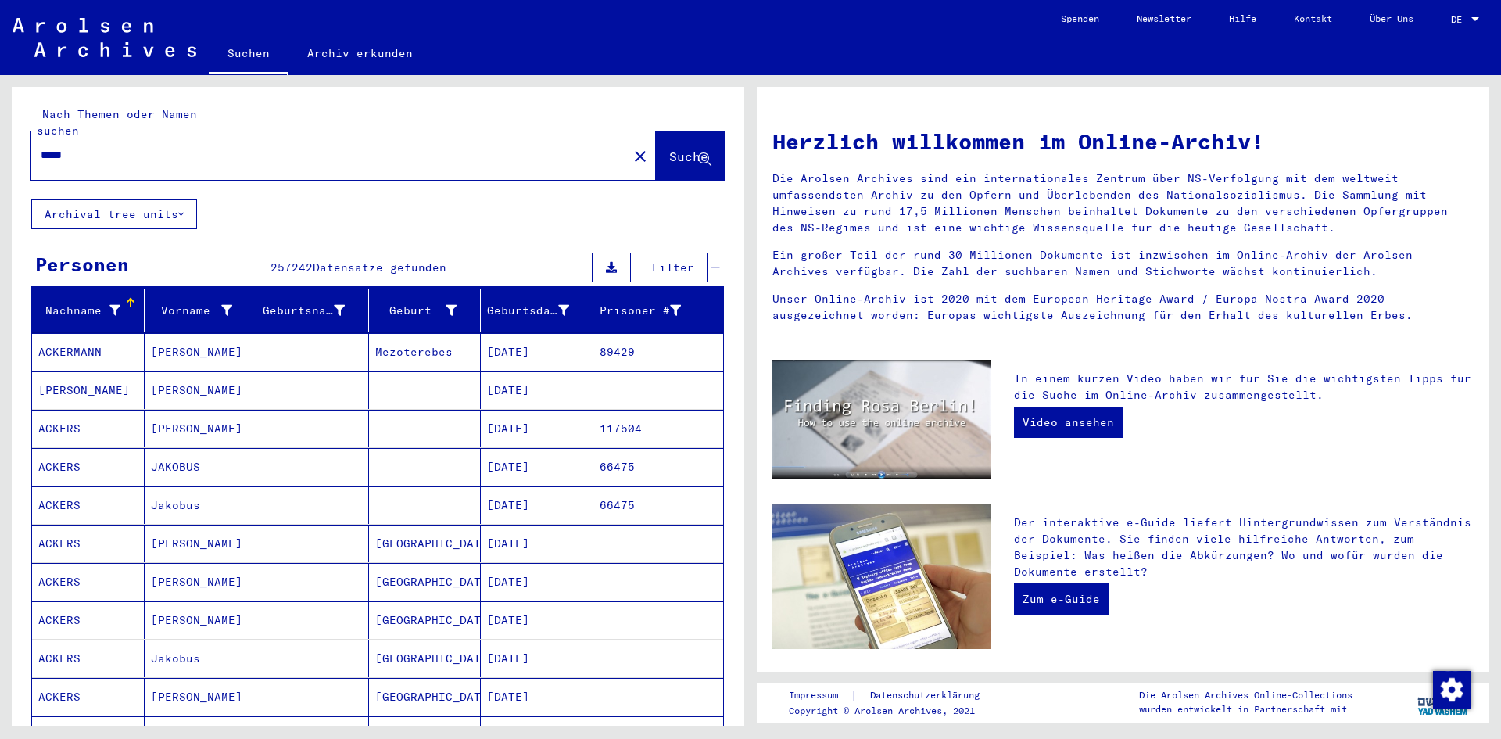
click at [328, 147] on input "*****" at bounding box center [325, 155] width 568 height 16
click at [671, 149] on span "Suche" at bounding box center [688, 157] width 39 height 16
click at [698, 153] on icon at bounding box center [704, 159] width 13 height 13
